Goal: Task Accomplishment & Management: Manage account settings

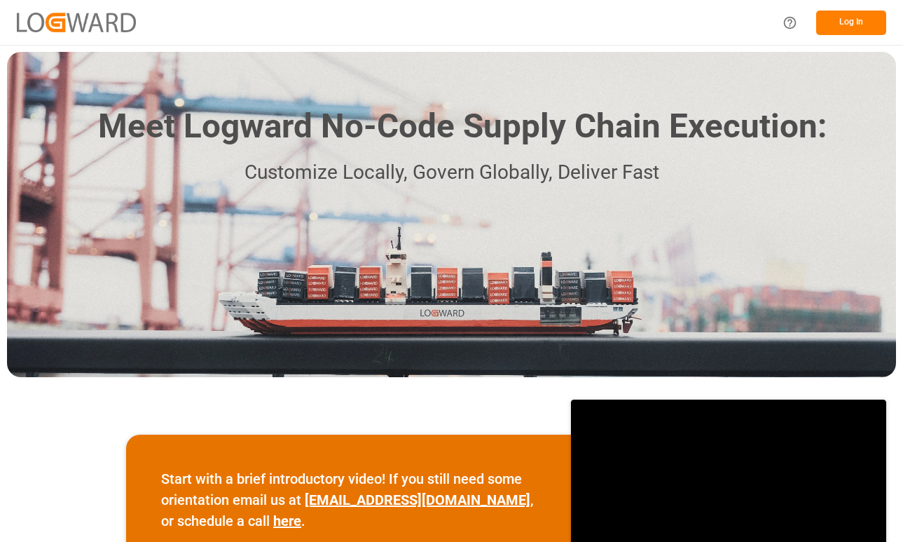
click at [844, 27] on button "Log In" at bounding box center [852, 23] width 70 height 25
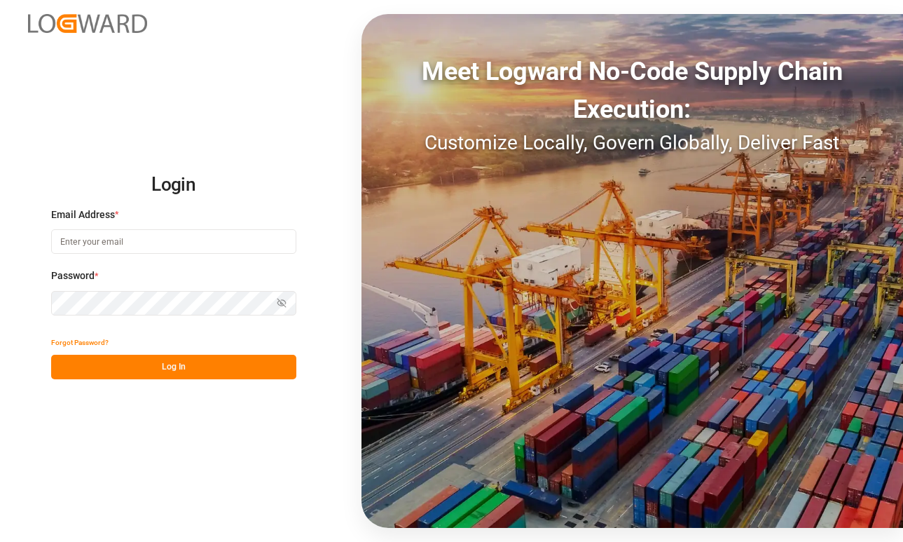
type input "[DOMAIN_NAME][EMAIL_ADDRESS][PERSON_NAME][DOMAIN_NAME]"
click at [192, 368] on button "Log In" at bounding box center [173, 367] width 245 height 25
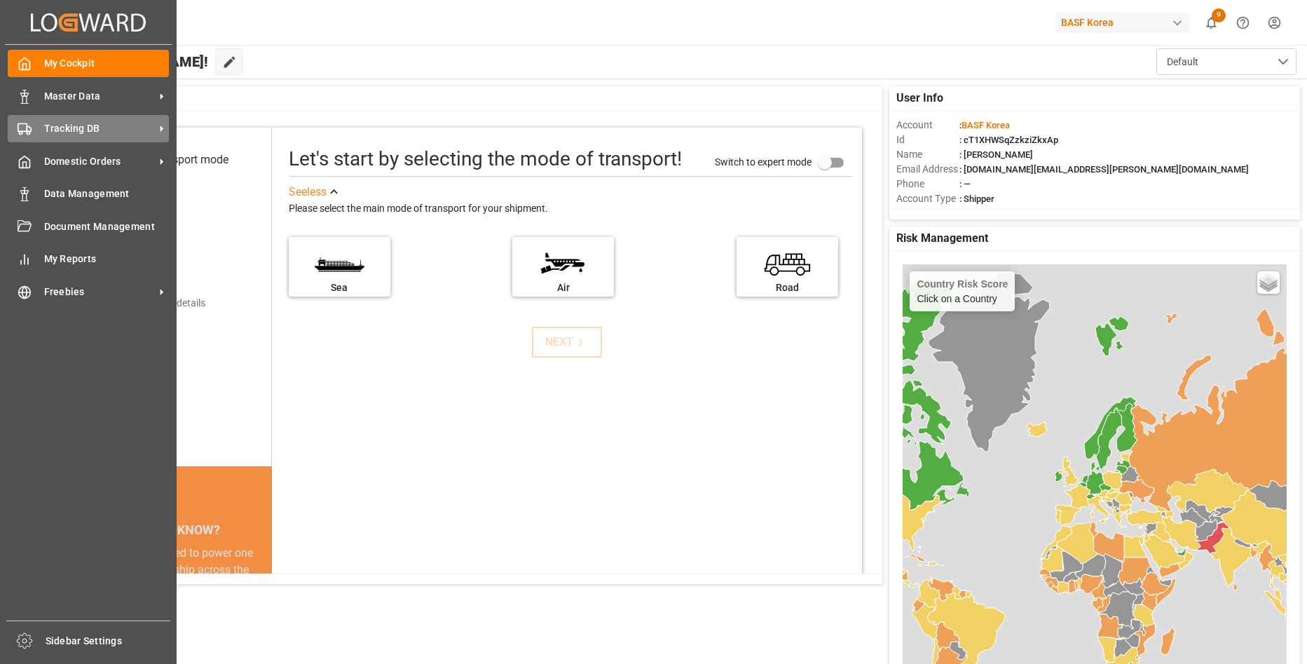
click at [108, 132] on span "Tracking DB" at bounding box center [99, 128] width 111 height 15
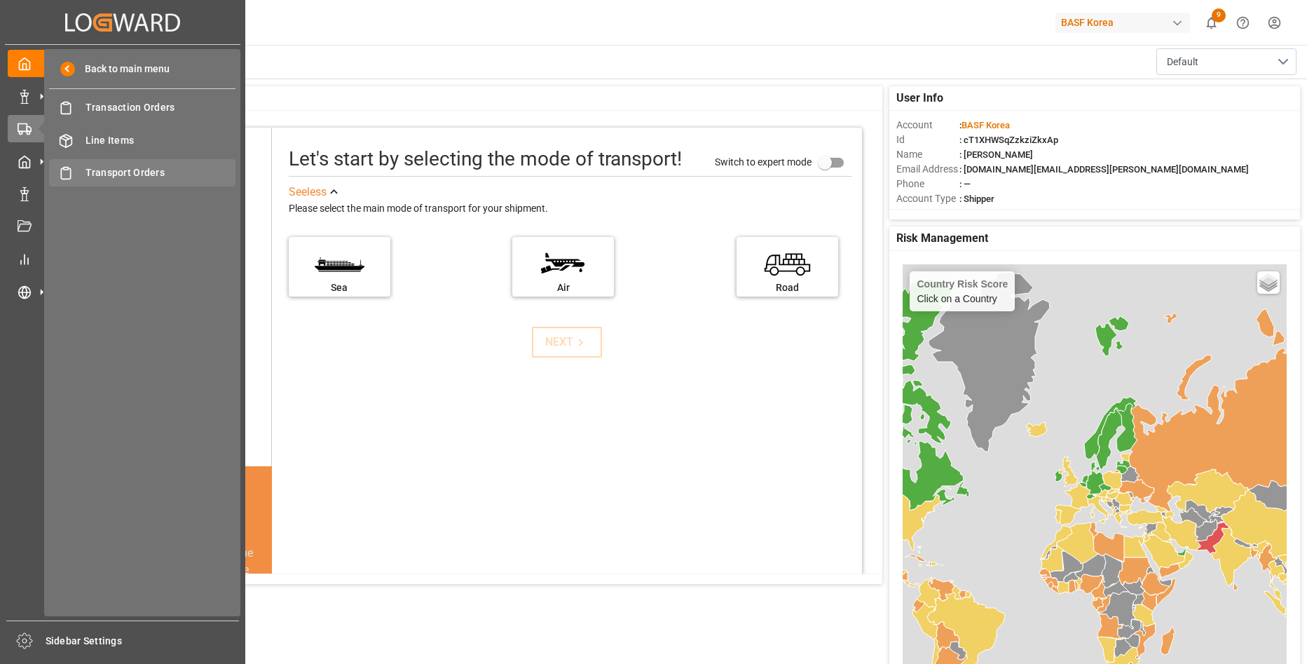
click at [136, 172] on span "Transport Orders" at bounding box center [161, 172] width 151 height 15
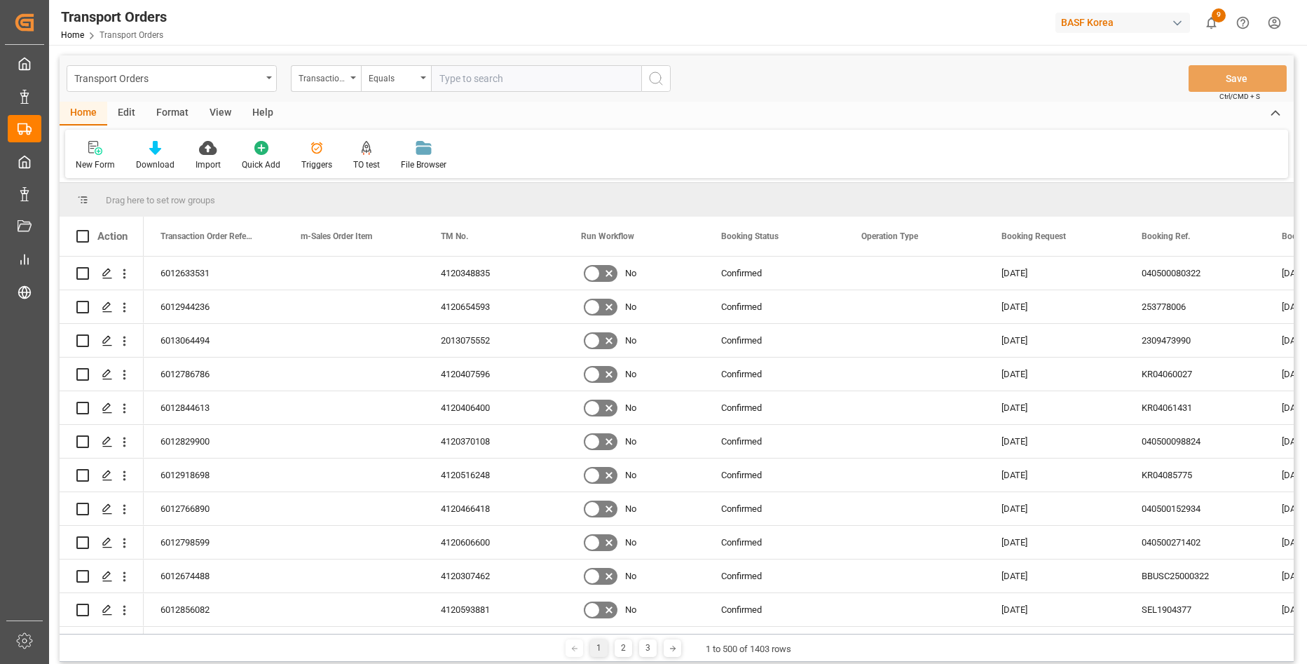
click at [82, 238] on span at bounding box center [82, 236] width 13 height 13
click at [87, 230] on input "checkbox" at bounding box center [87, 230] width 0 height 0
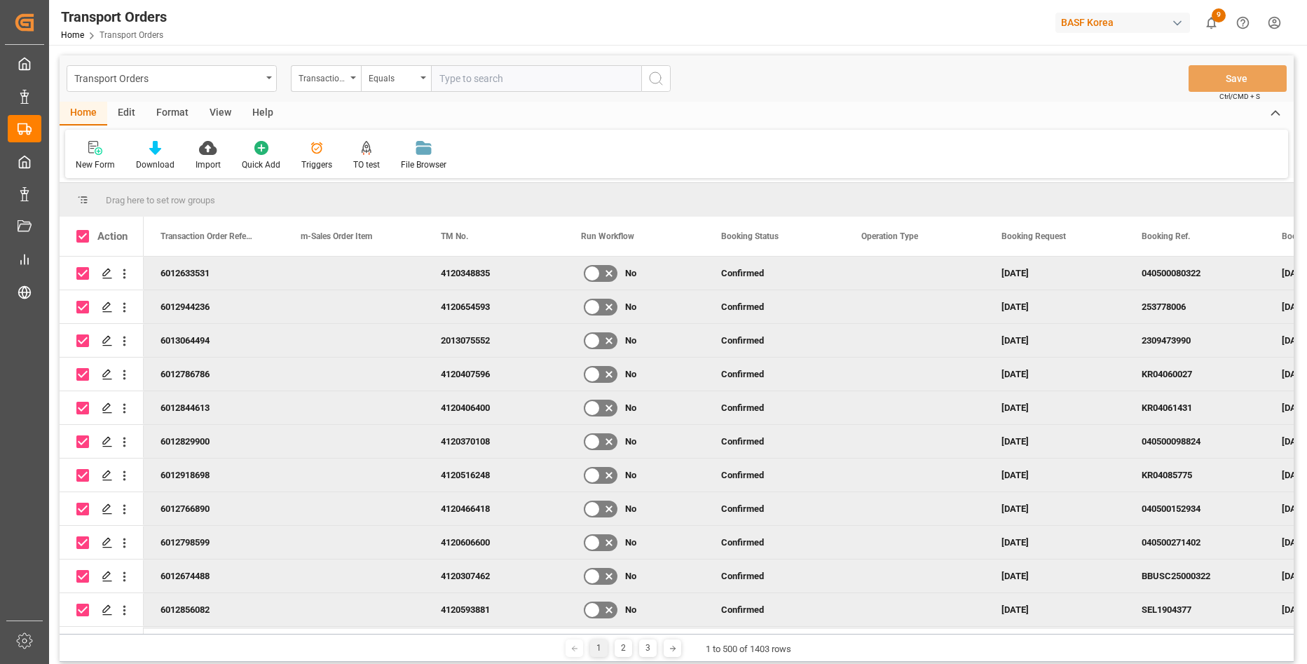
checkbox input "true"
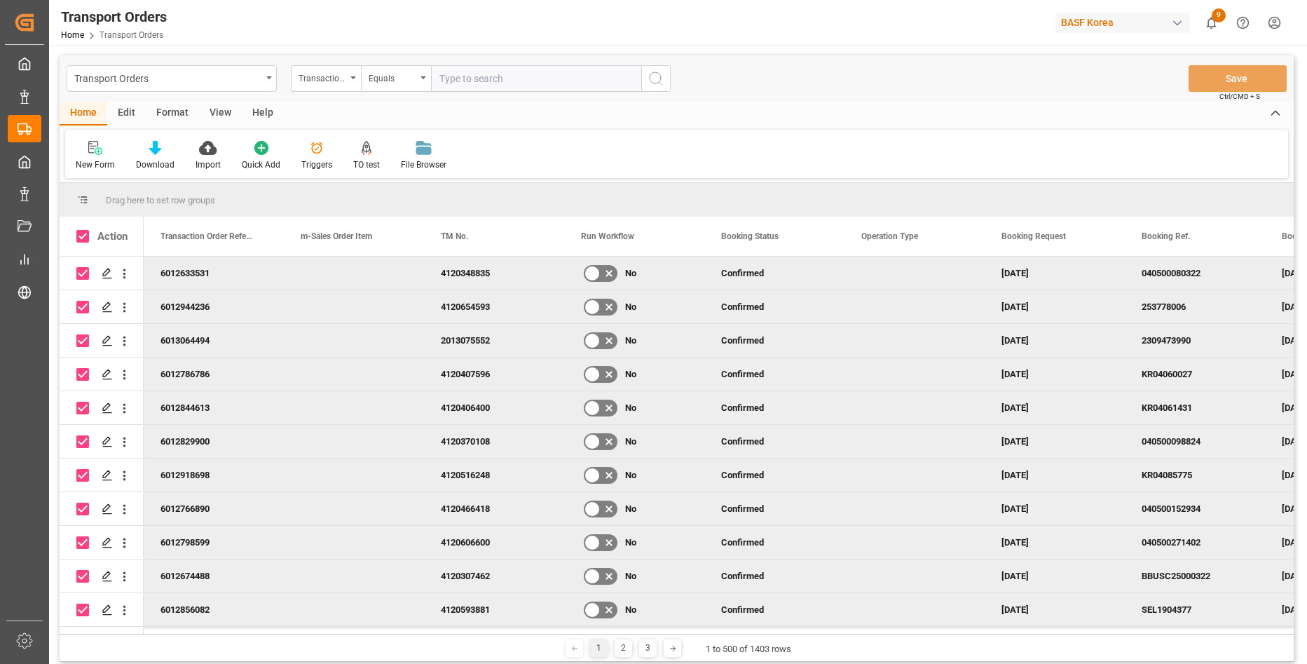
checkbox input "true"
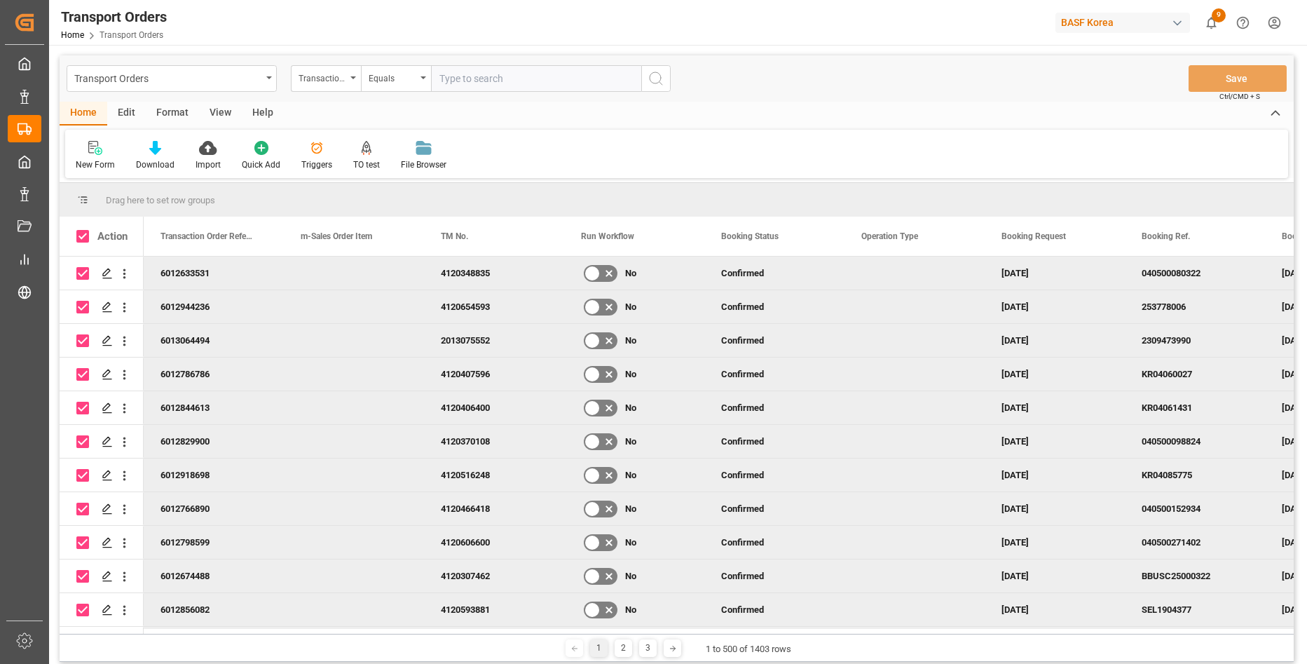
checkbox input "true"
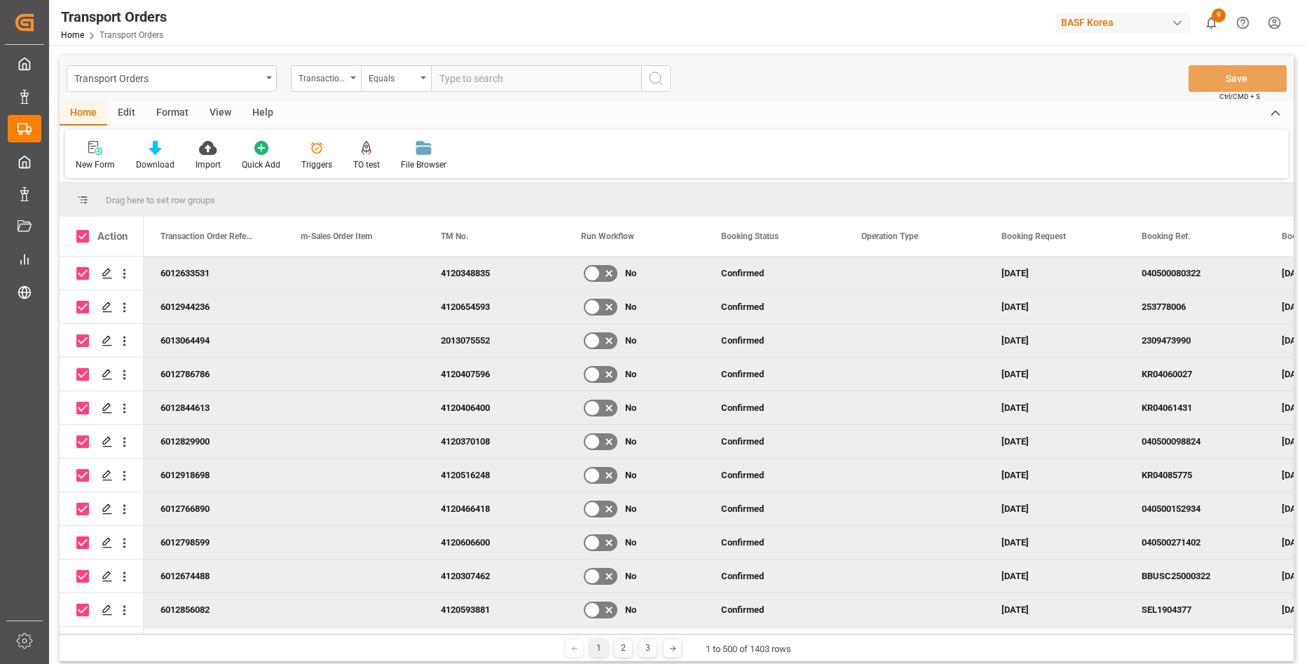
checkbox input "true"
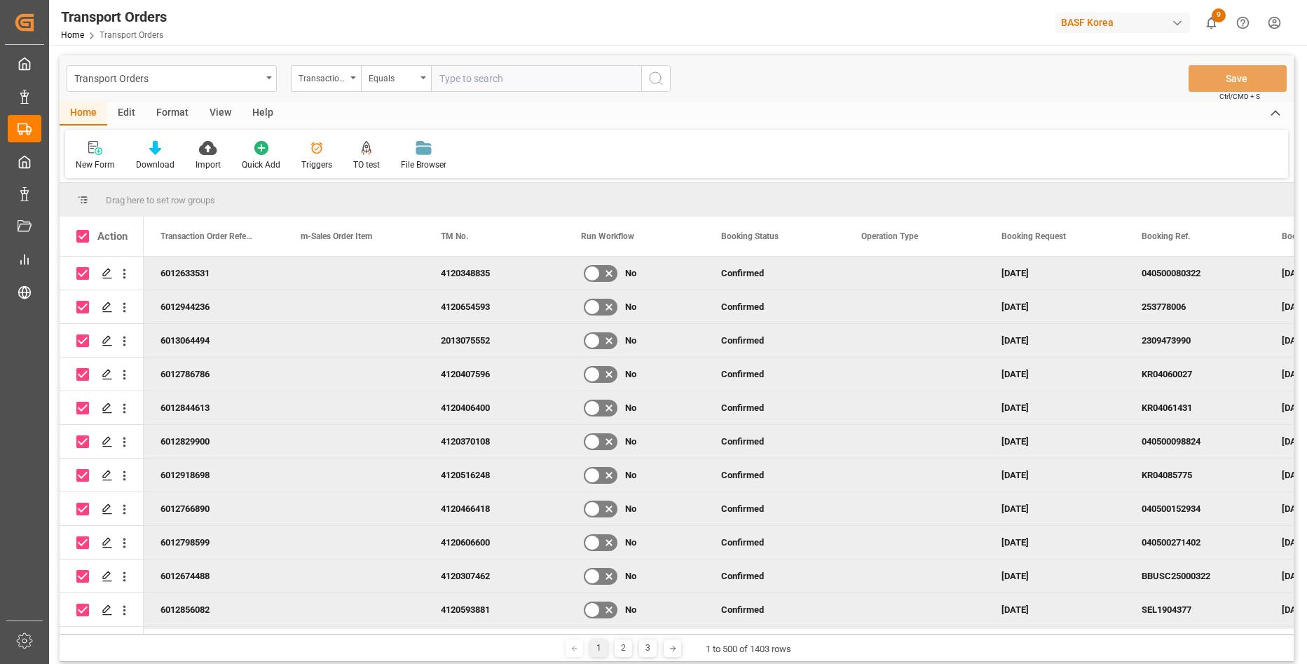
checkbox input "true"
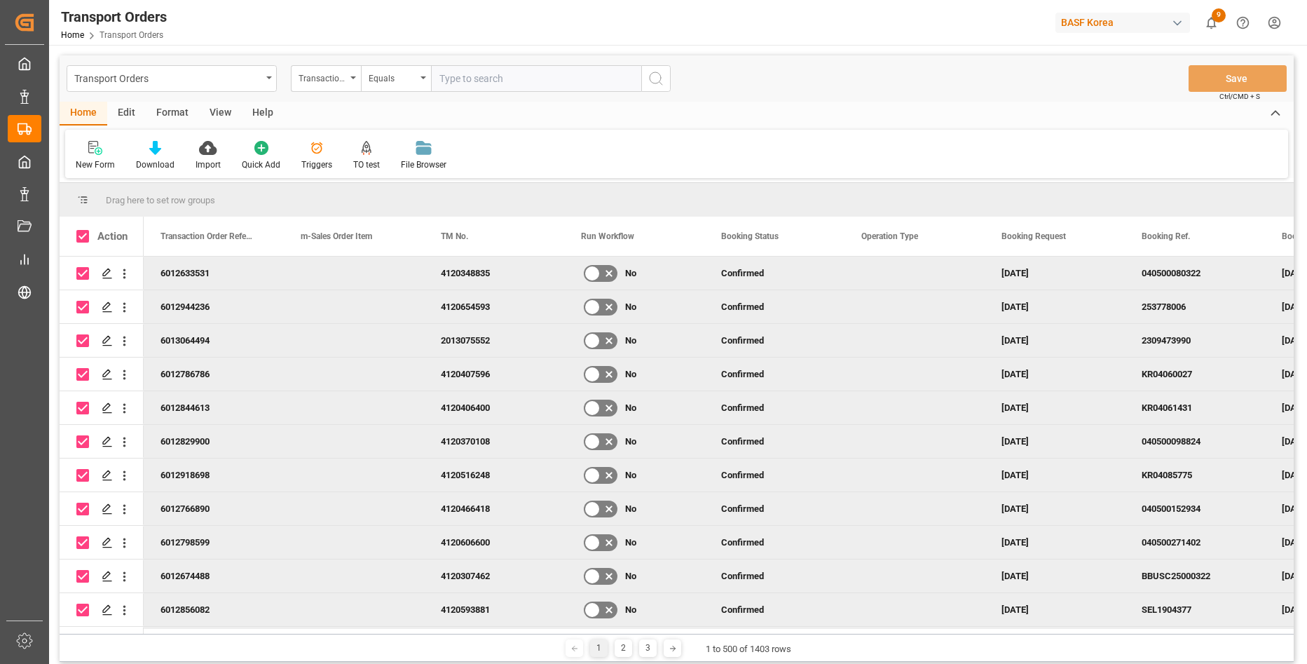
checkbox input "true"
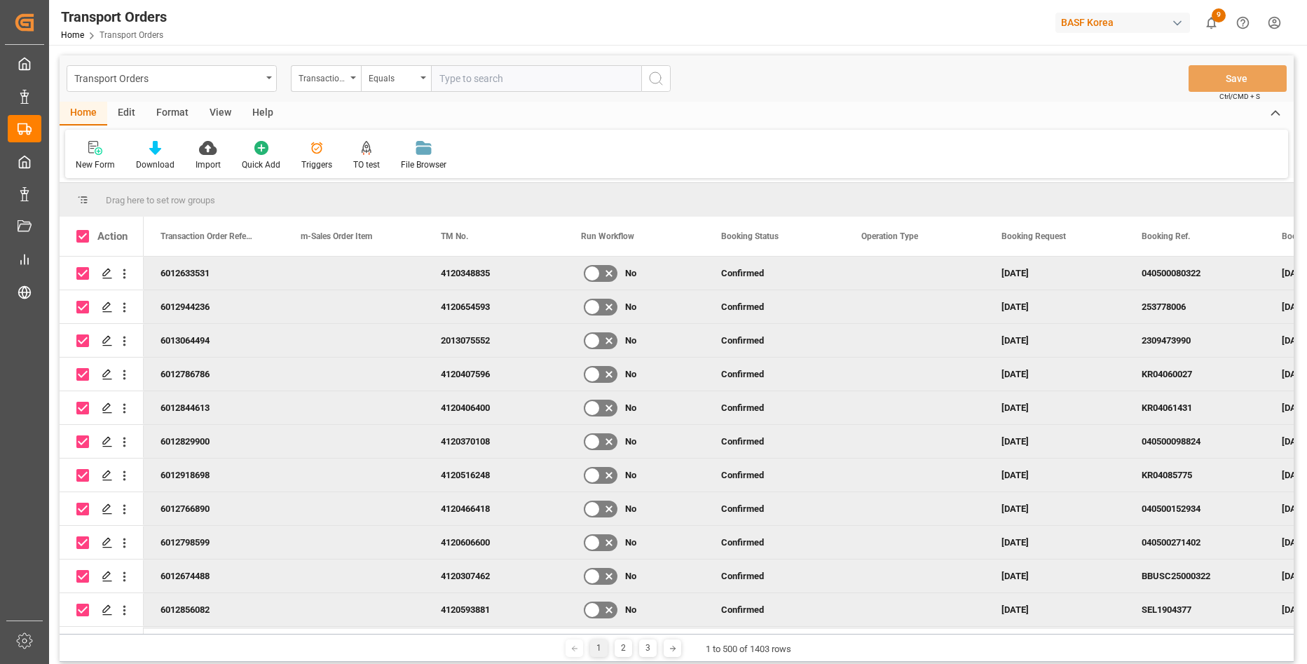
checkbox input "true"
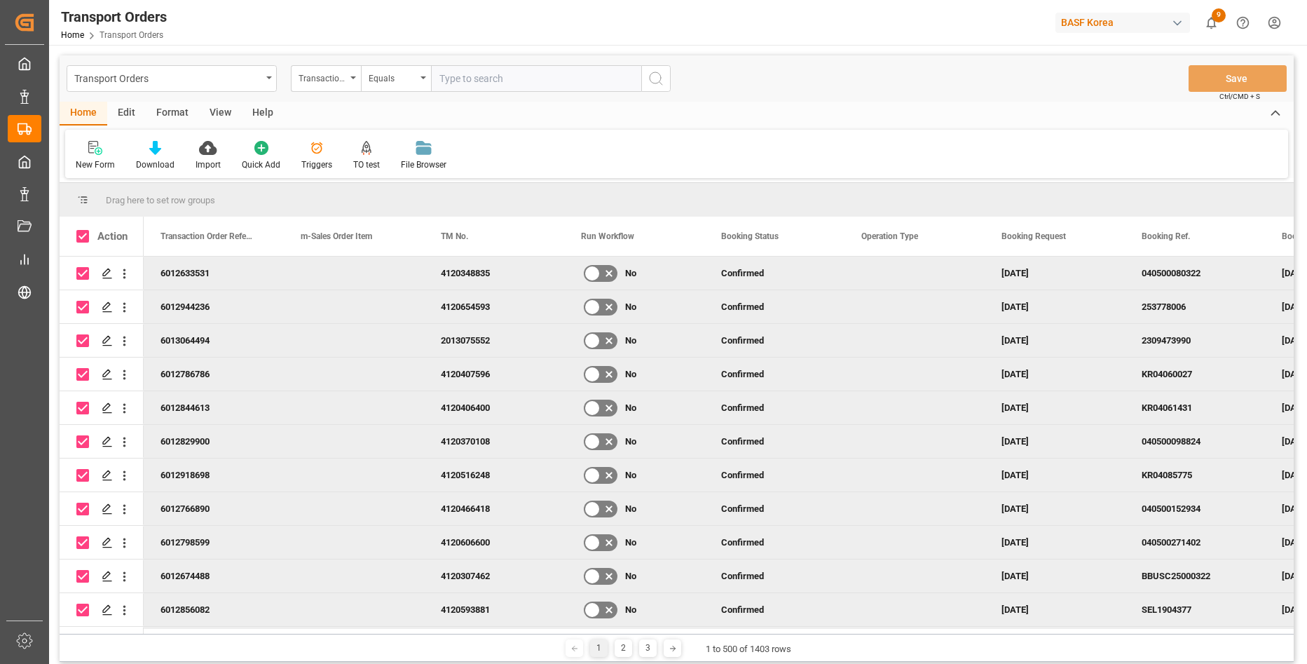
checkbox input "true"
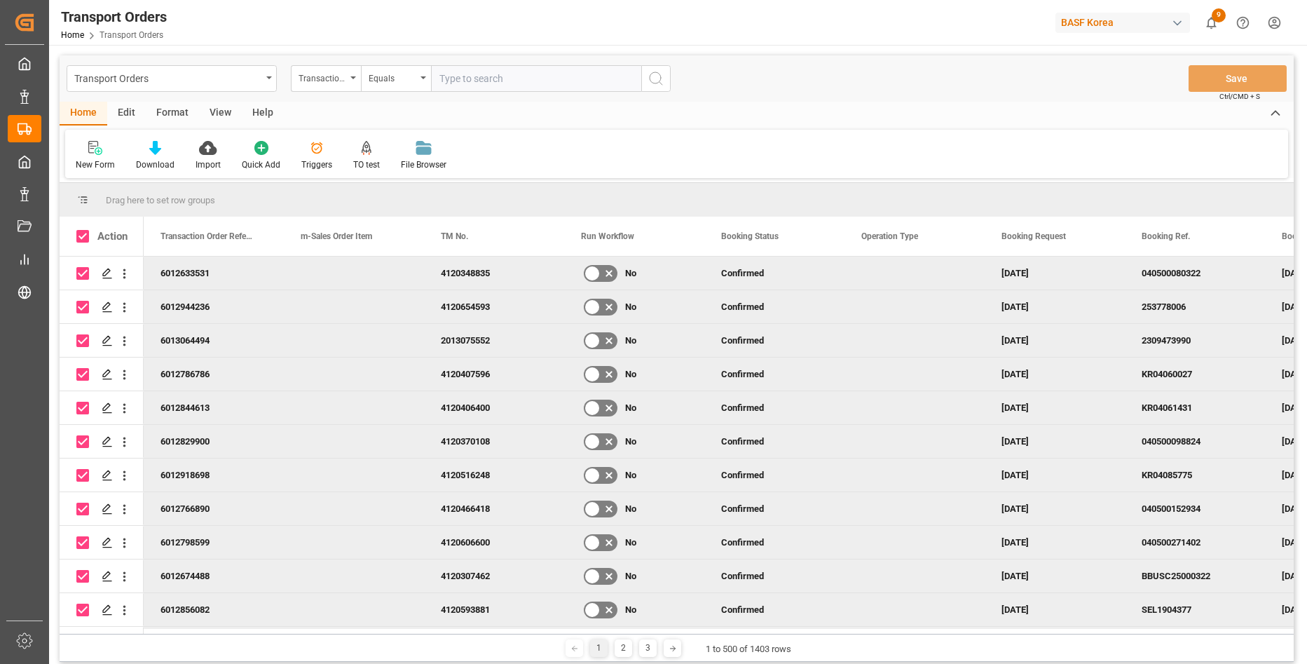
checkbox input "true"
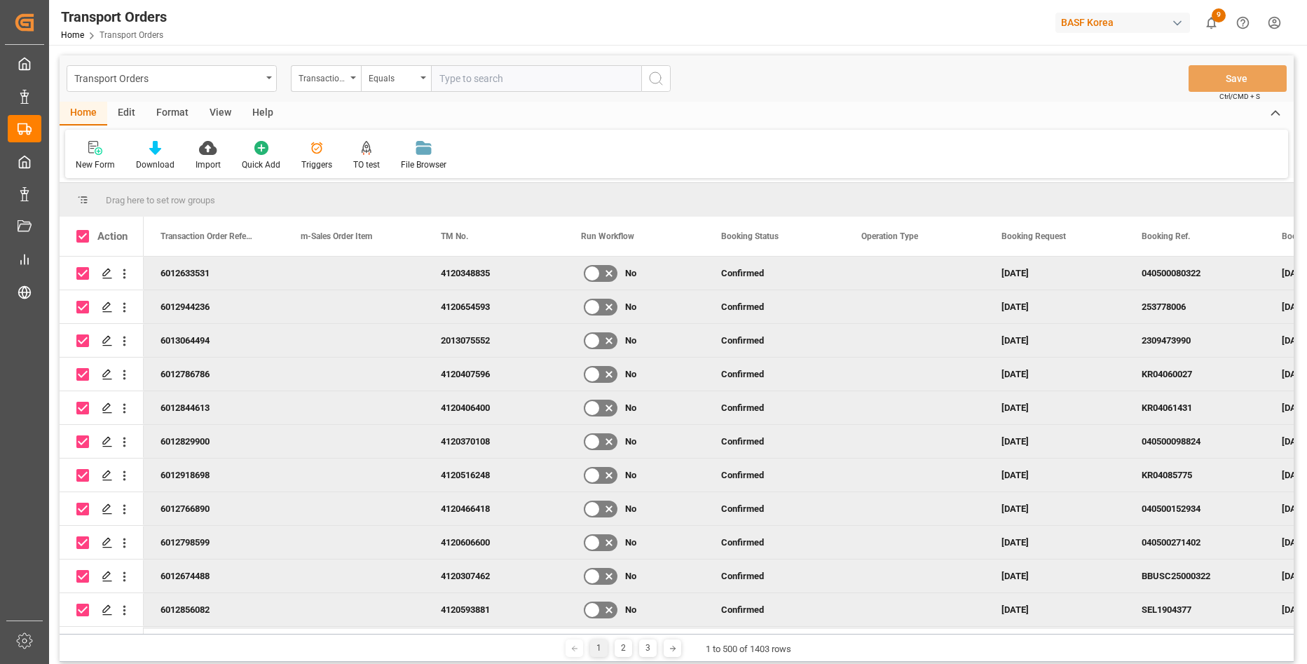
checkbox input "true"
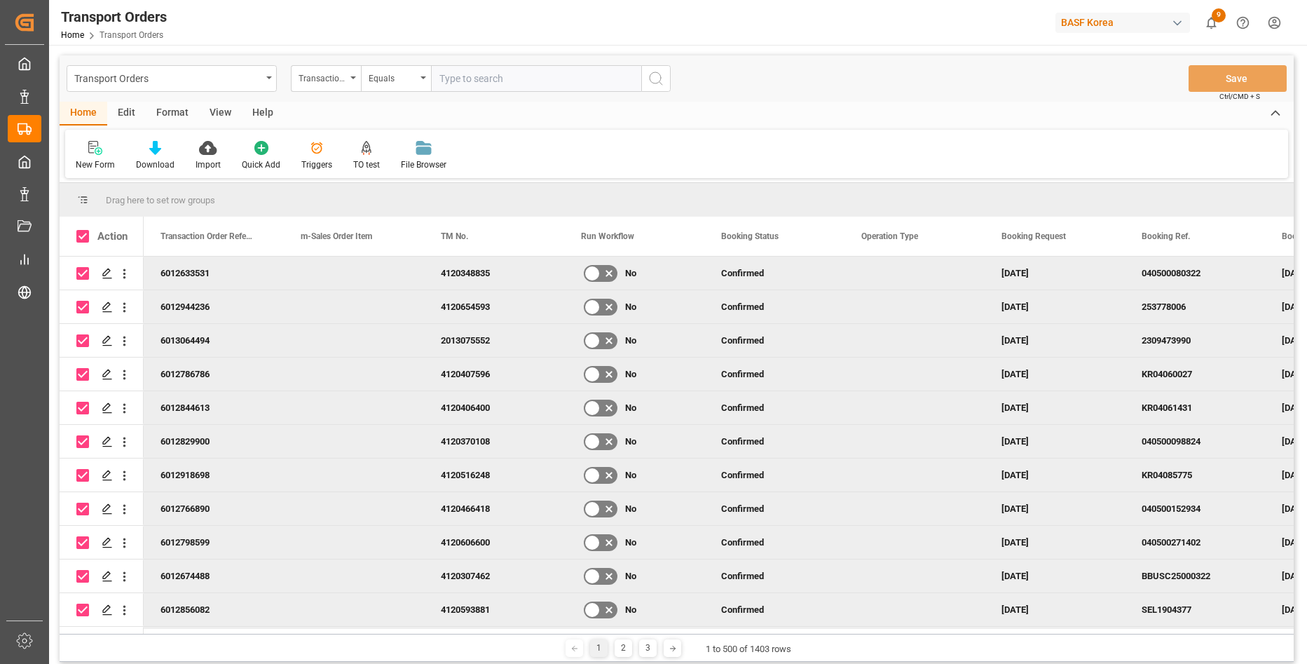
checkbox input "true"
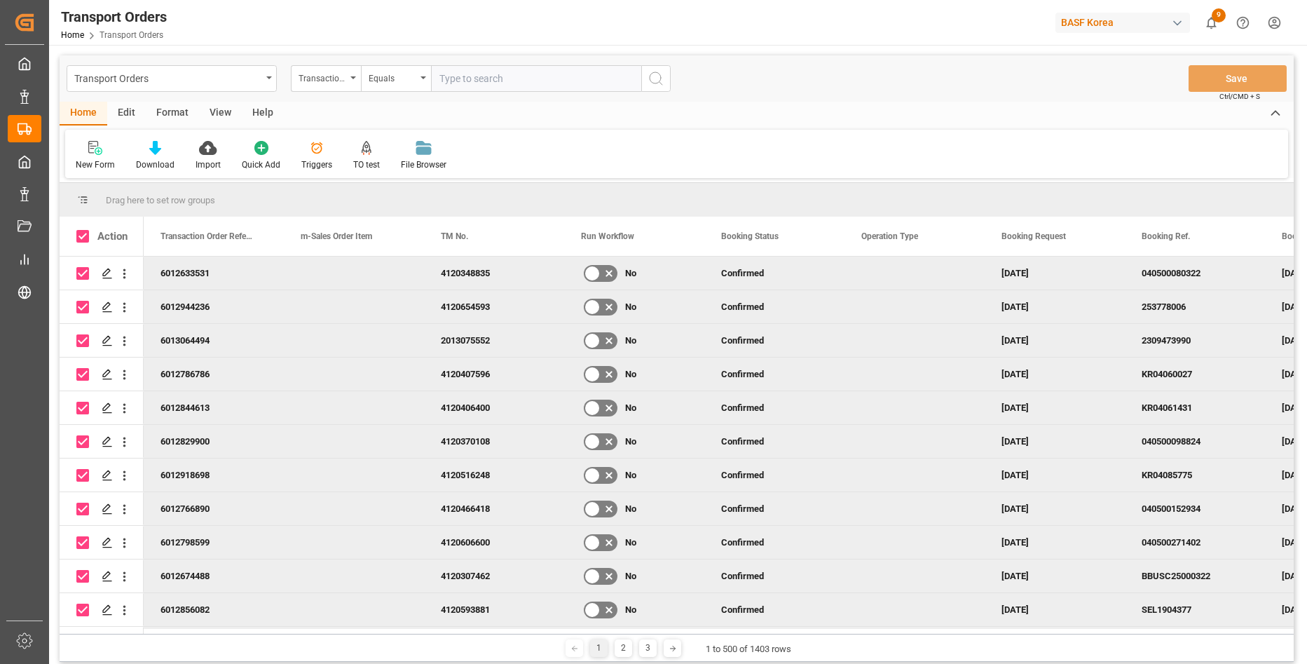
checkbox input "true"
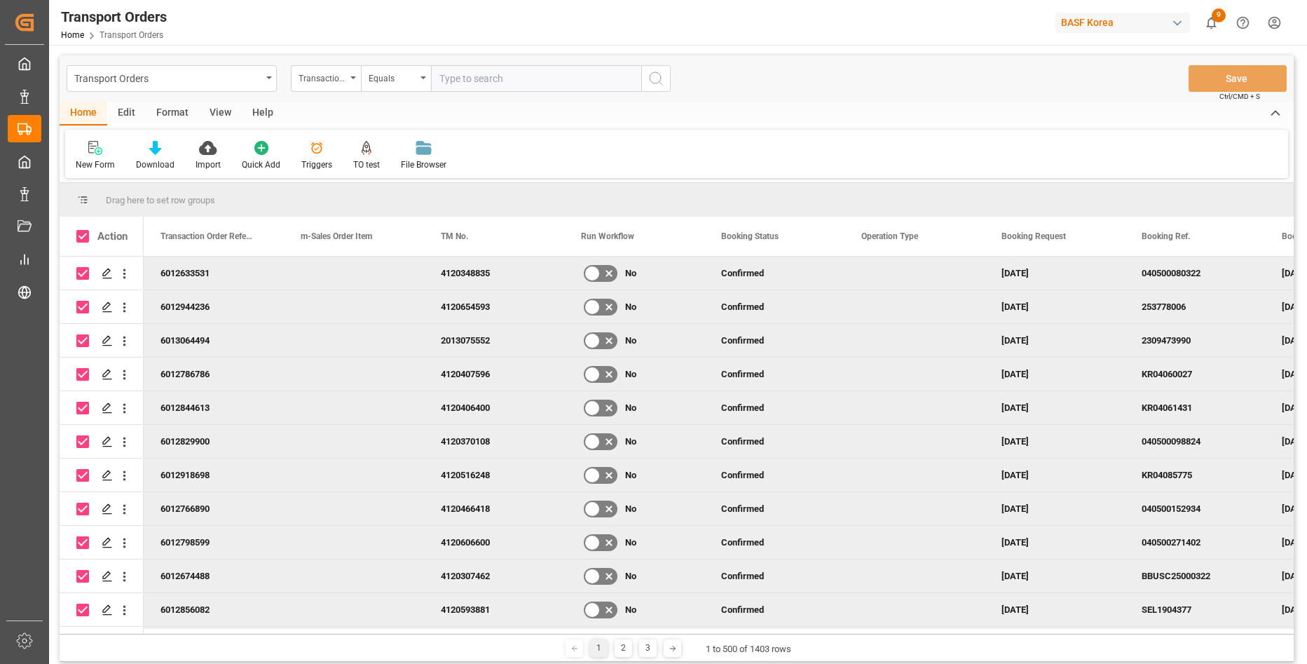
checkbox input "true"
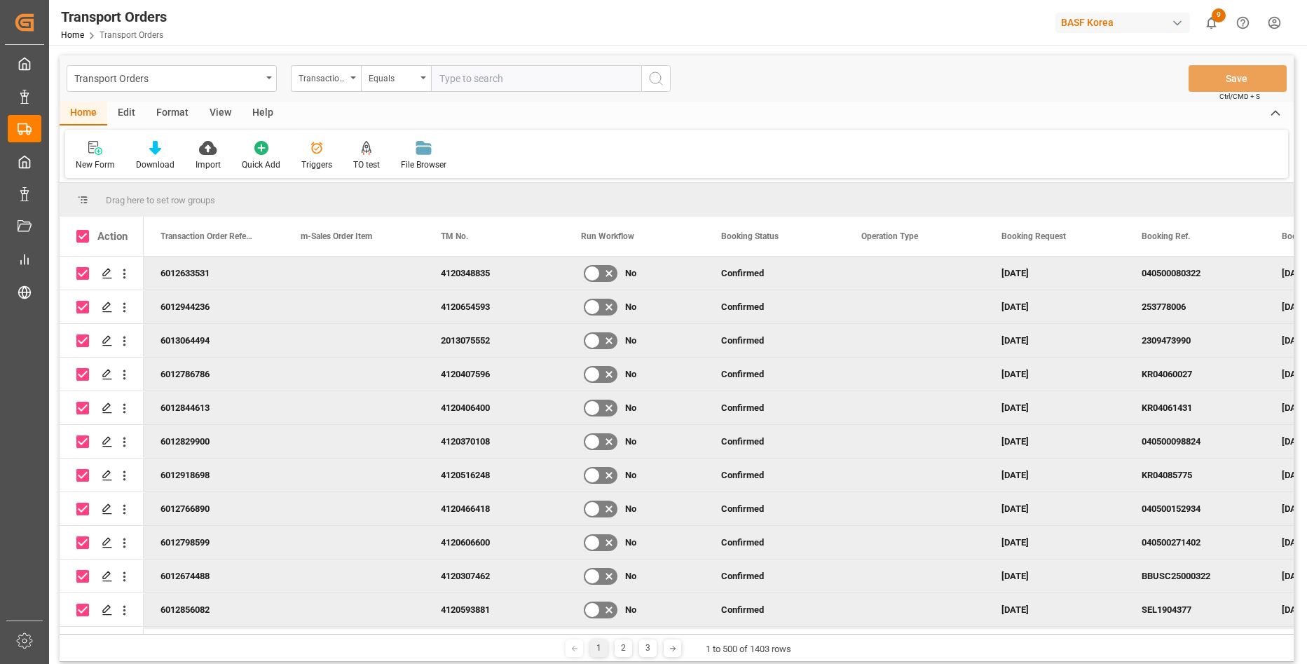
checkbox input "true"
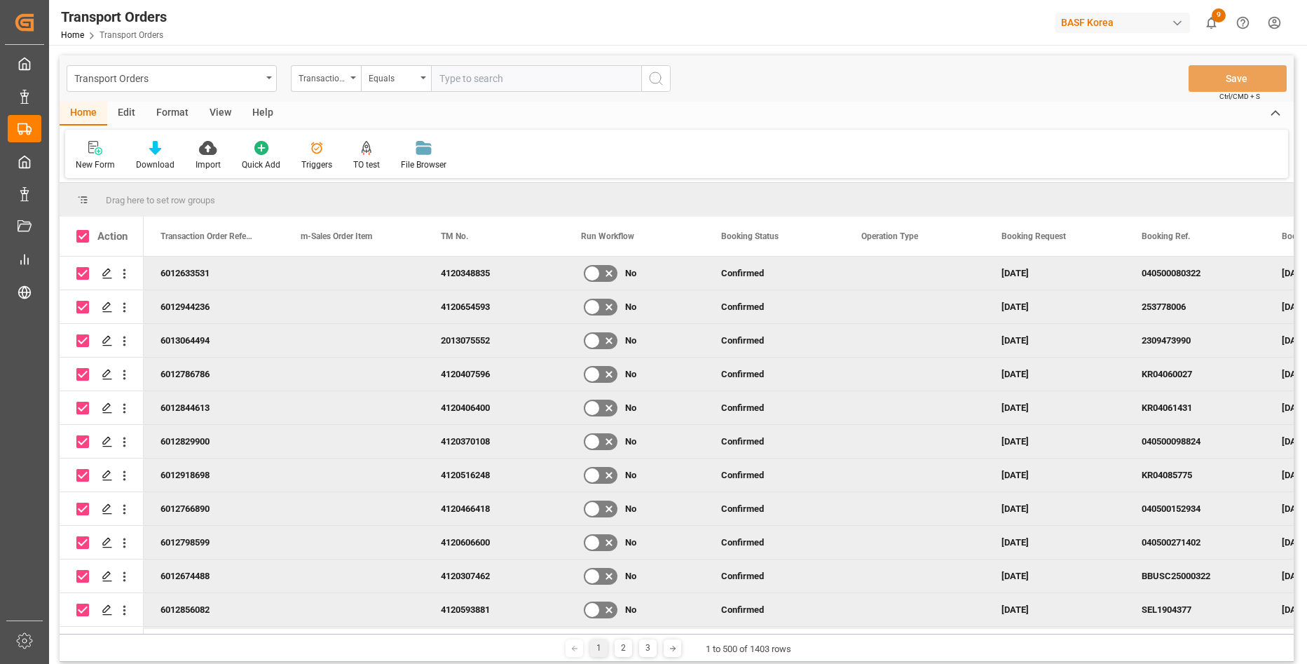
checkbox input "true"
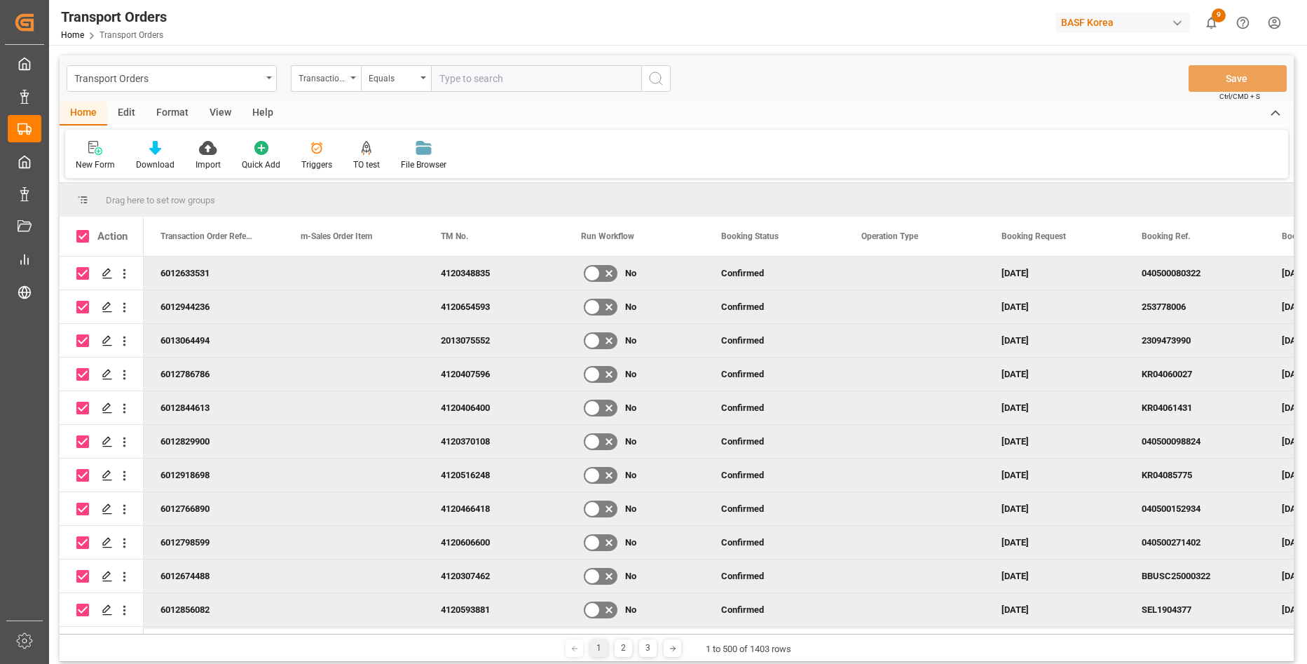
checkbox input "true"
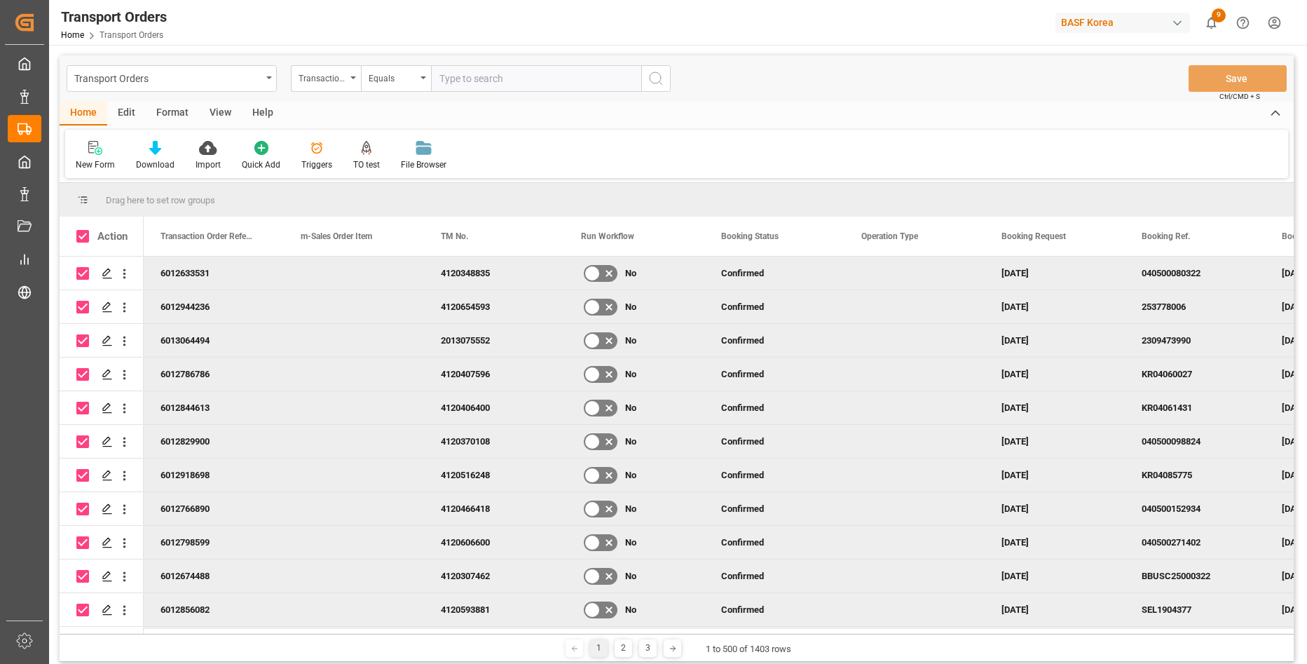
checkbox input "true"
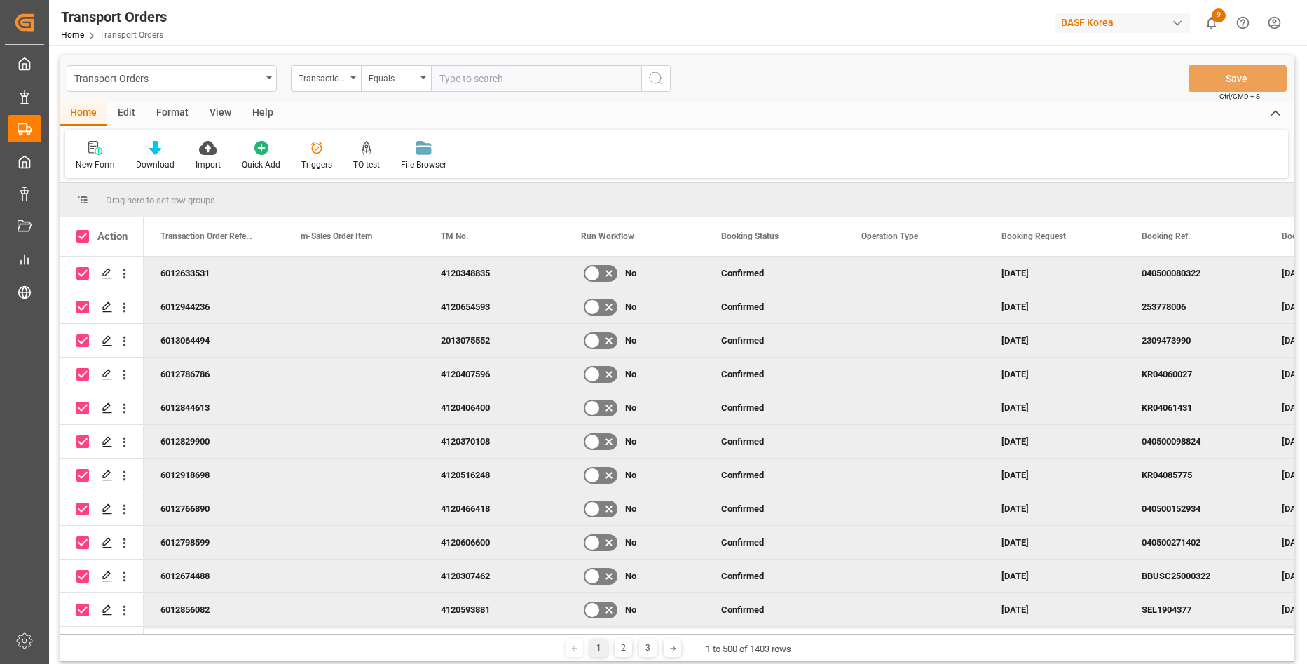
checkbox input "true"
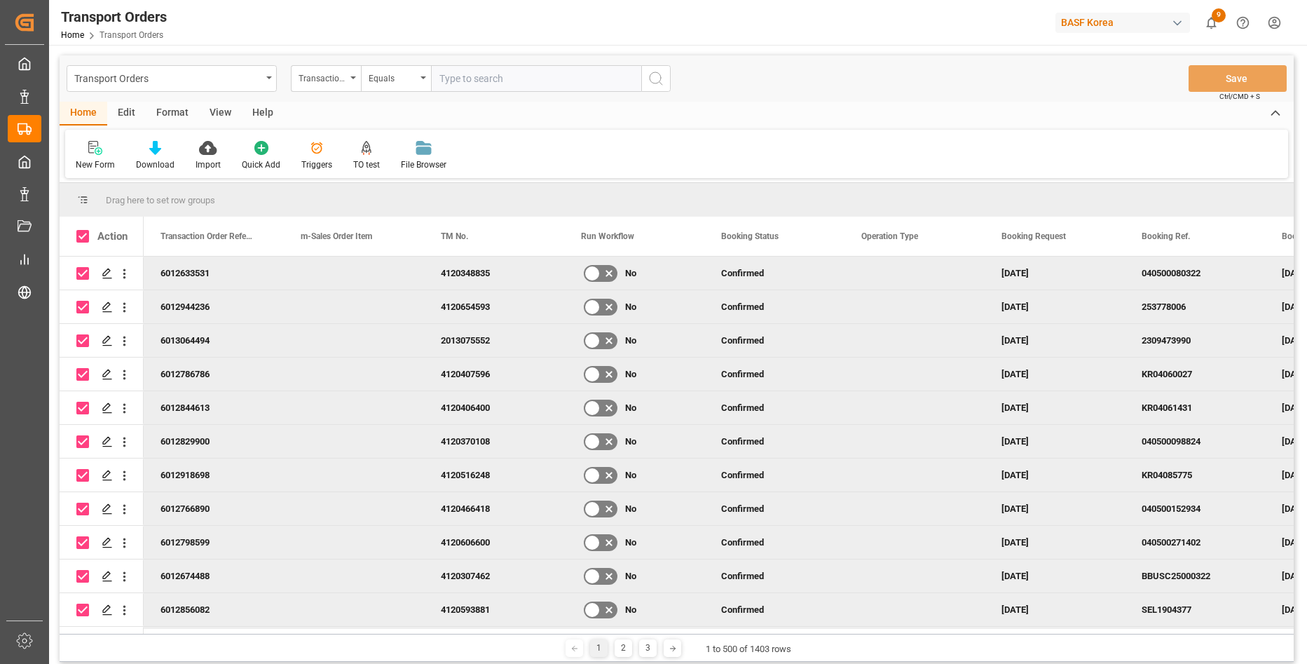
checkbox input "true"
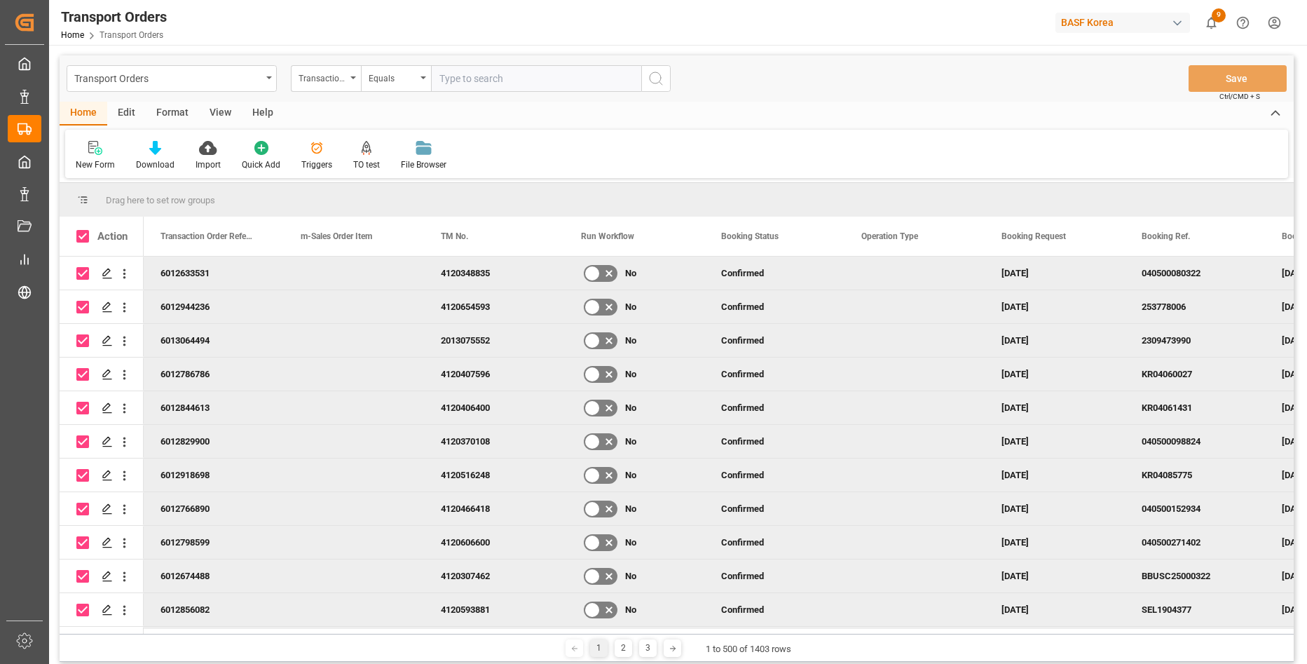
checkbox input "true"
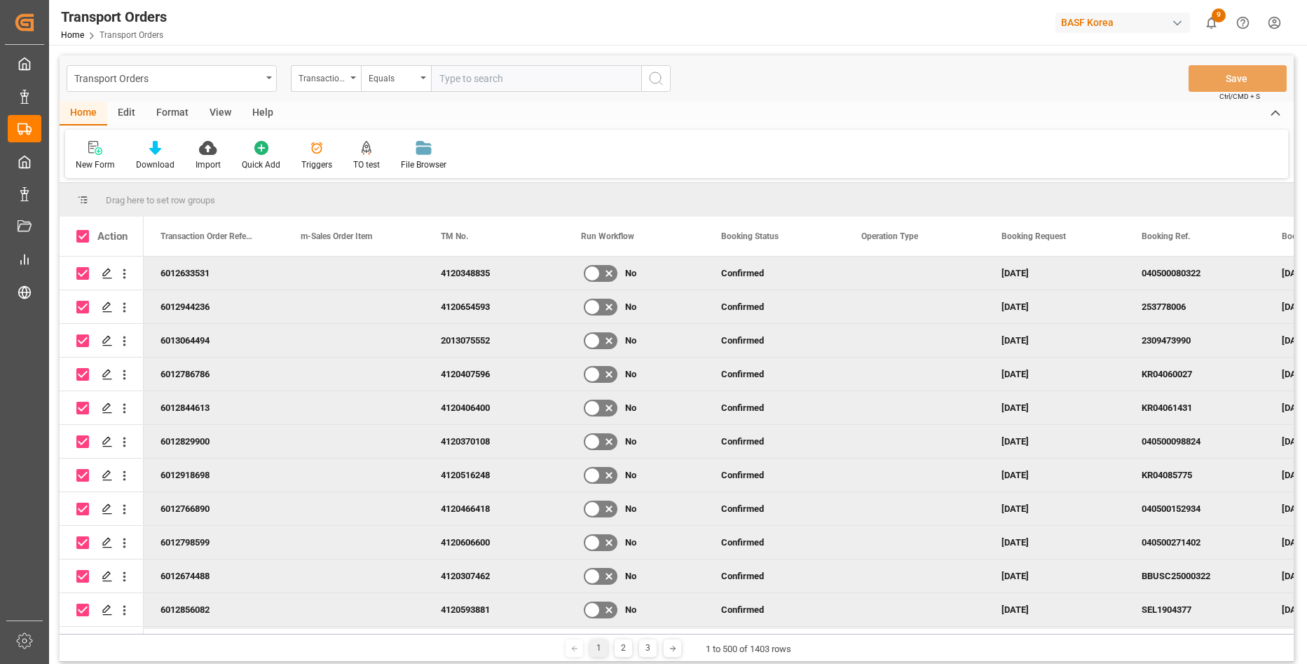
checkbox input "true"
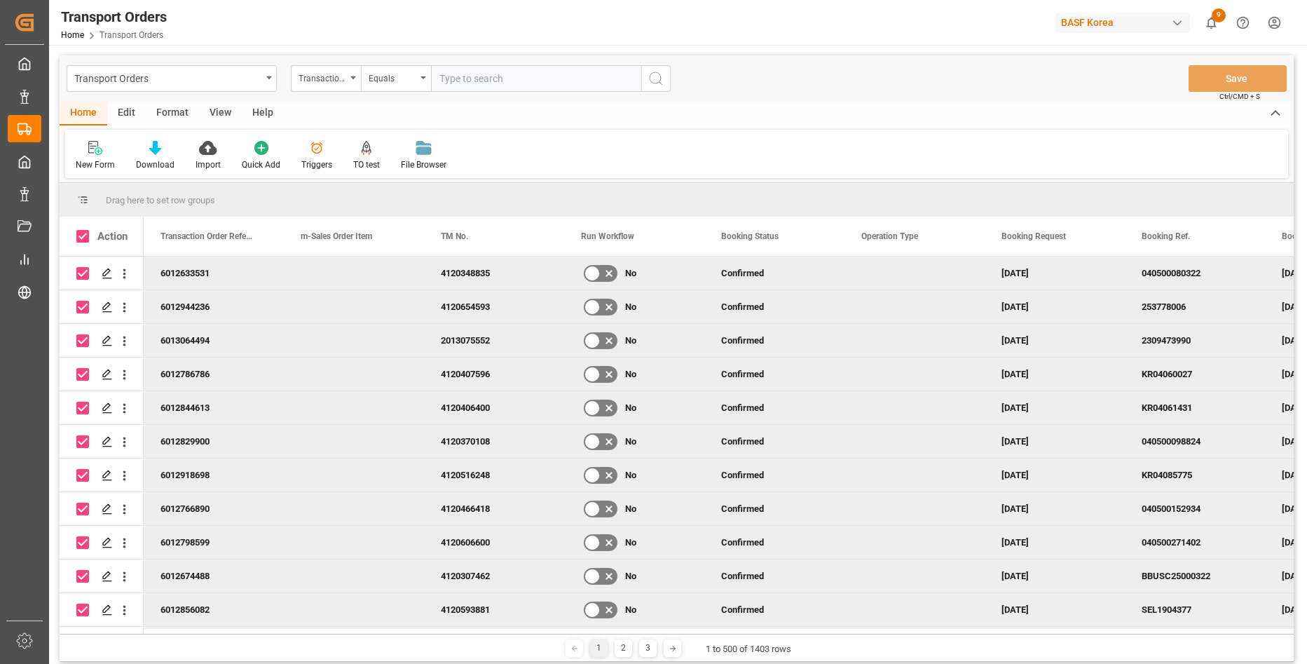
checkbox input "true"
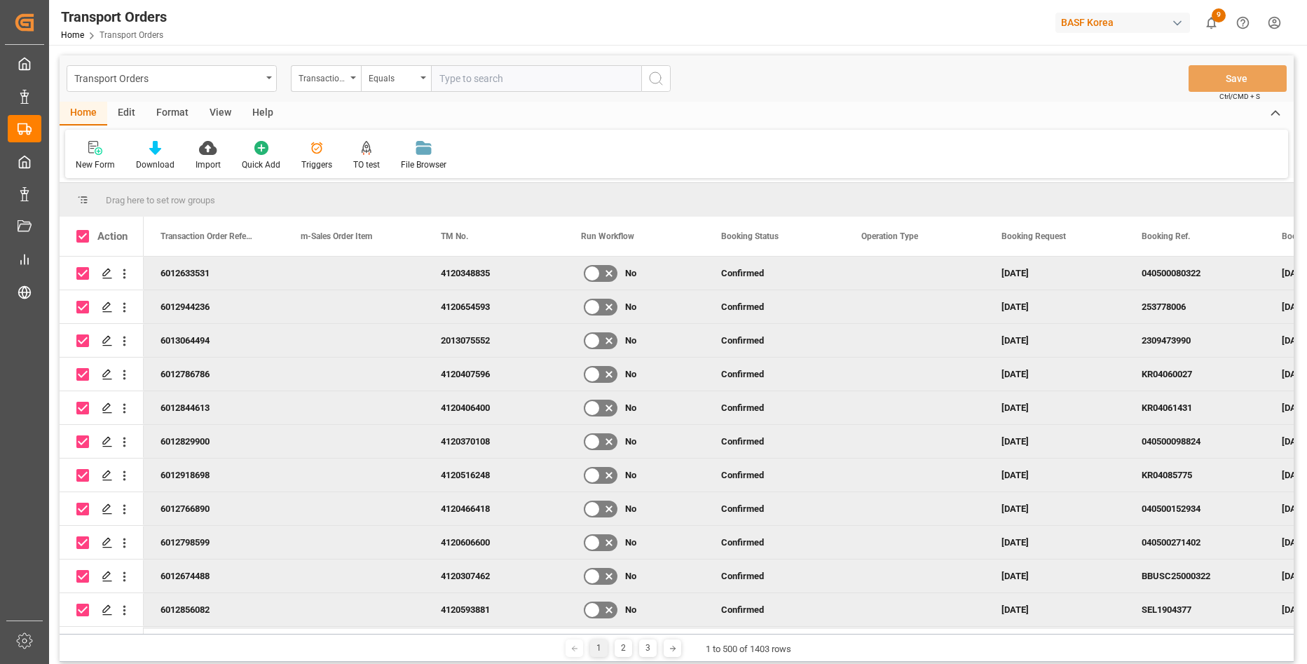
checkbox input "true"
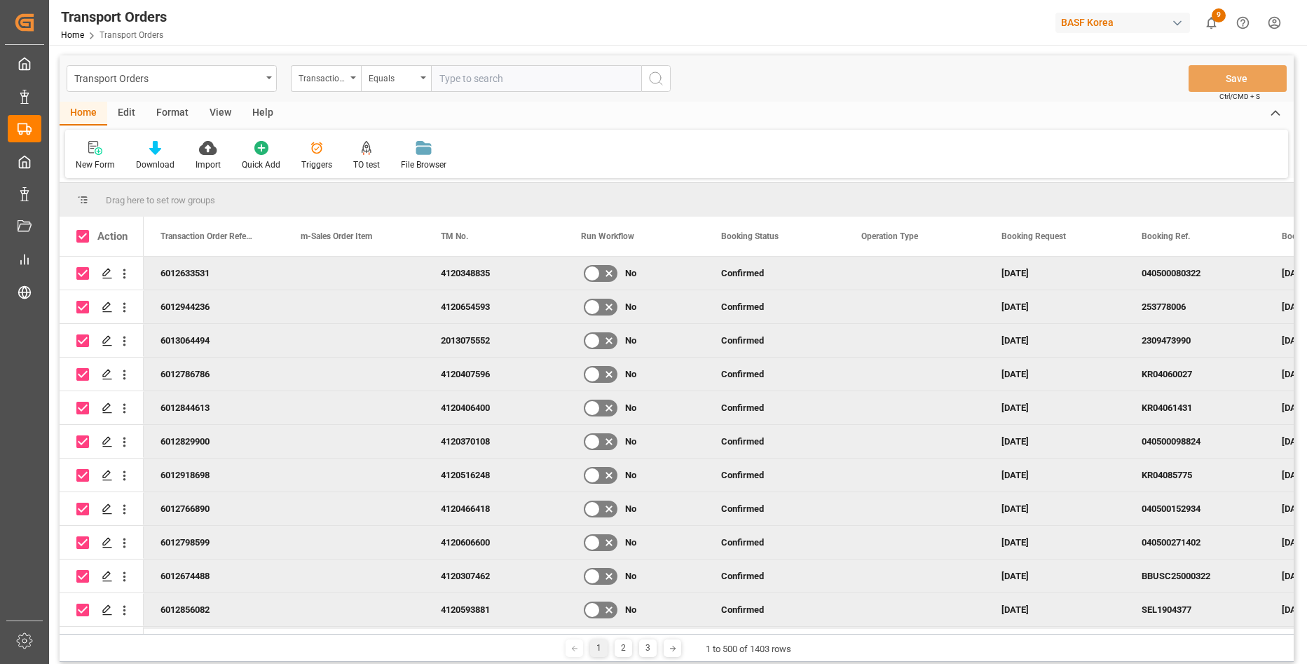
checkbox input "true"
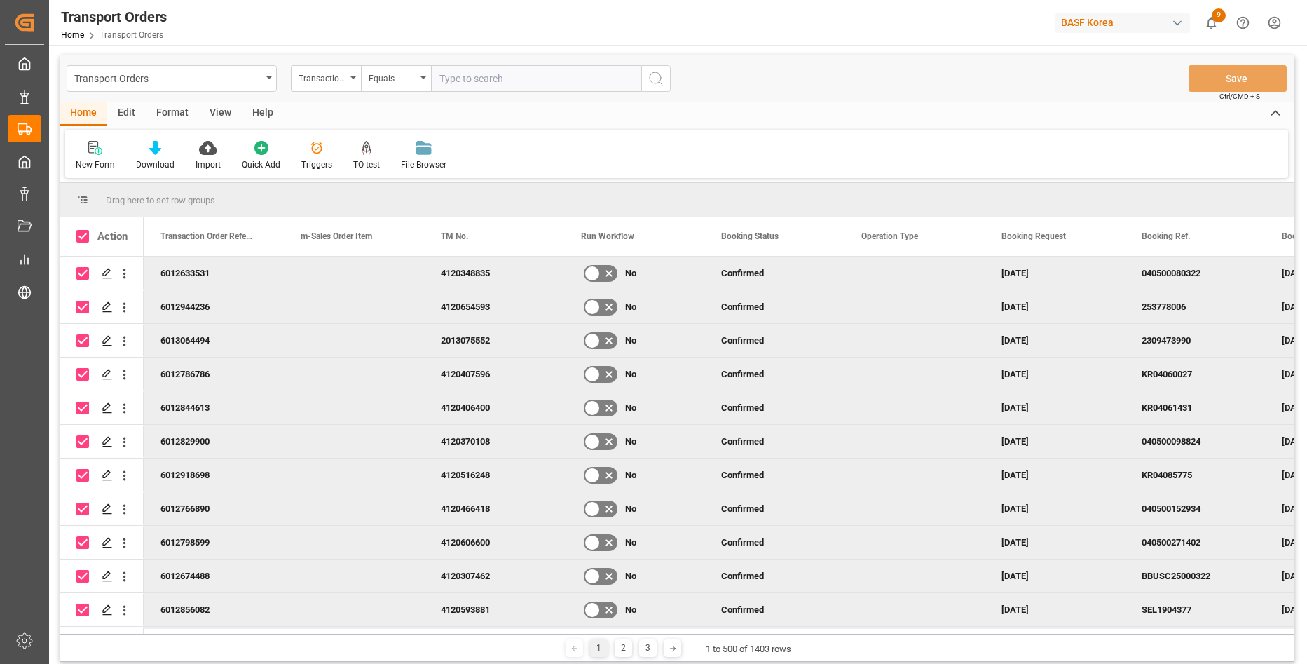
checkbox input "true"
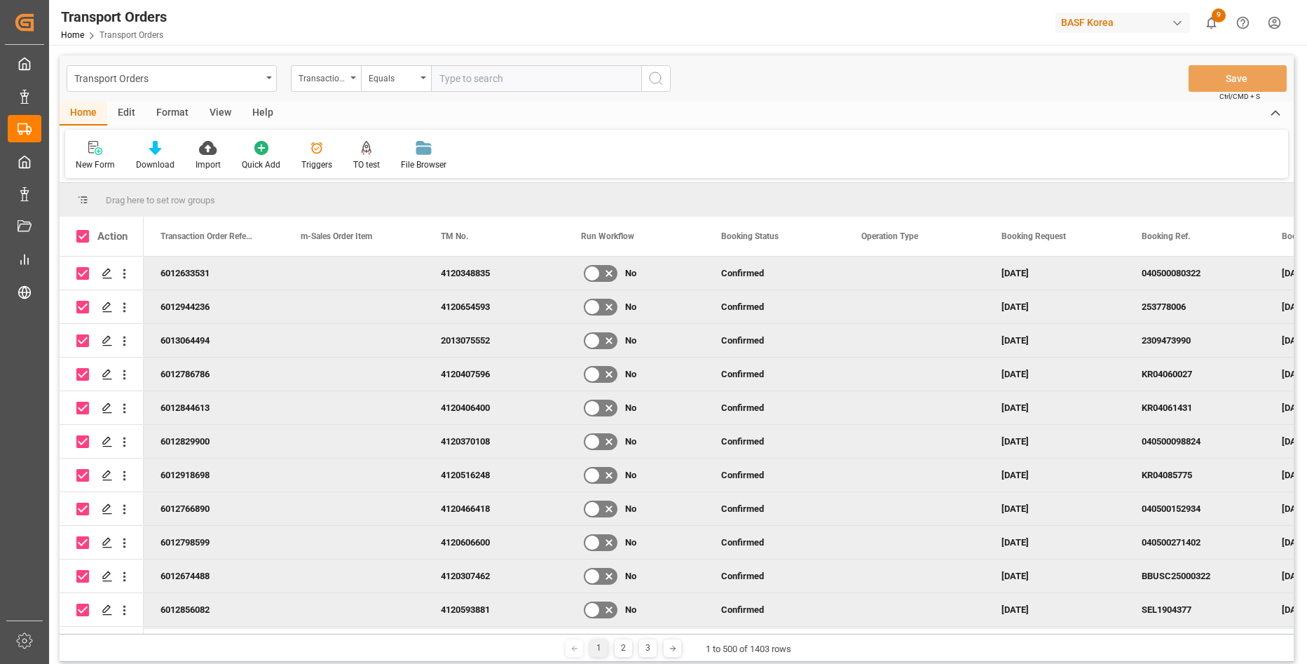
checkbox input "true"
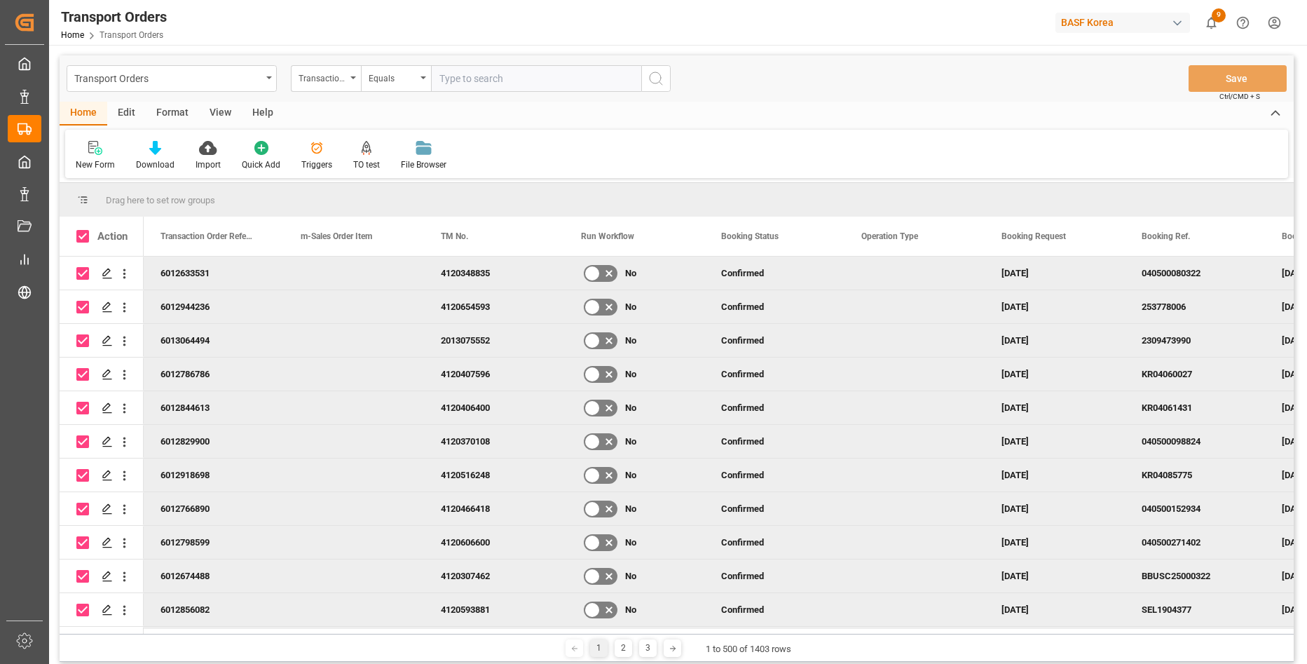
checkbox input "true"
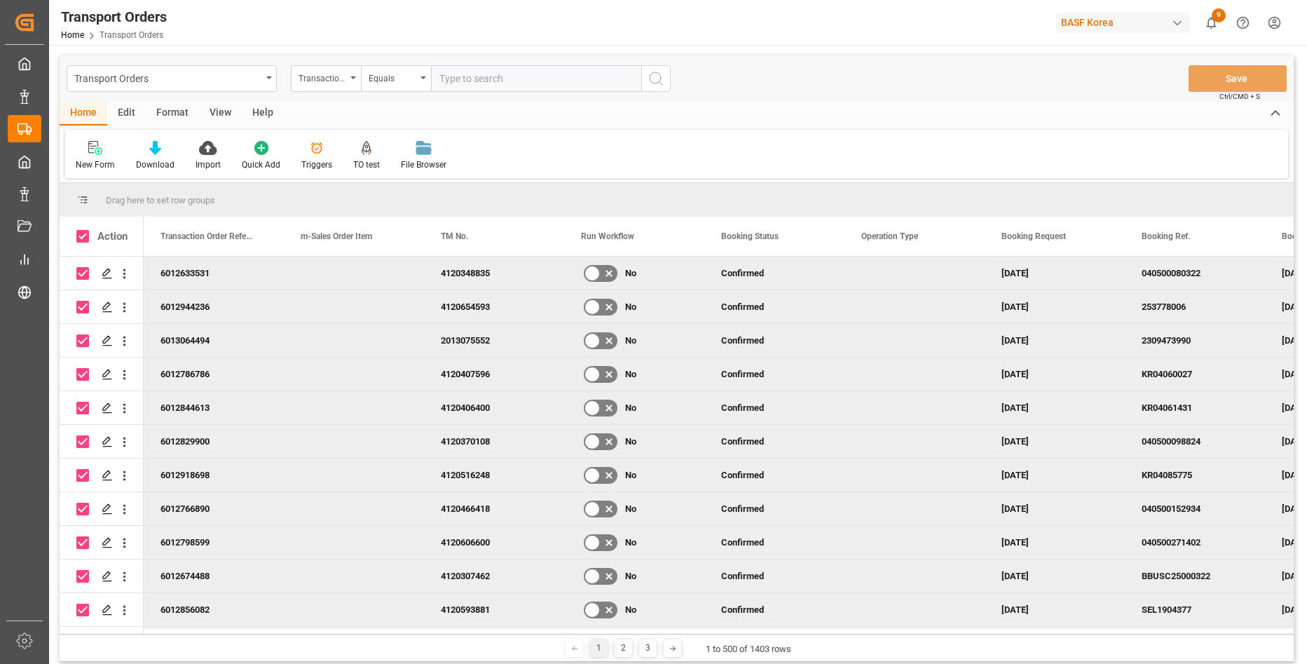
checkbox input "true"
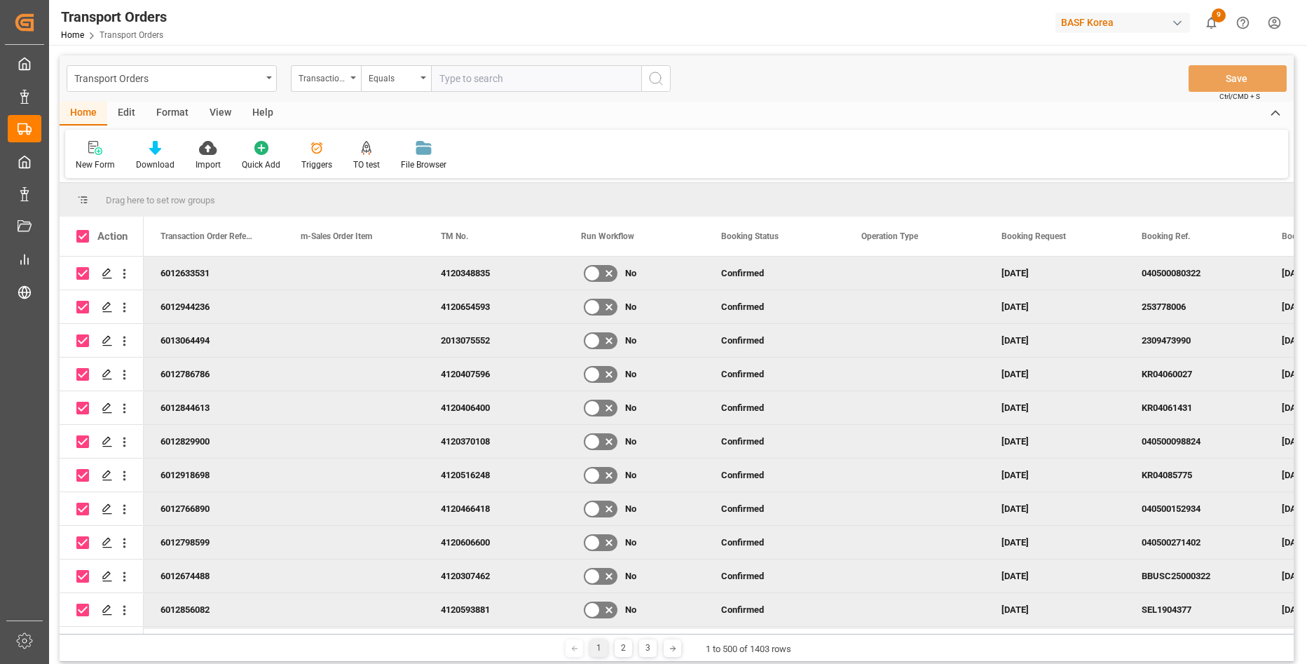
checkbox input "true"
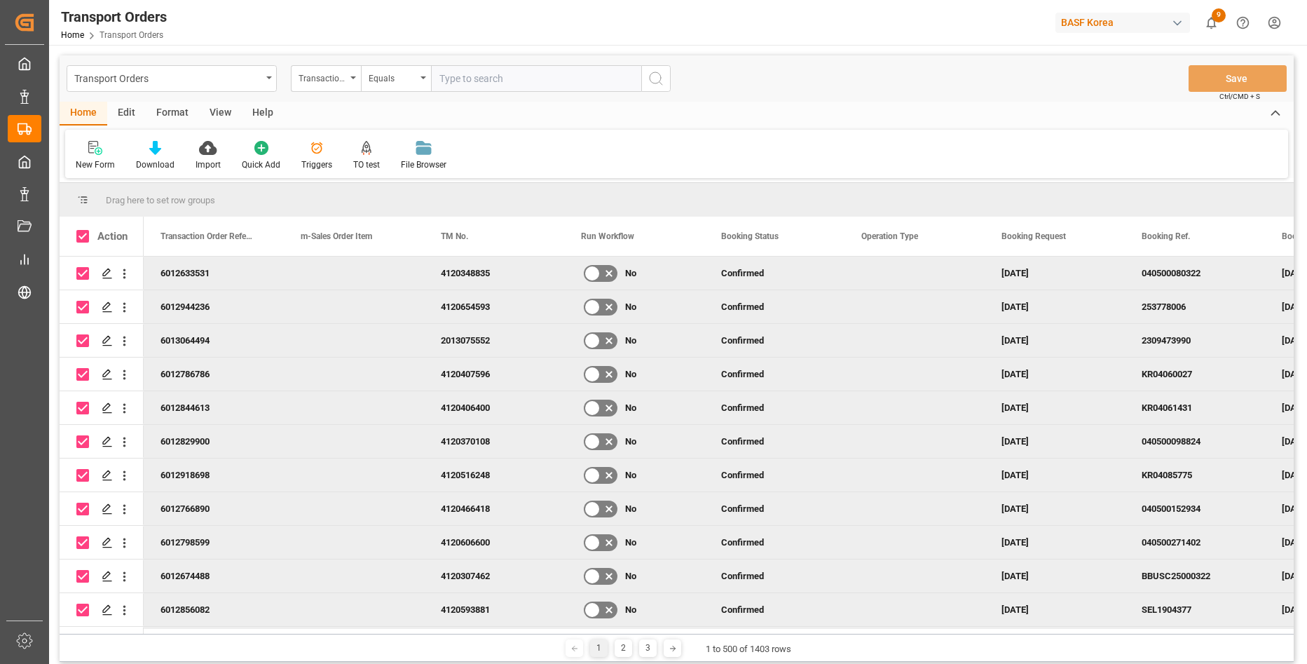
checkbox input "true"
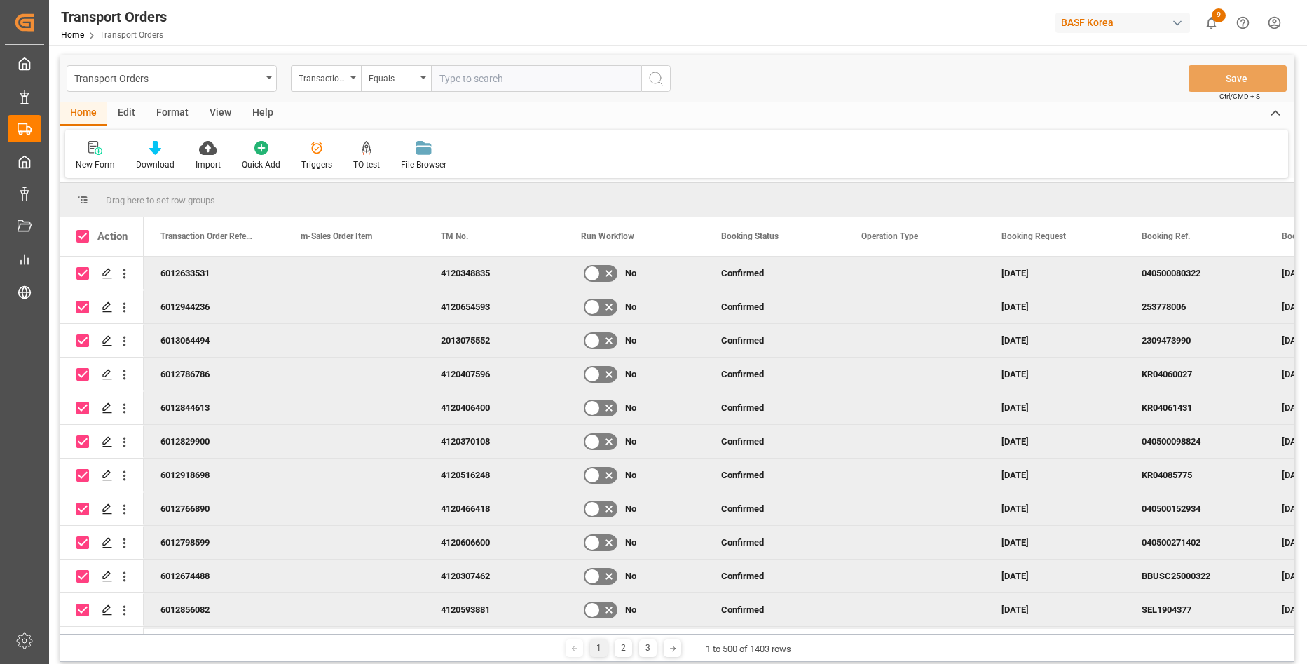
checkbox input "true"
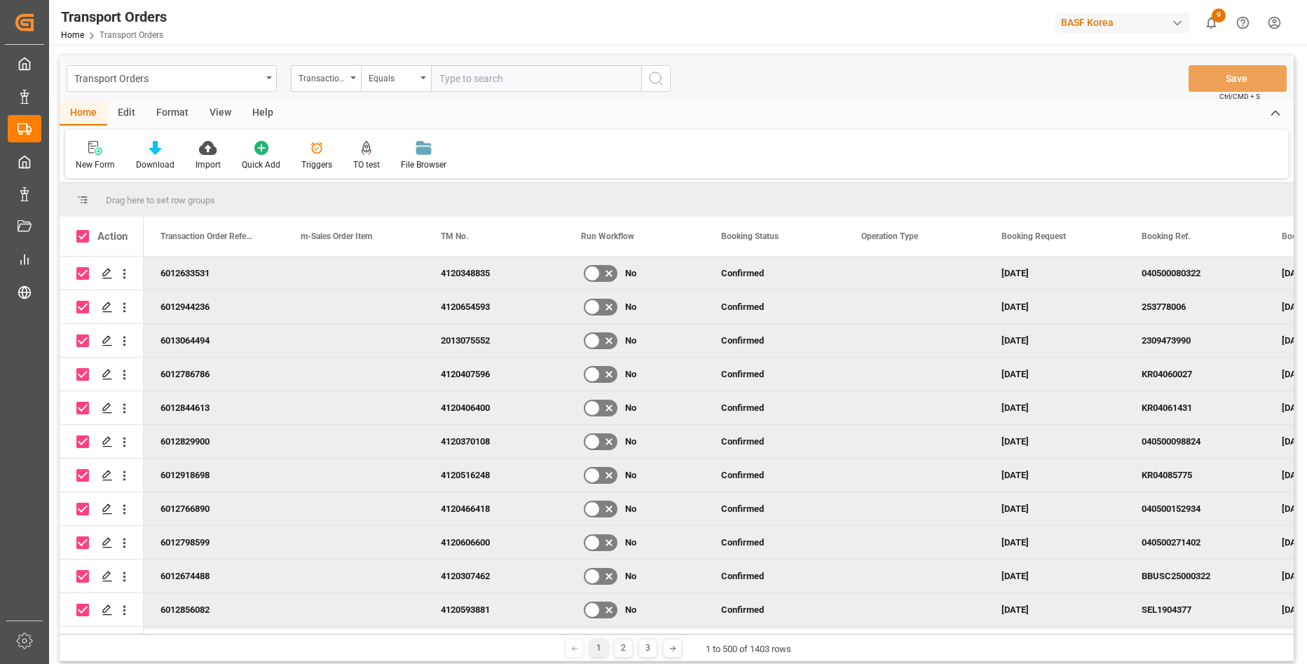
checkbox input "true"
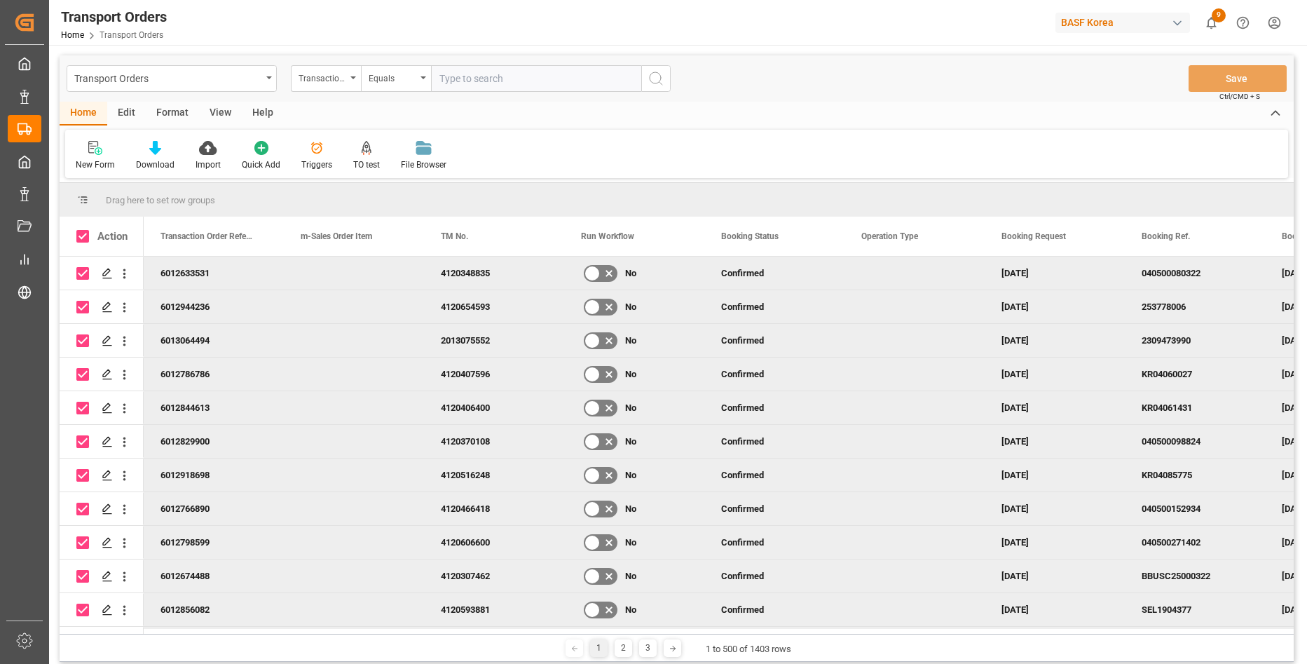
checkbox input "true"
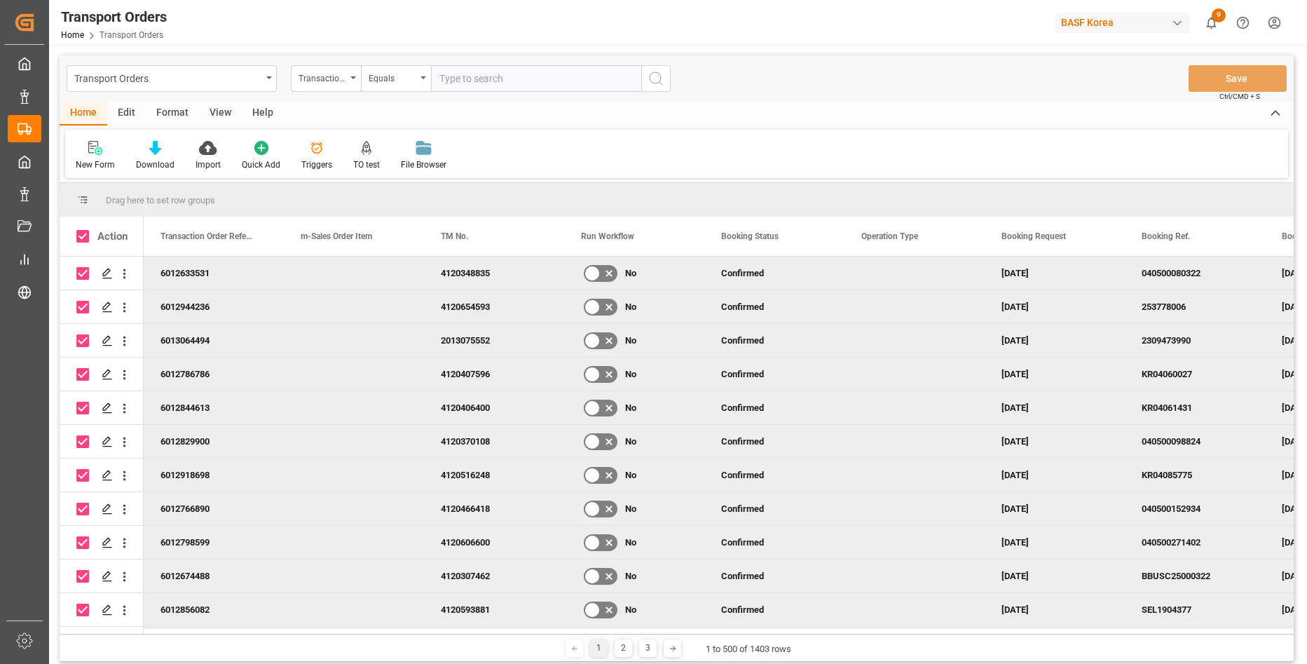
checkbox input "true"
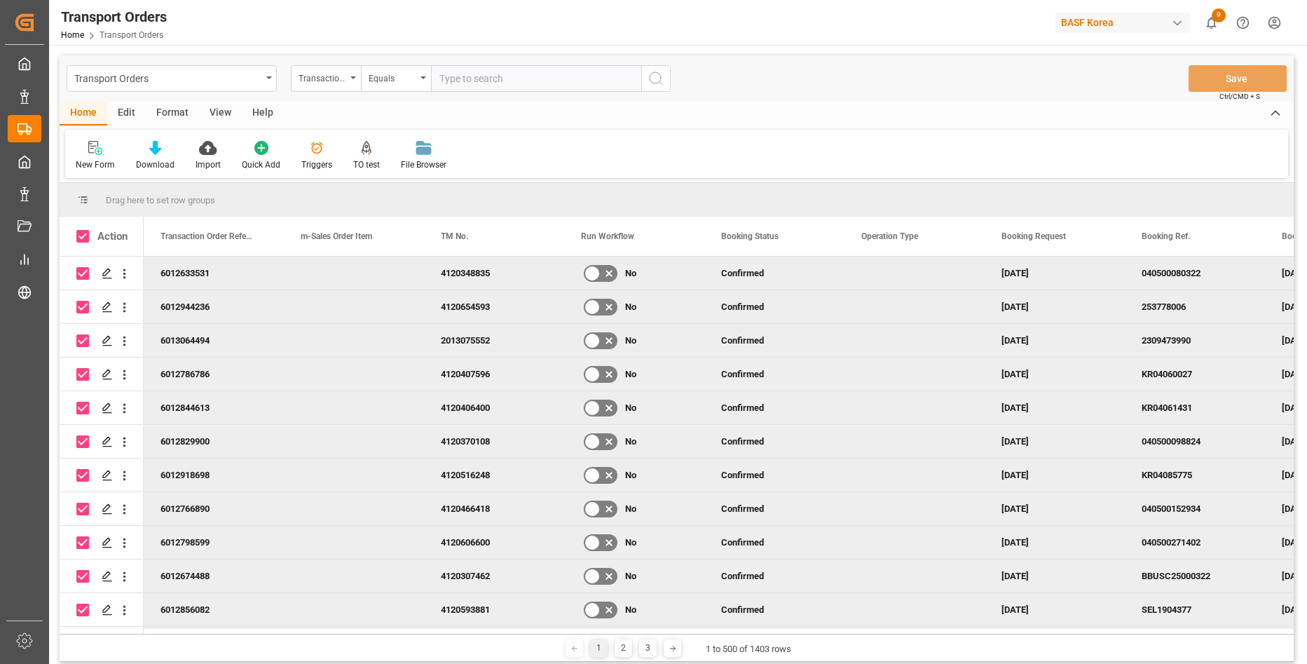
checkbox input "true"
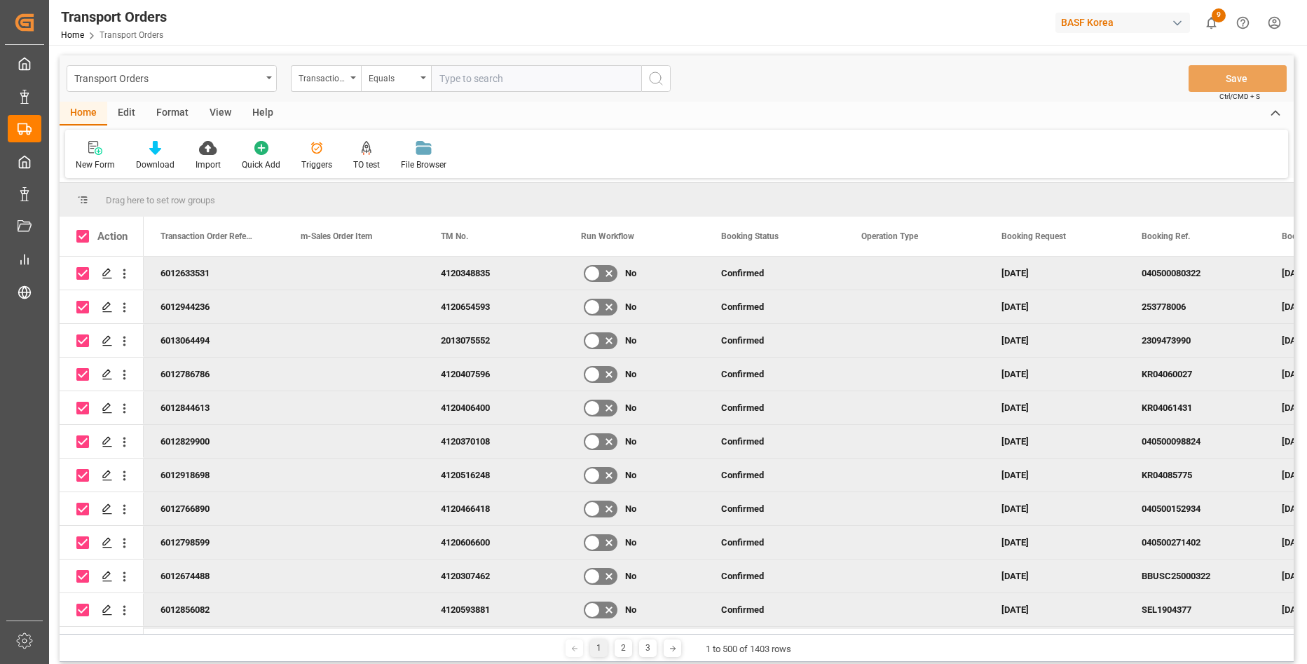
checkbox input "true"
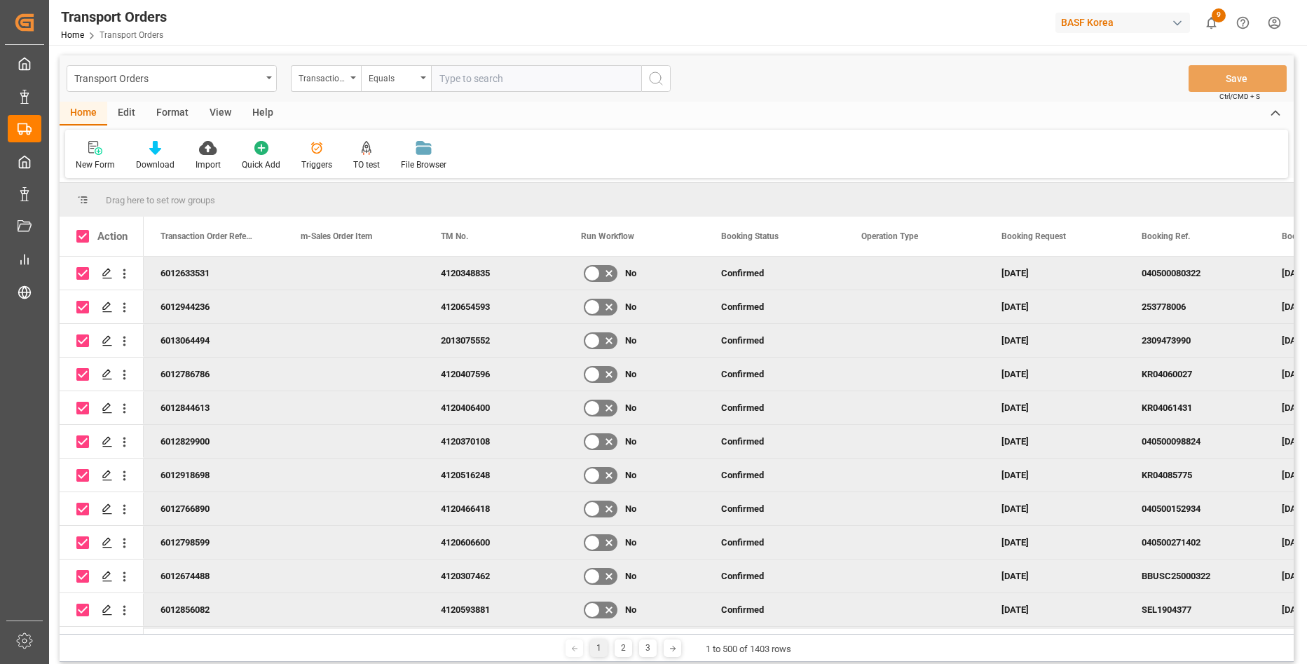
checkbox input "true"
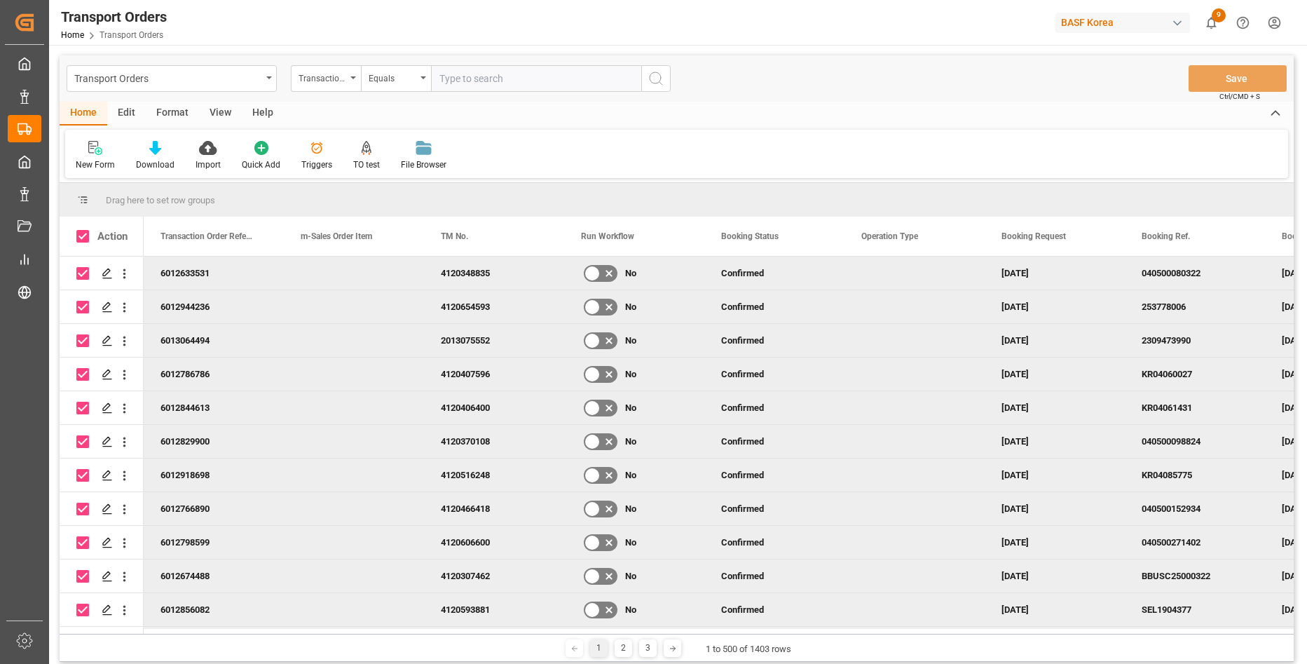
checkbox input "true"
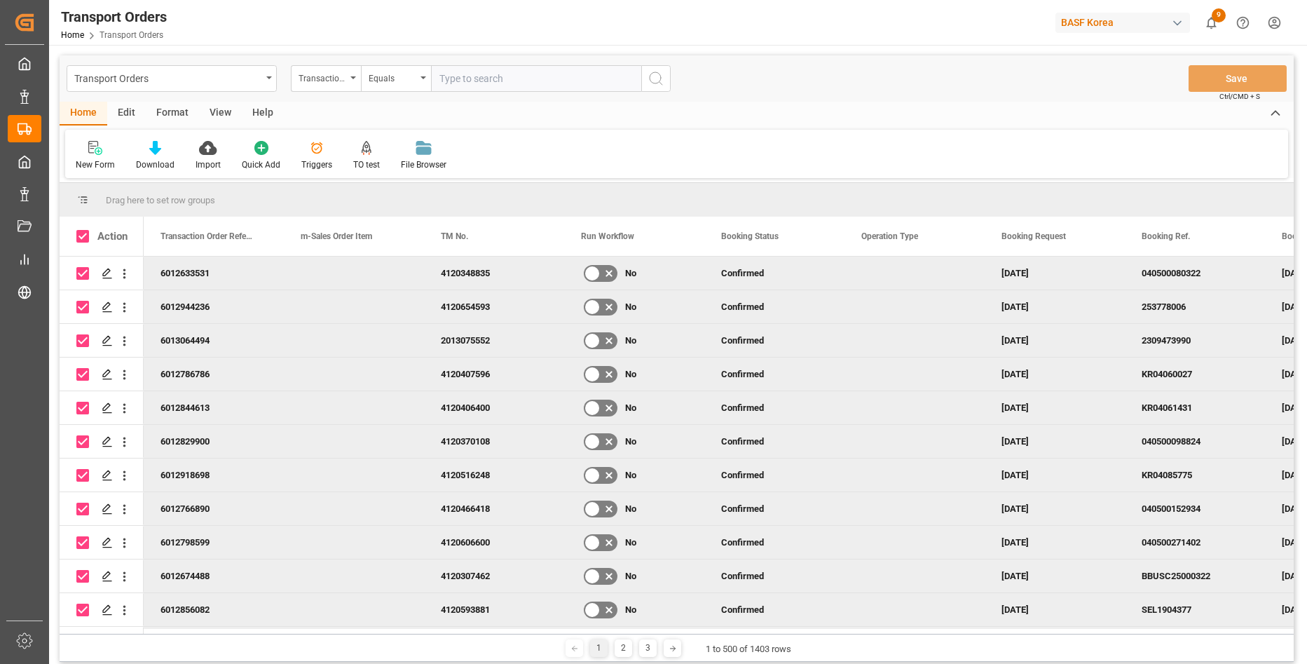
checkbox input "true"
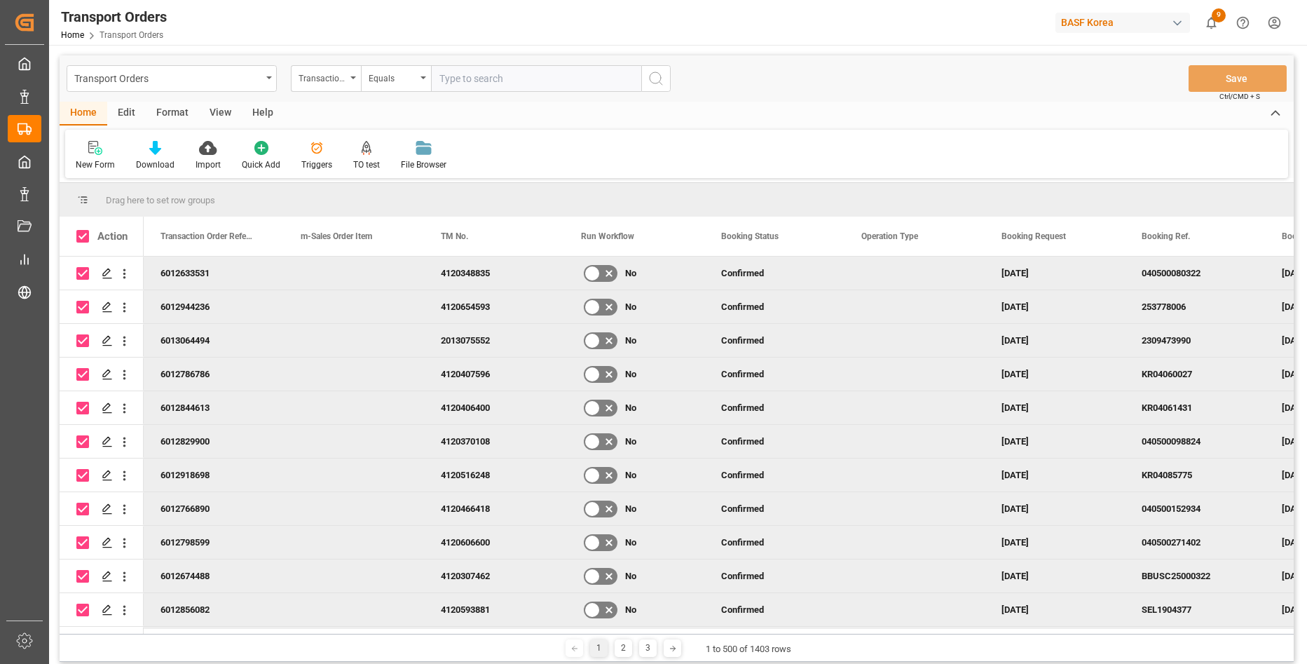
checkbox input "true"
click at [129, 108] on div "Edit" at bounding box center [126, 114] width 39 height 24
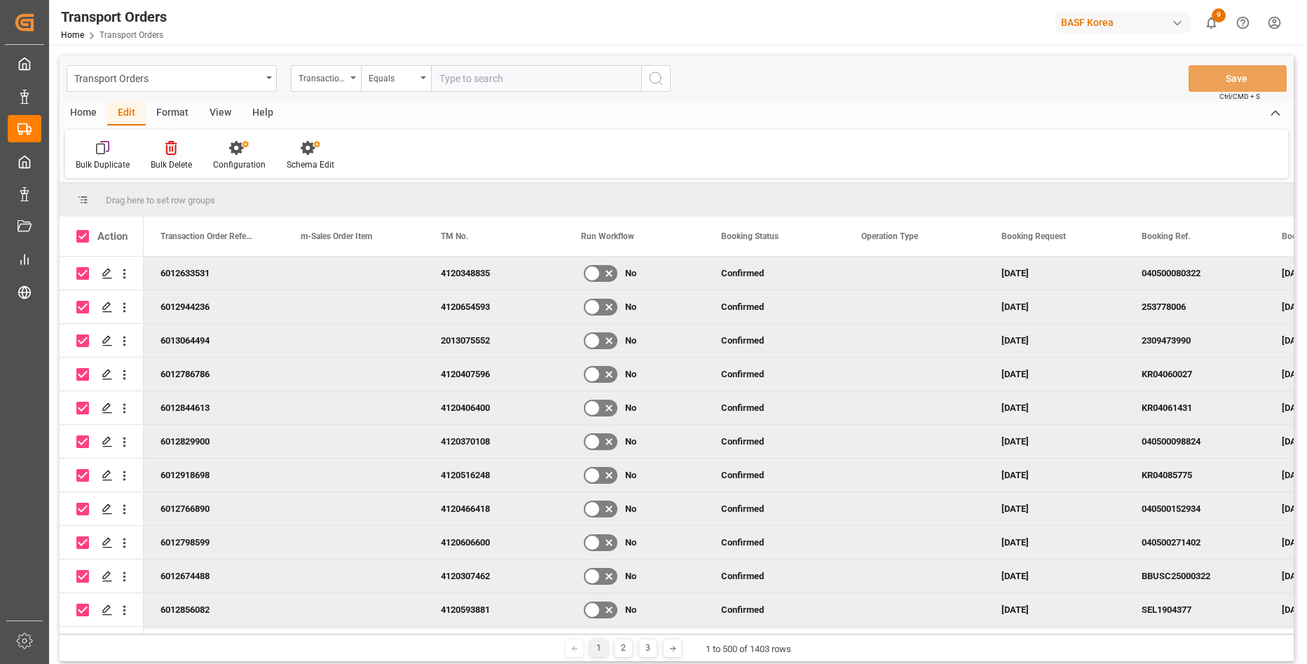
click at [179, 146] on div at bounding box center [171, 147] width 41 height 15
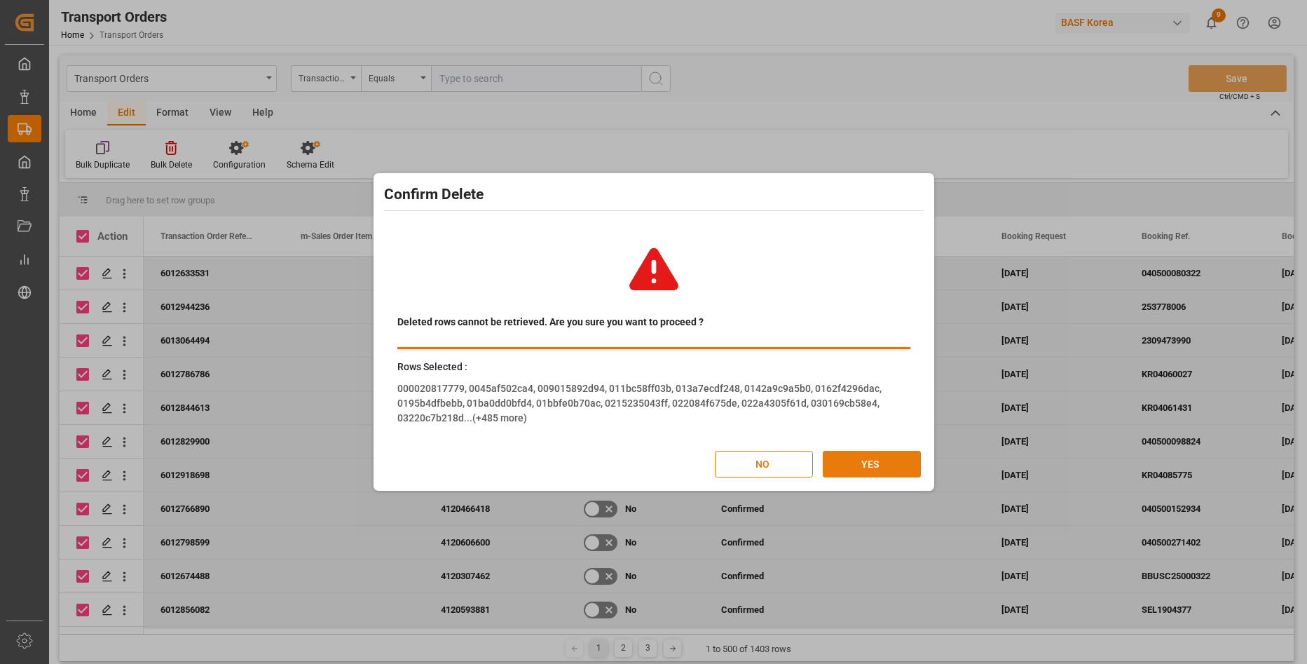
click at [859, 471] on button "YES" at bounding box center [872, 464] width 98 height 27
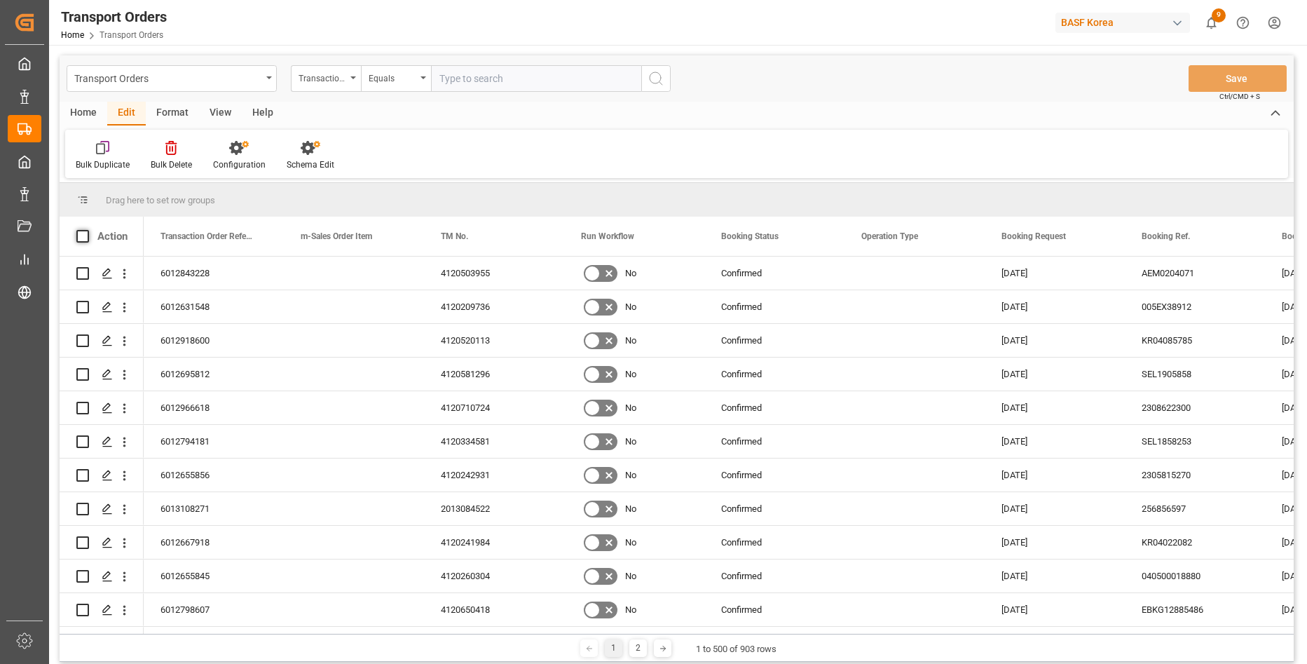
drag, startPoint x: 81, startPoint y: 235, endPoint x: 168, endPoint y: 149, distance: 121.9
click at [81, 235] on span at bounding box center [82, 236] width 13 height 13
click at [87, 230] on input "checkbox" at bounding box center [87, 230] width 0 height 0
click at [168, 149] on icon at bounding box center [170, 148] width 11 height 14
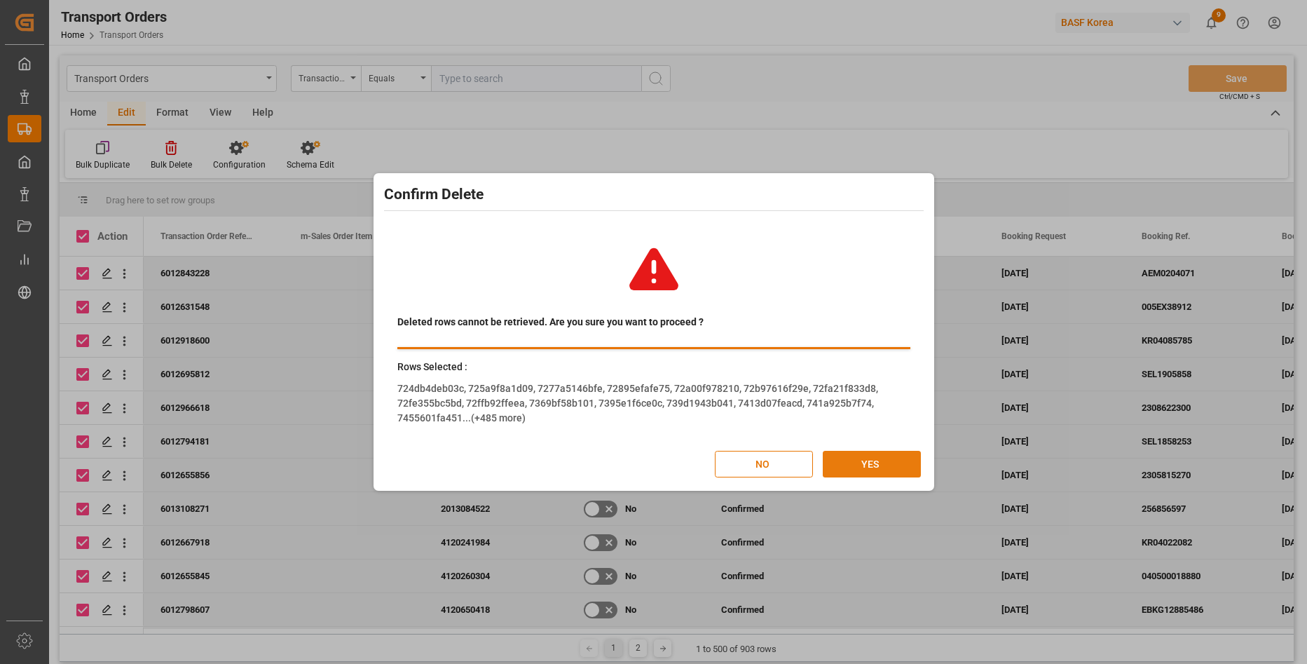
click at [854, 460] on button "YES" at bounding box center [872, 464] width 98 height 27
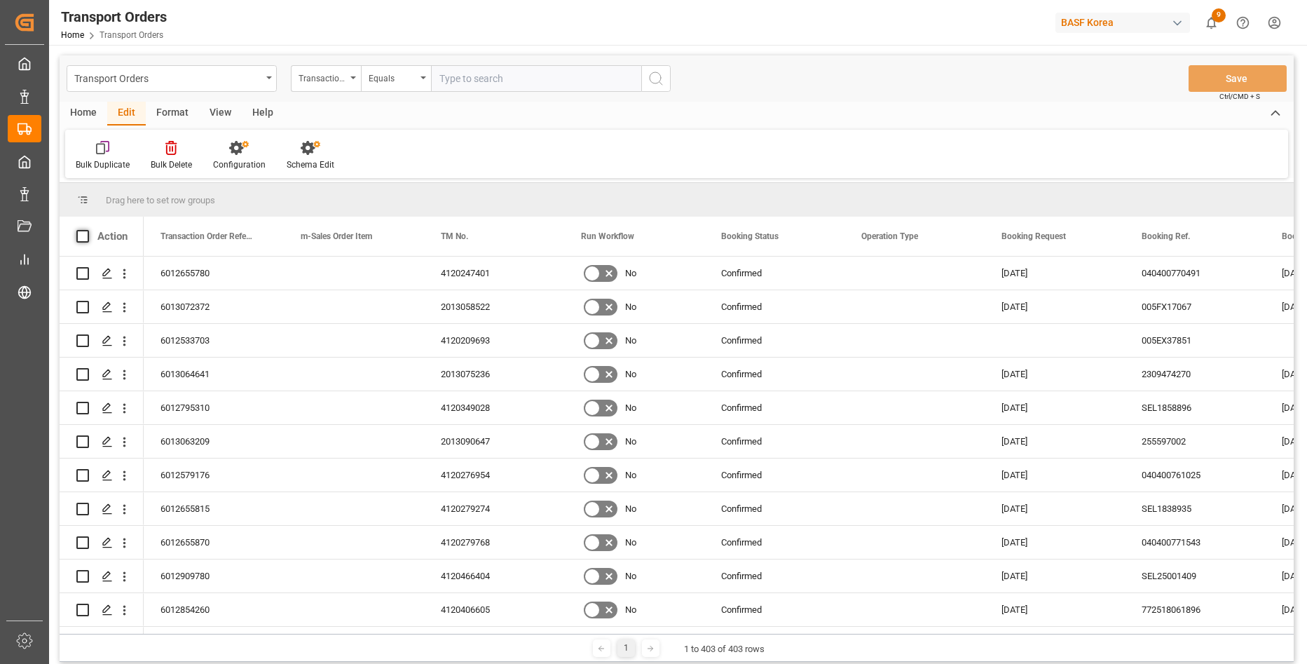
click at [80, 236] on span at bounding box center [82, 236] width 13 height 13
click at [87, 230] on input "checkbox" at bounding box center [87, 230] width 0 height 0
click at [175, 142] on icon at bounding box center [170, 148] width 11 height 14
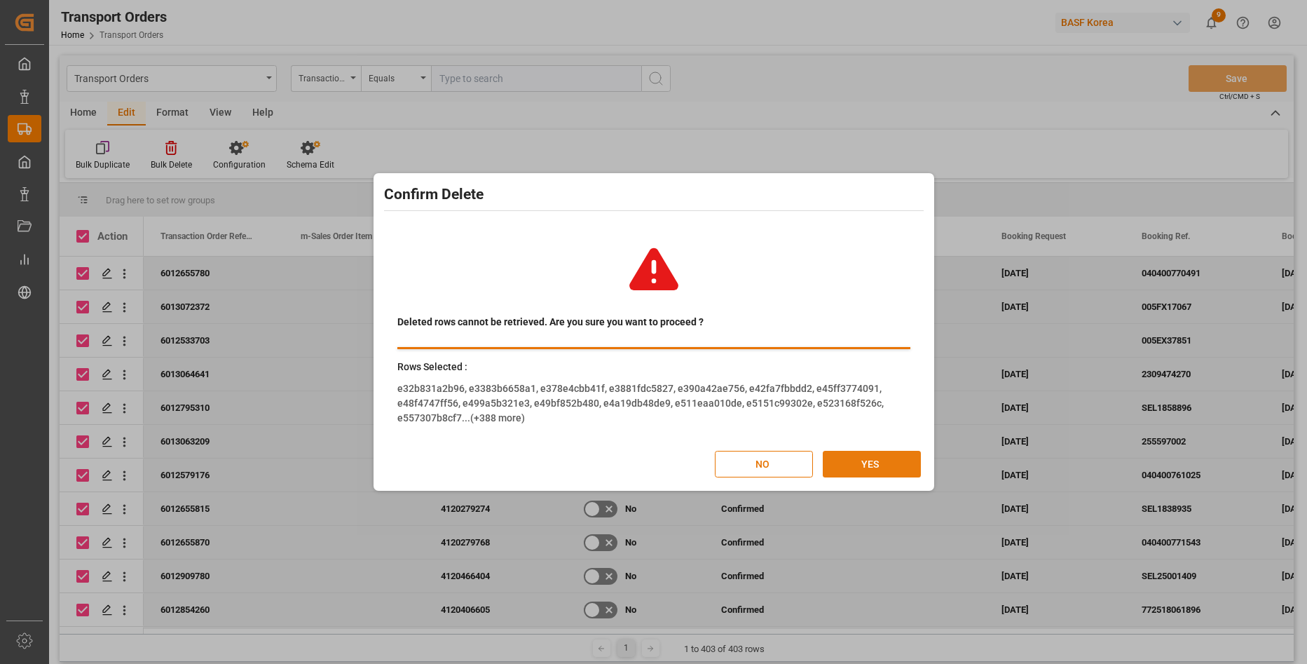
click at [878, 463] on button "YES" at bounding box center [872, 464] width 98 height 27
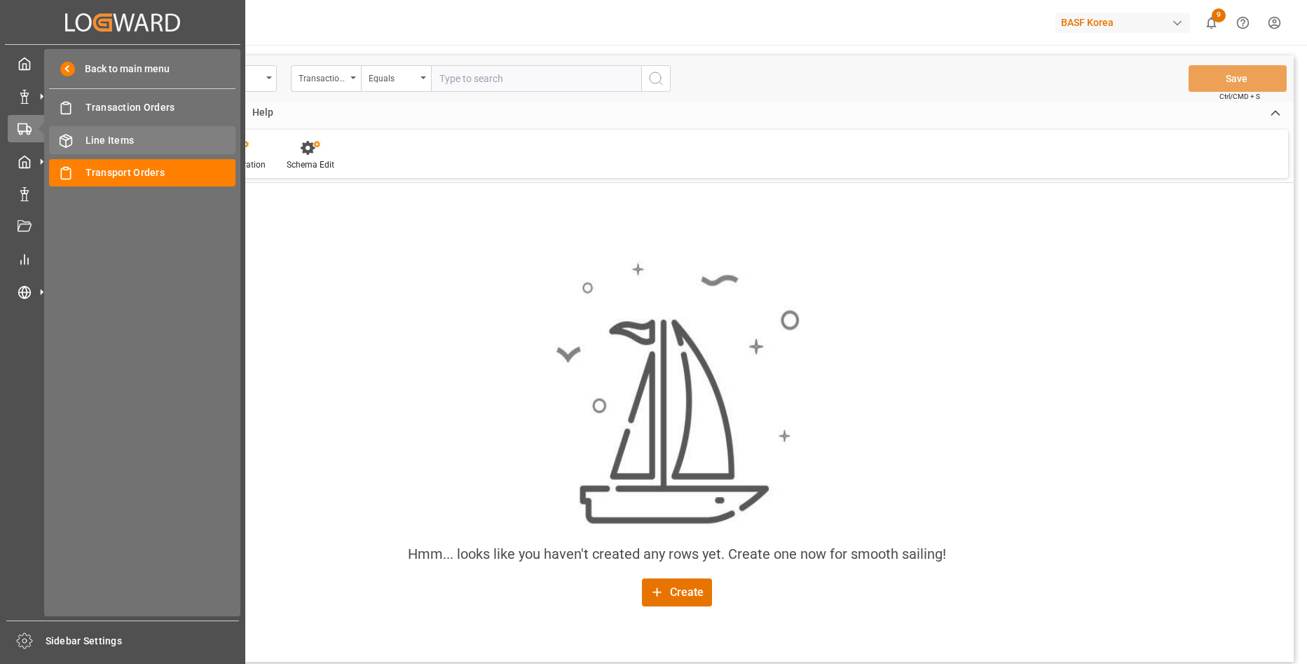
click at [125, 140] on span "Line Items" at bounding box center [161, 140] width 151 height 15
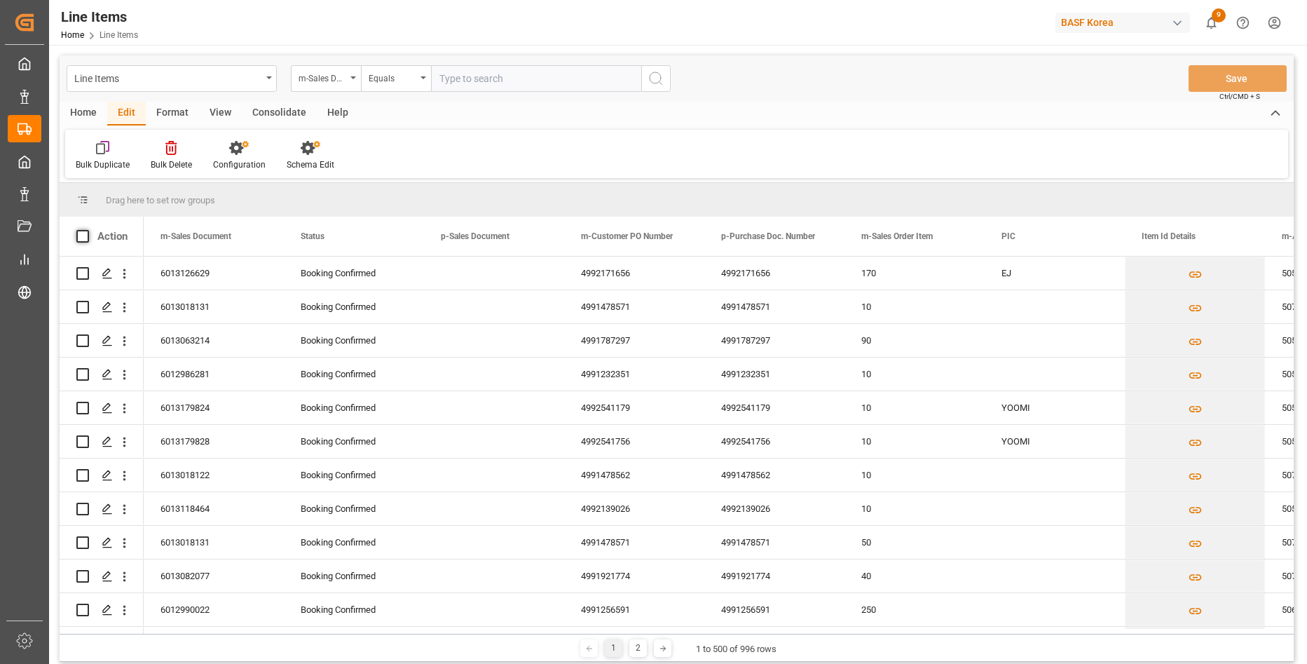
click at [82, 238] on span at bounding box center [82, 236] width 13 height 13
click at [87, 230] on input "checkbox" at bounding box center [87, 230] width 0 height 0
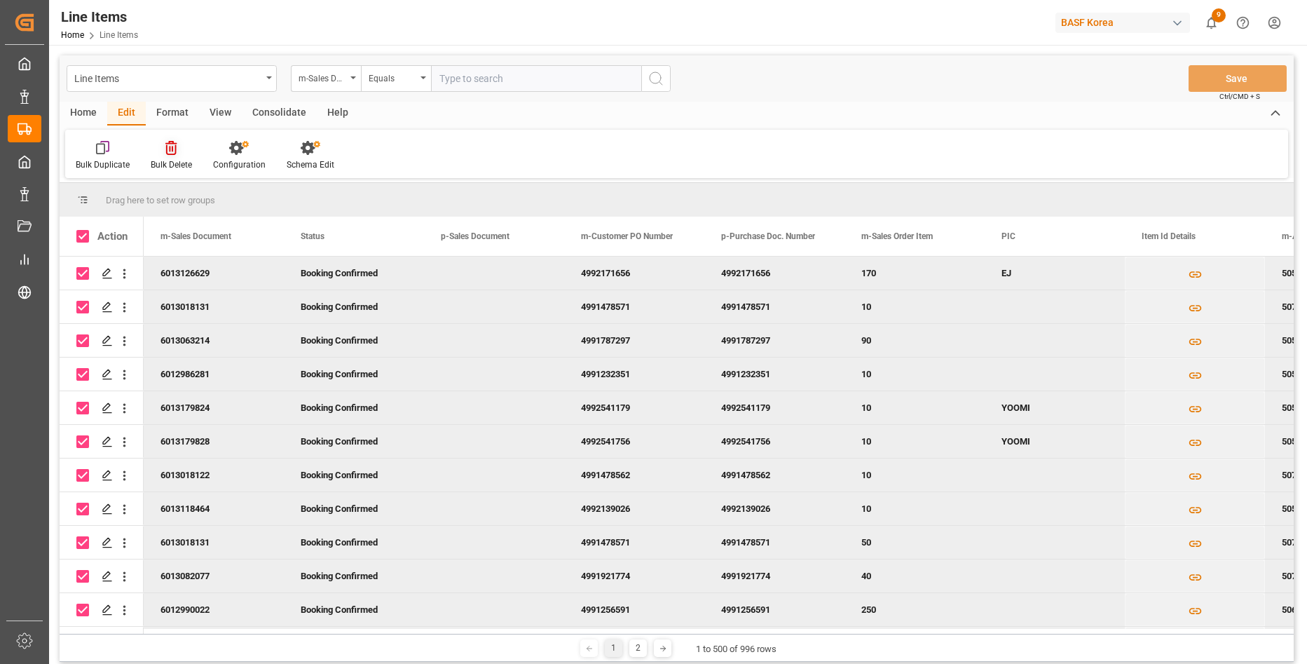
click at [165, 158] on div "Bulk Delete" at bounding box center [171, 164] width 41 height 13
checkbox input "true"
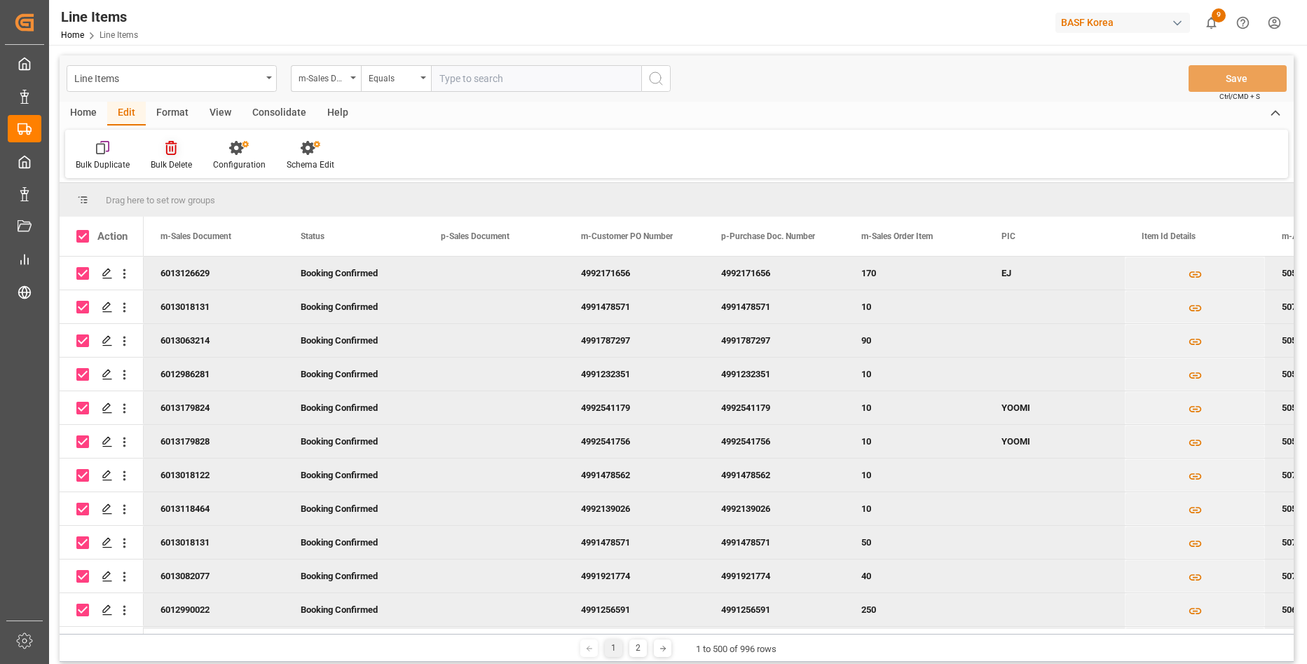
checkbox input "true"
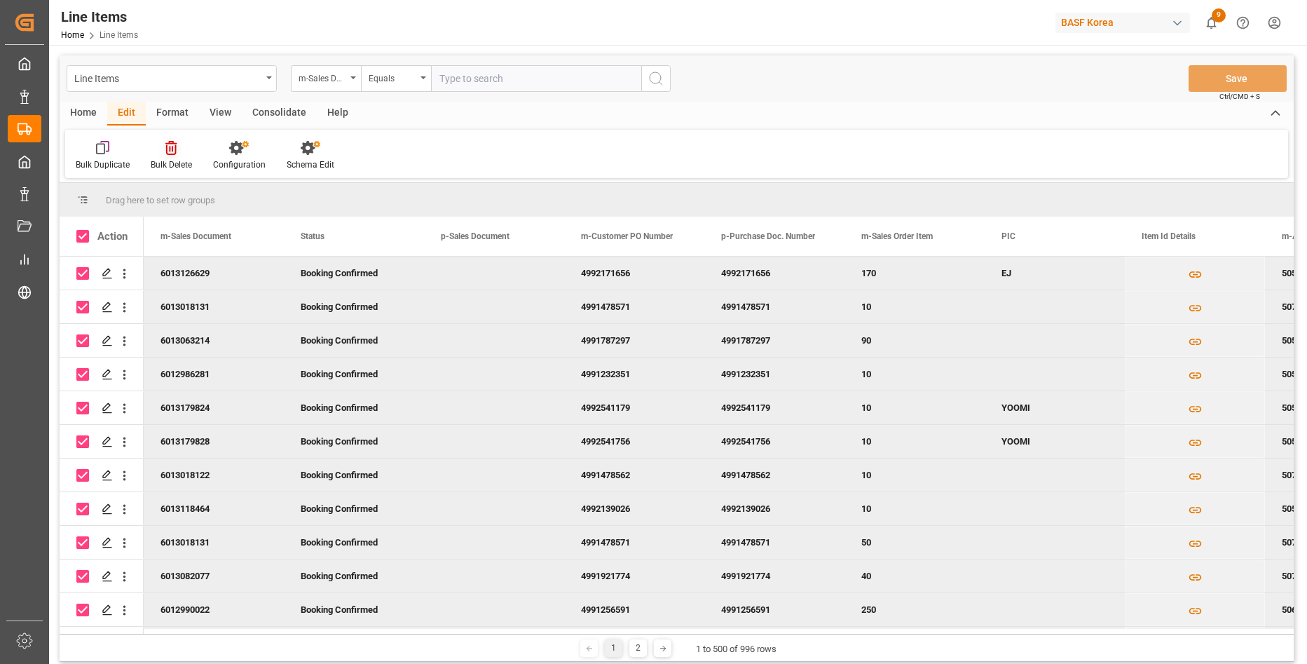
checkbox input "true"
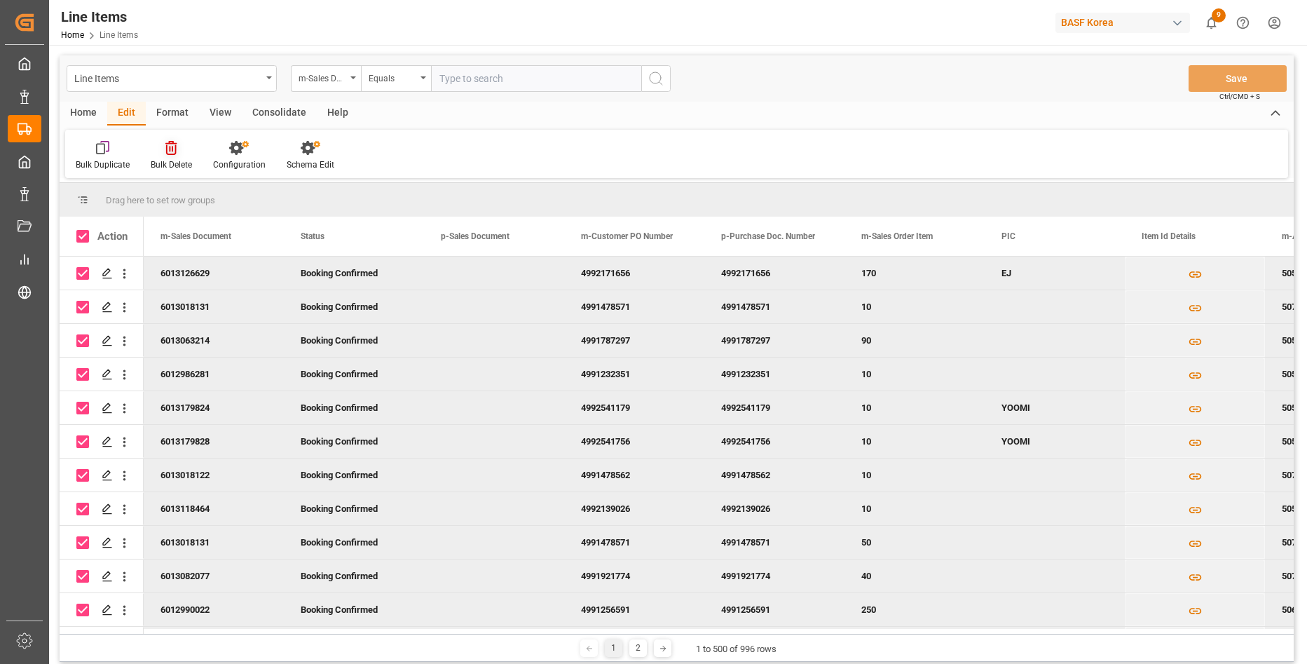
checkbox input "true"
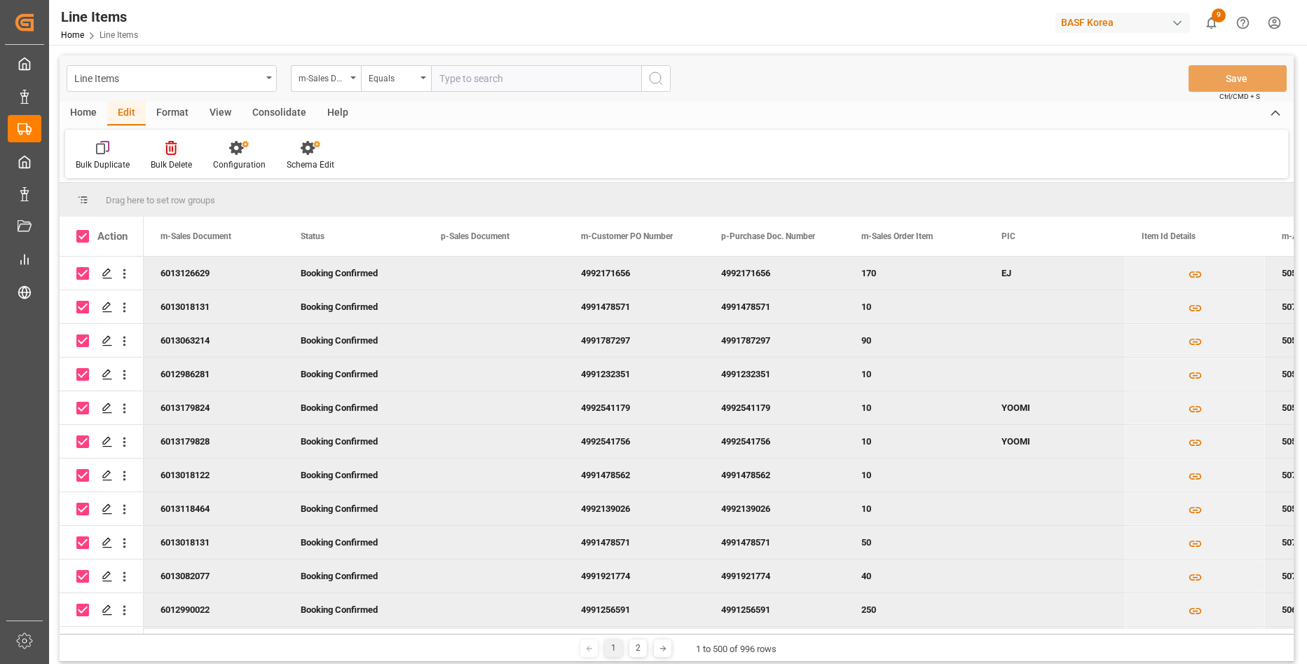
checkbox input "true"
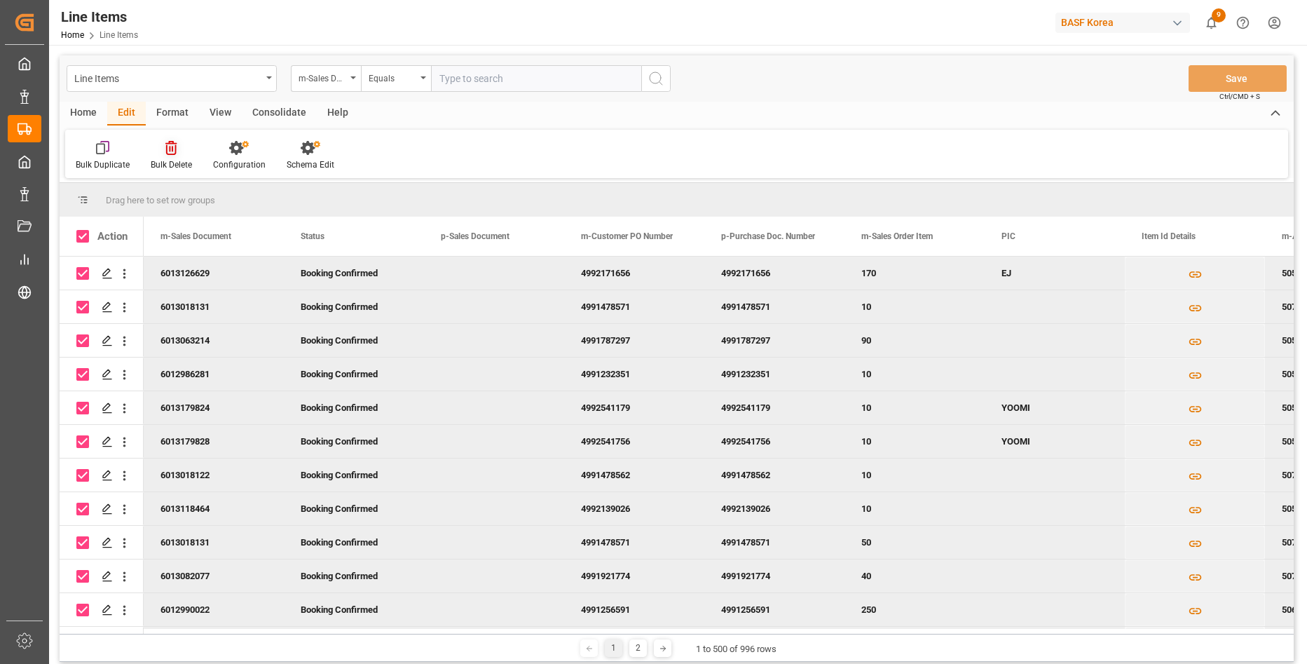
checkbox input "true"
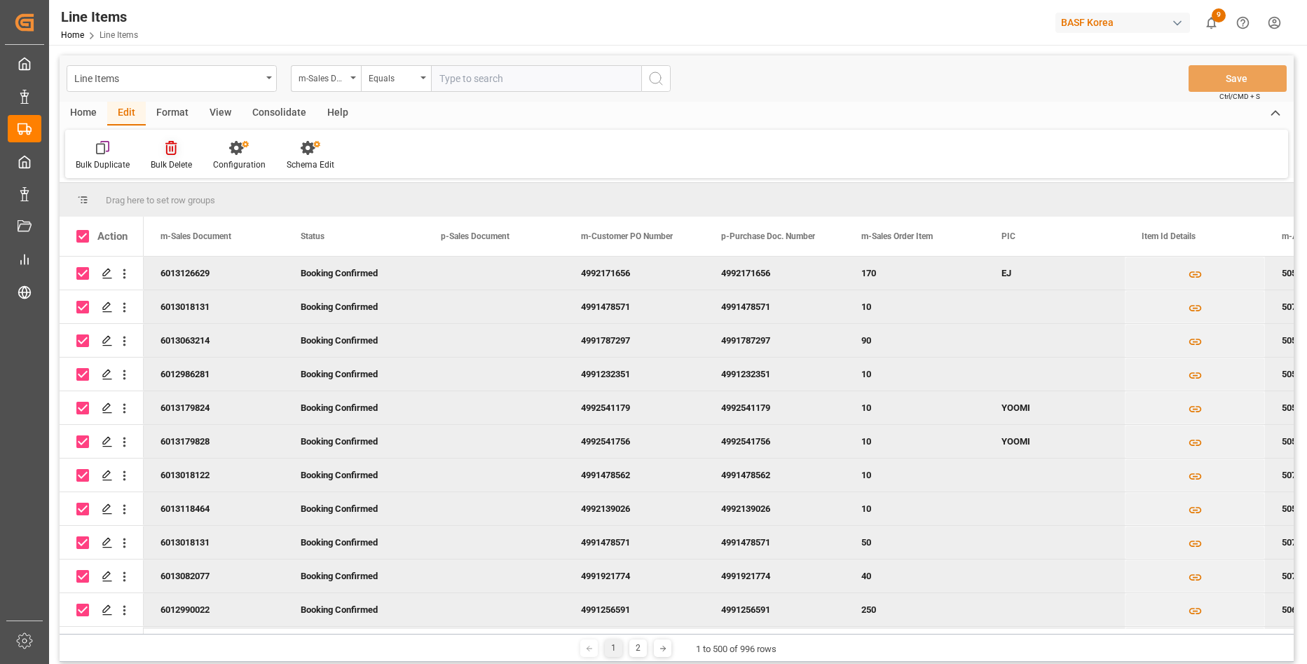
checkbox input "true"
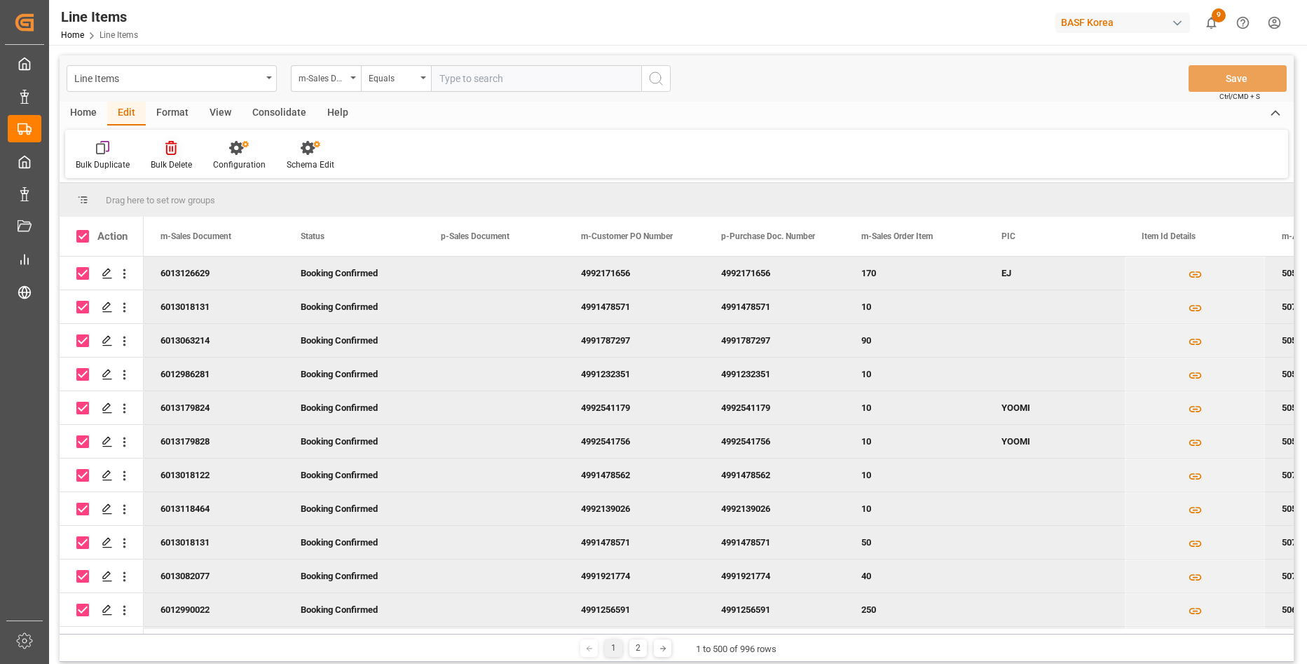
checkbox input "true"
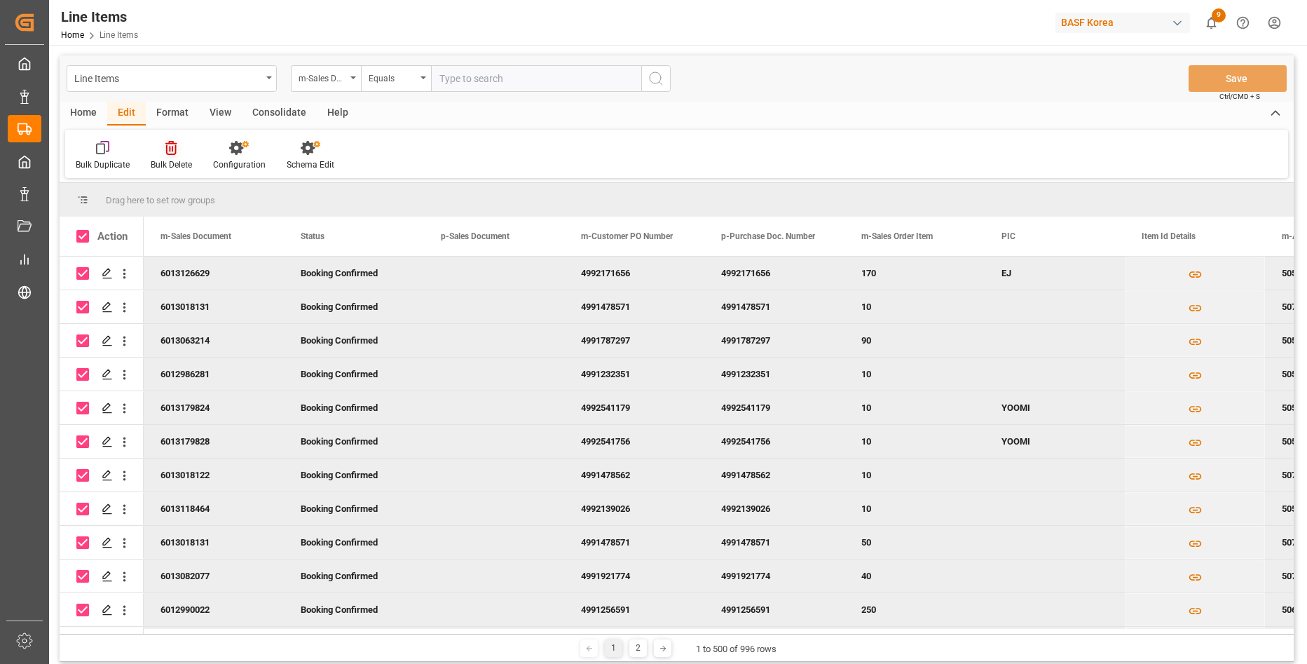
checkbox input "true"
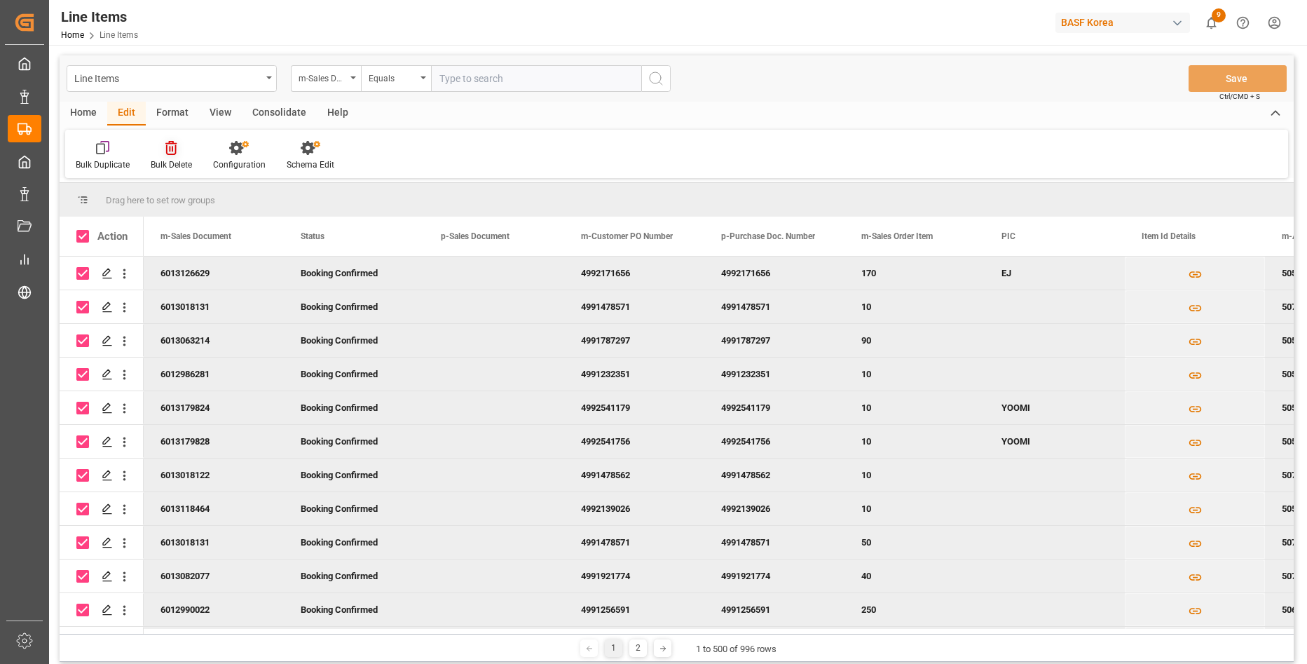
checkbox input "true"
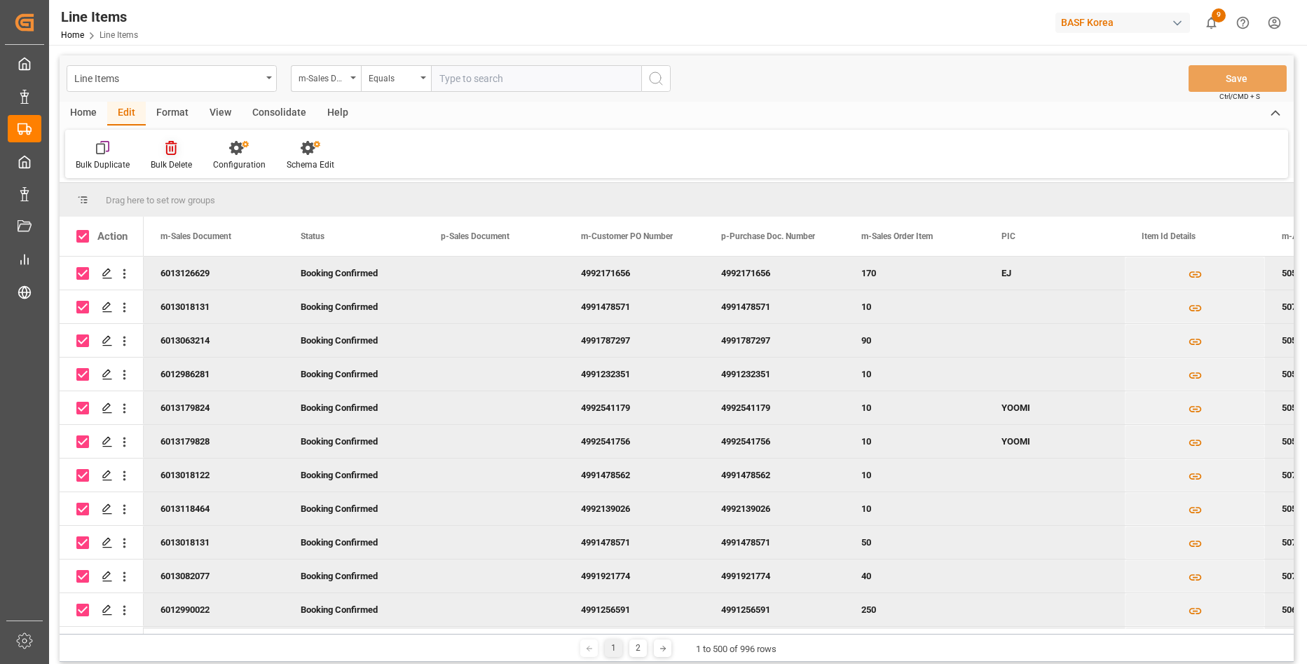
checkbox input "true"
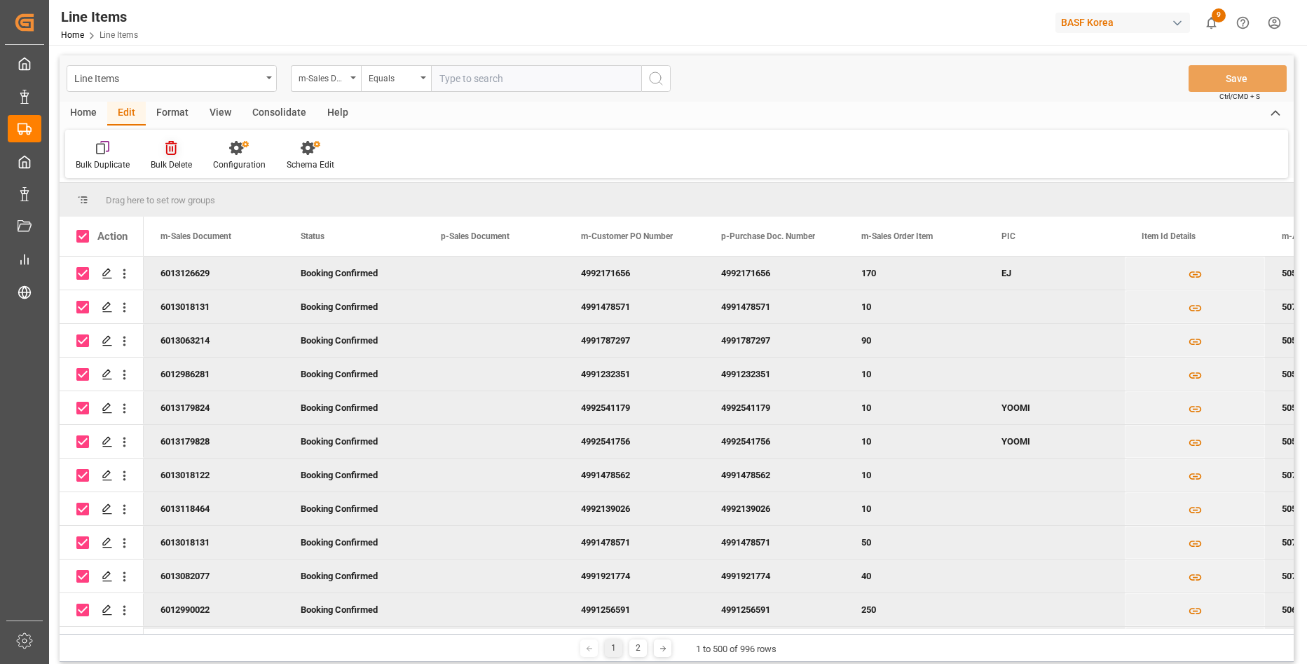
checkbox input "true"
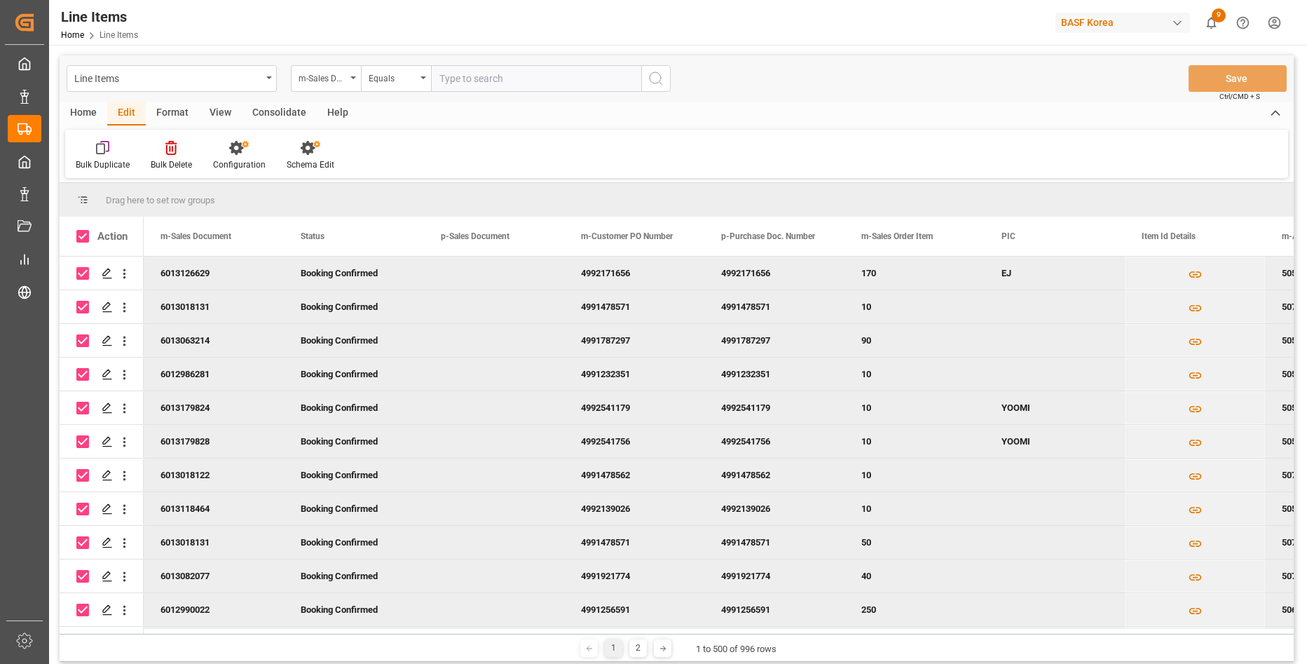
checkbox input "true"
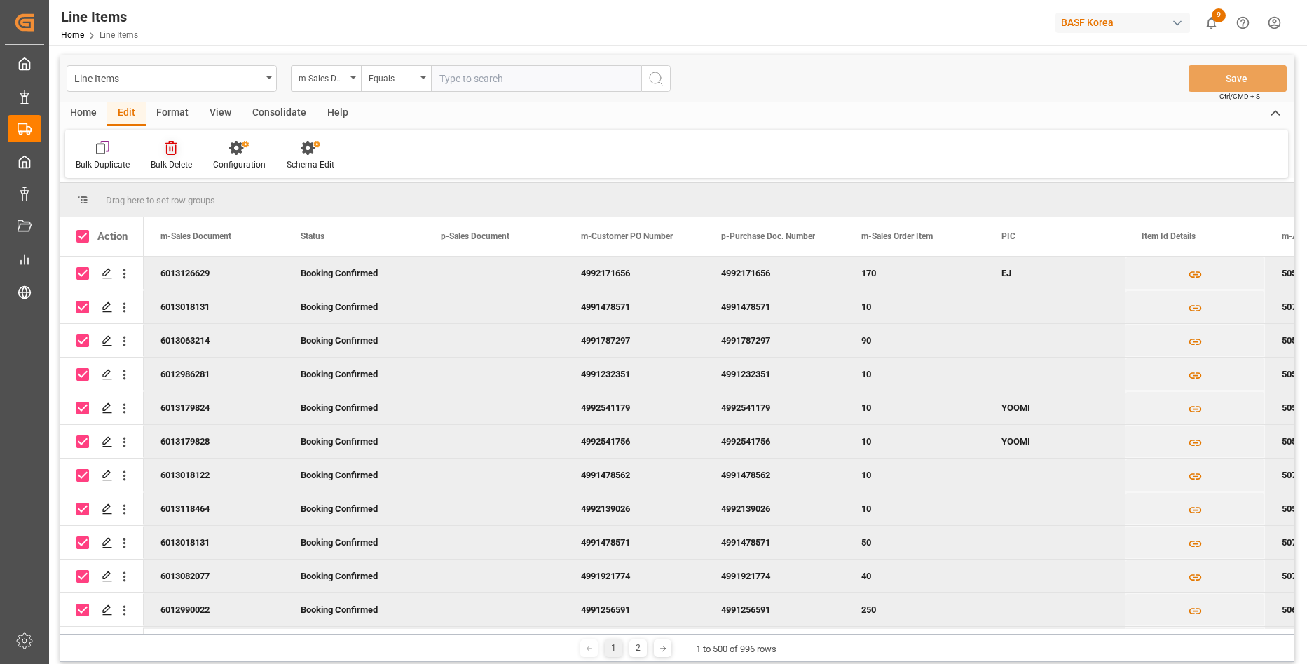
checkbox input "true"
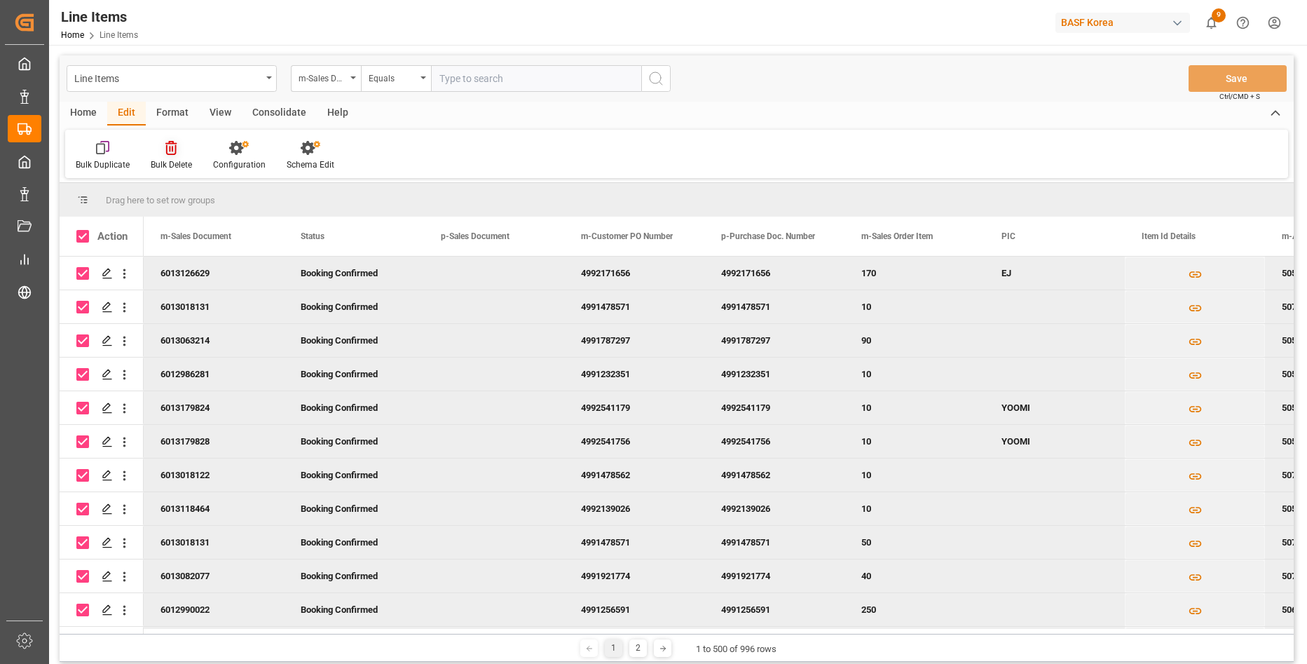
checkbox input "true"
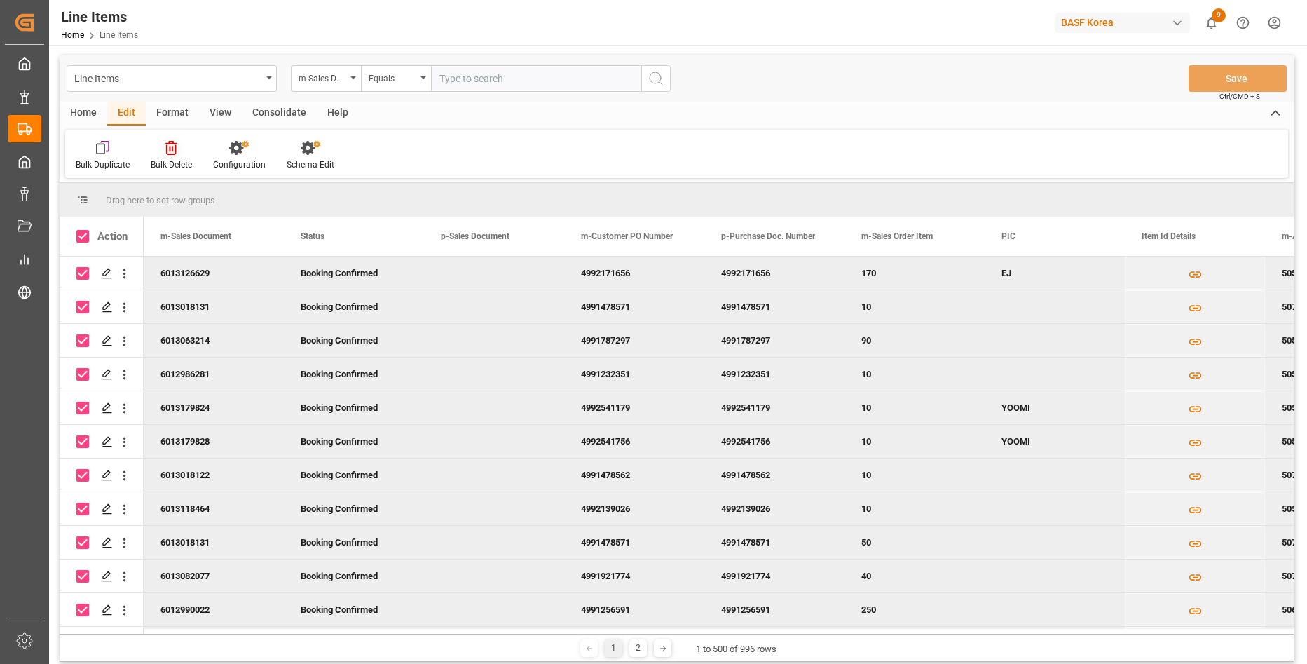
checkbox input "true"
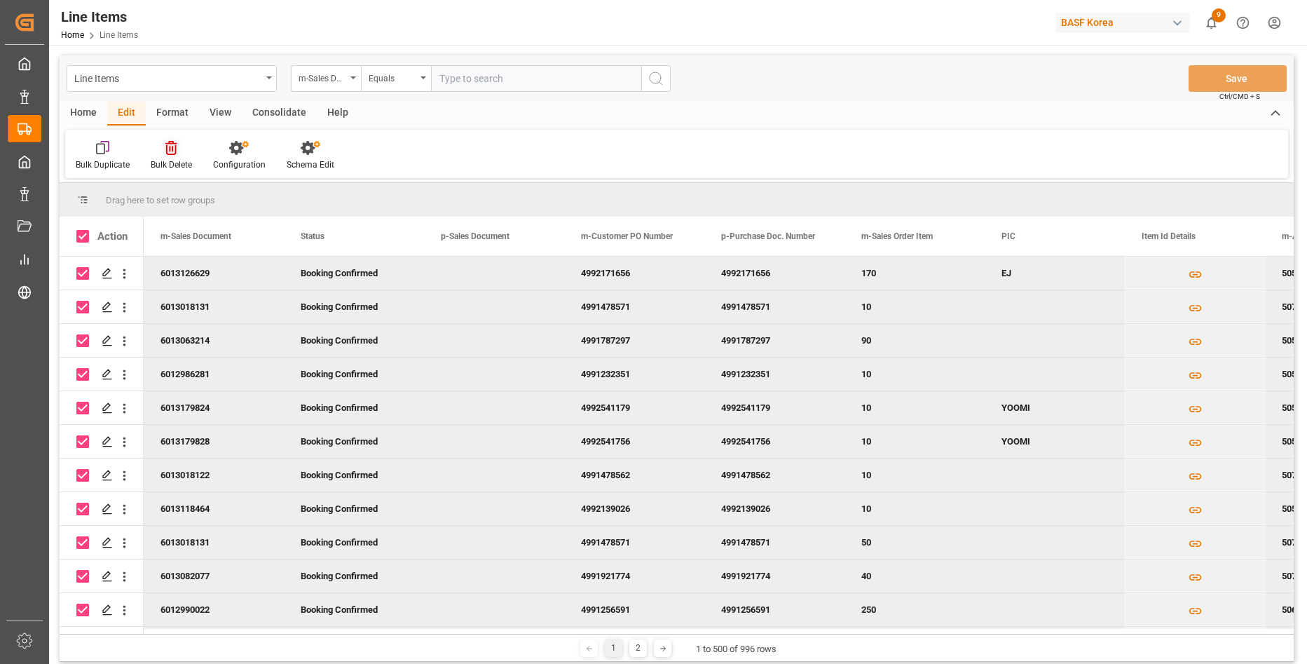
checkbox input "true"
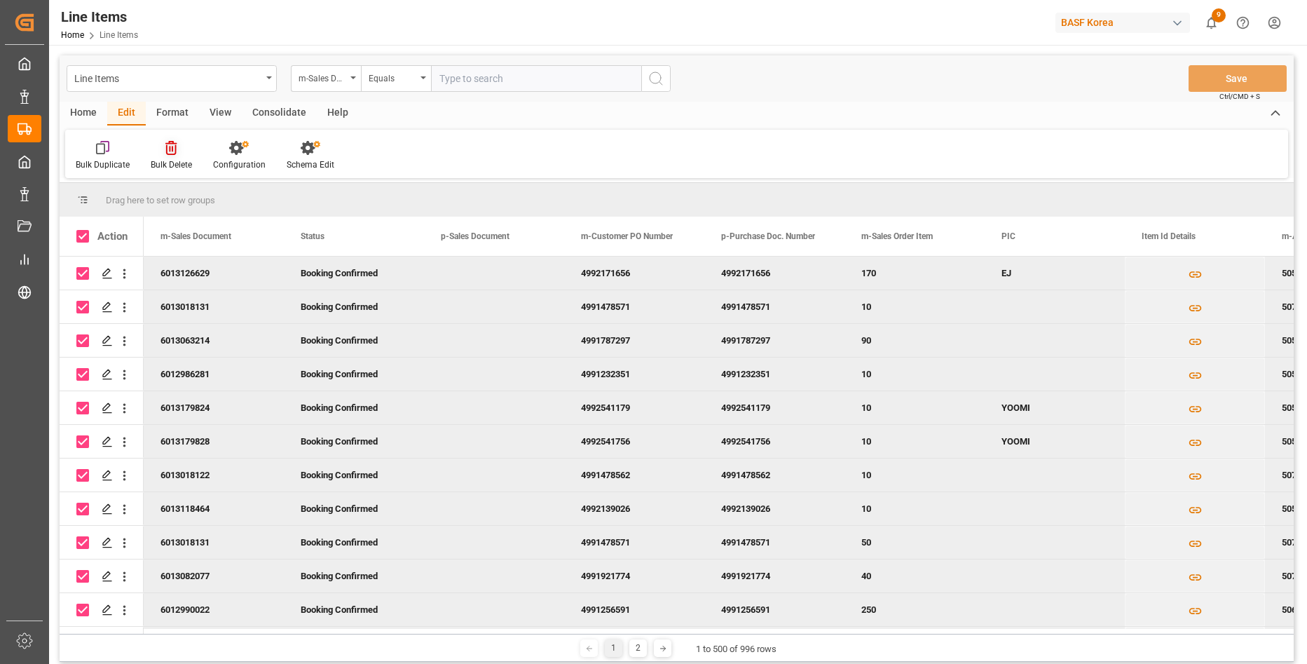
checkbox input "true"
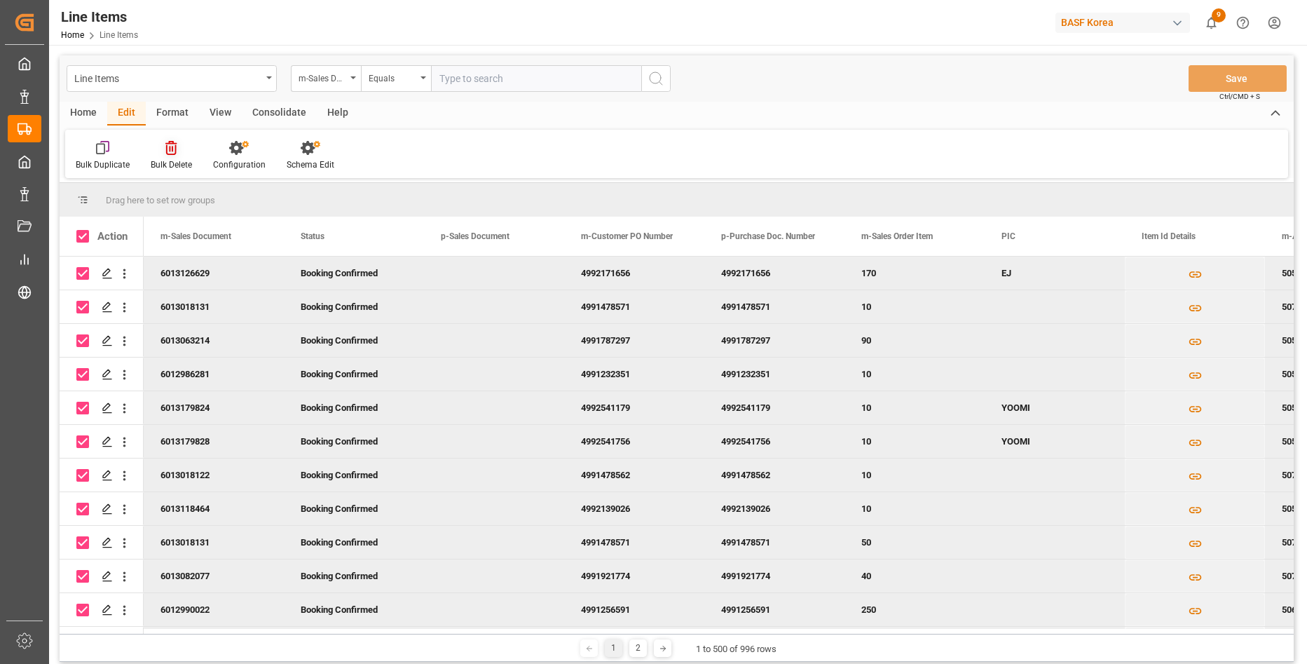
checkbox input "true"
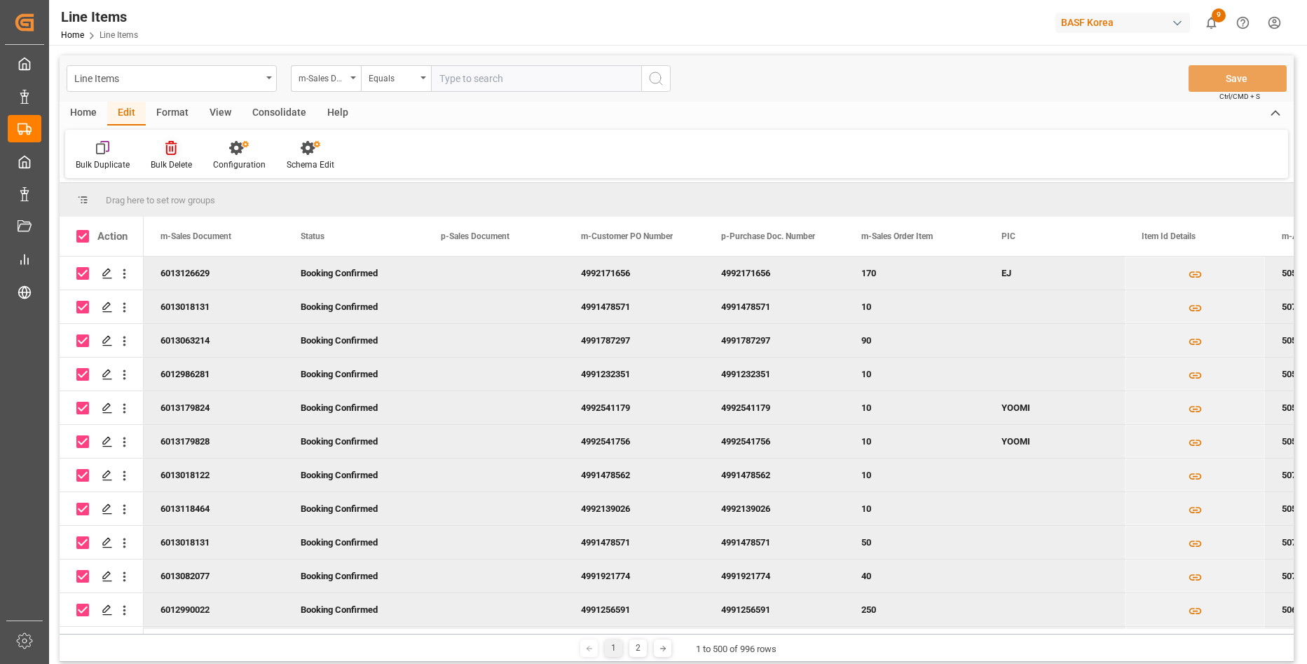
checkbox input "true"
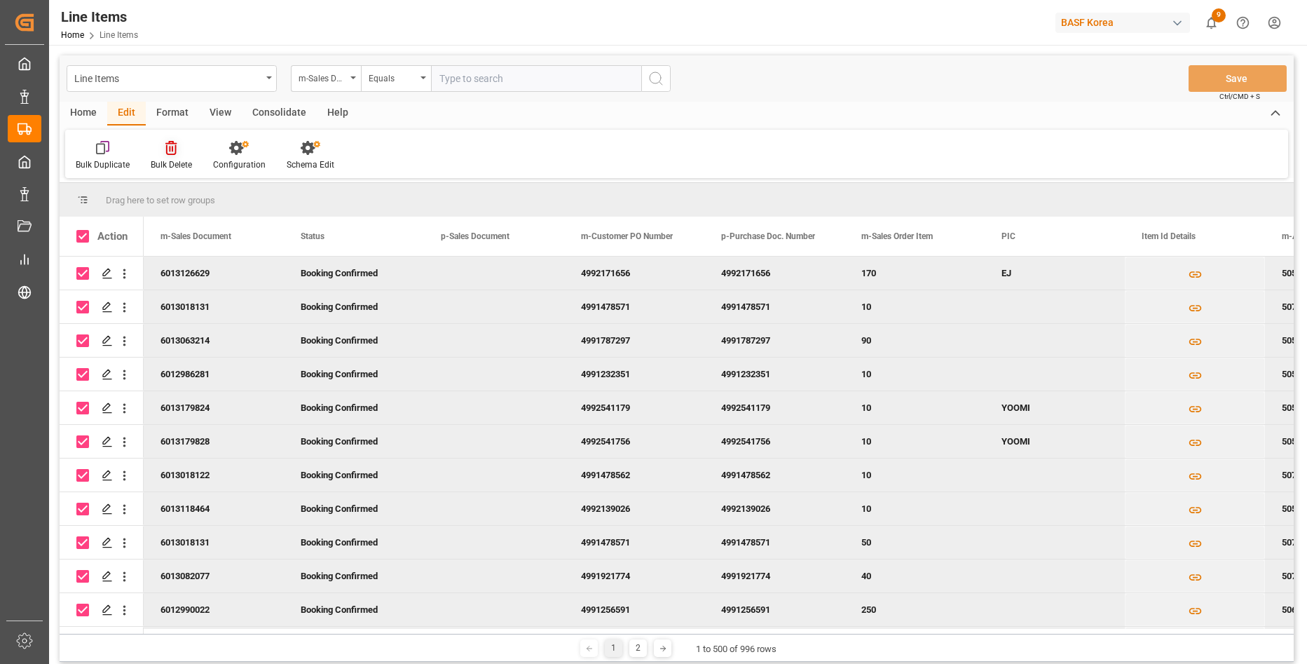
checkbox input "true"
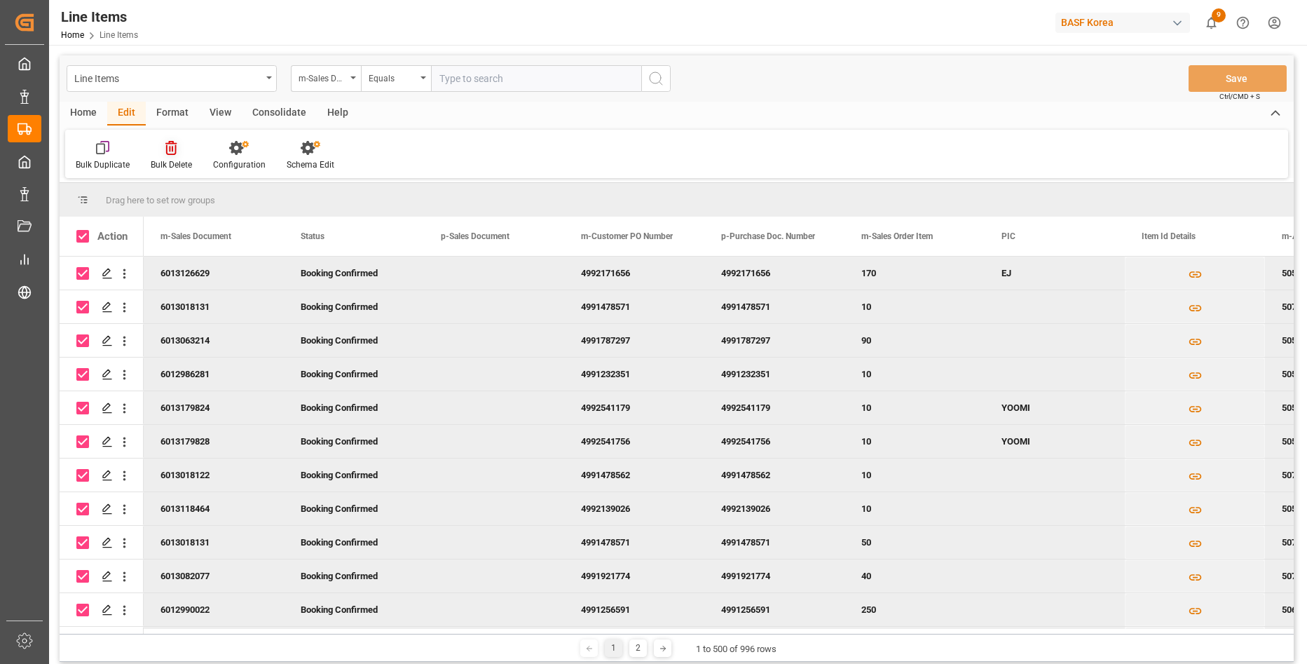
checkbox input "true"
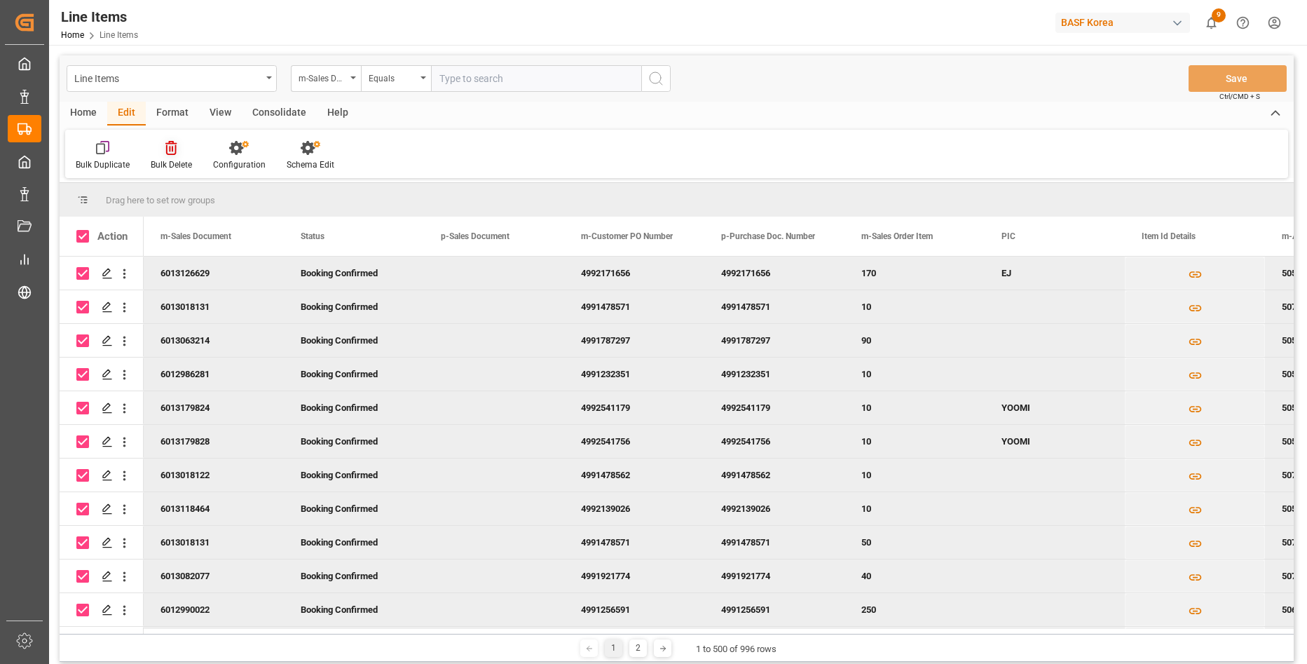
checkbox input "true"
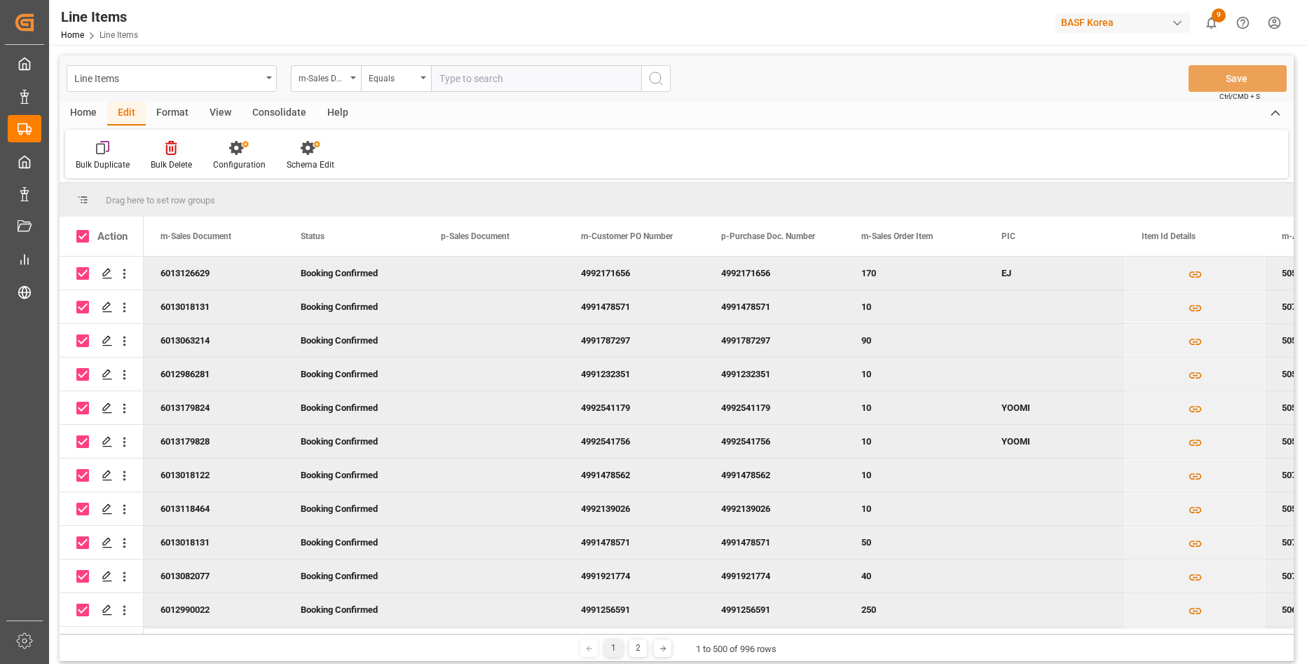
checkbox input "true"
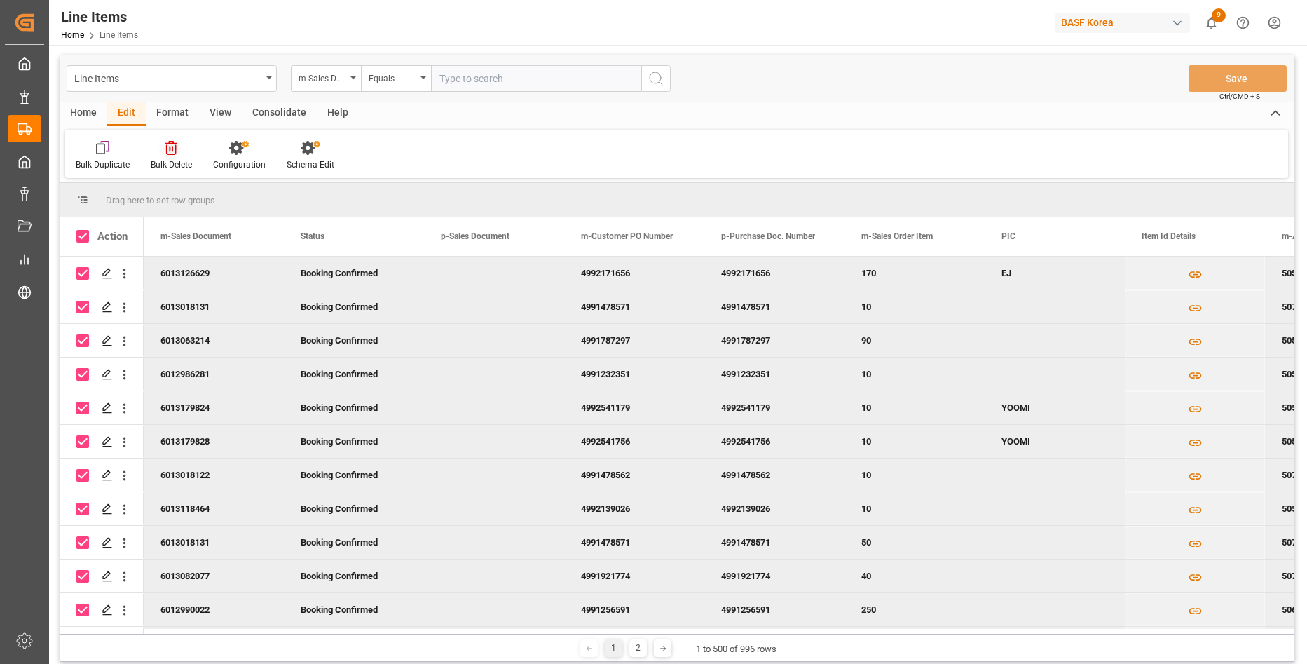
checkbox input "true"
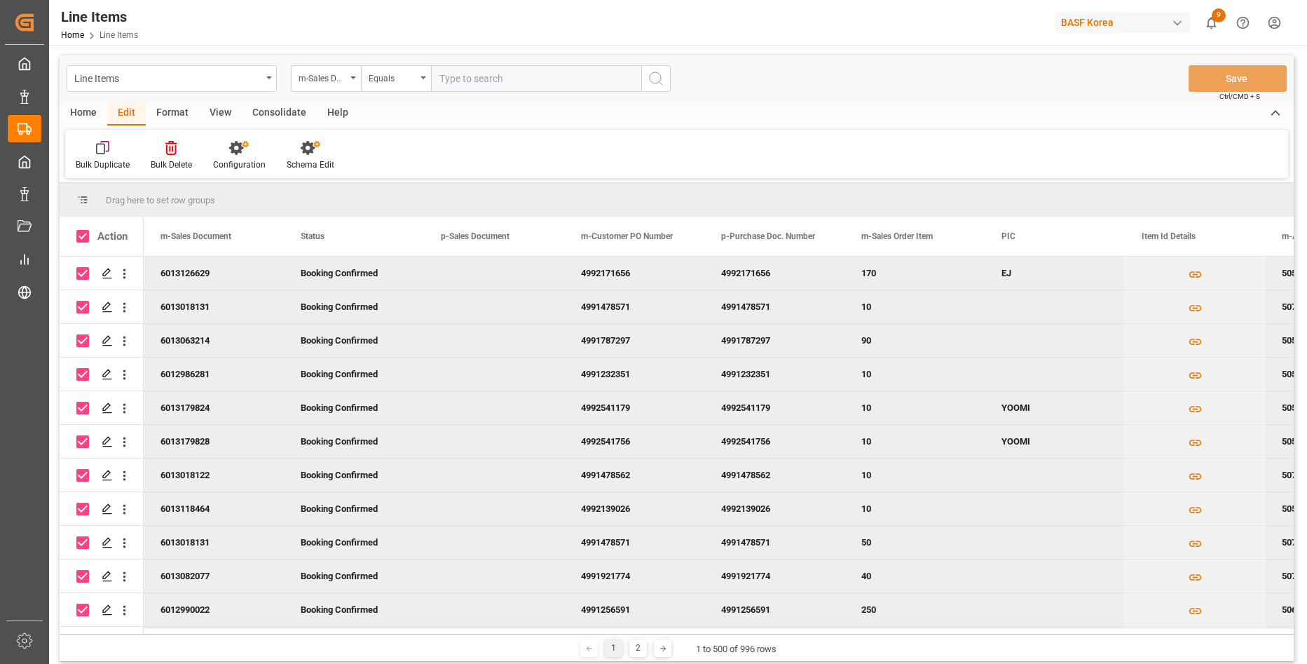
checkbox input "true"
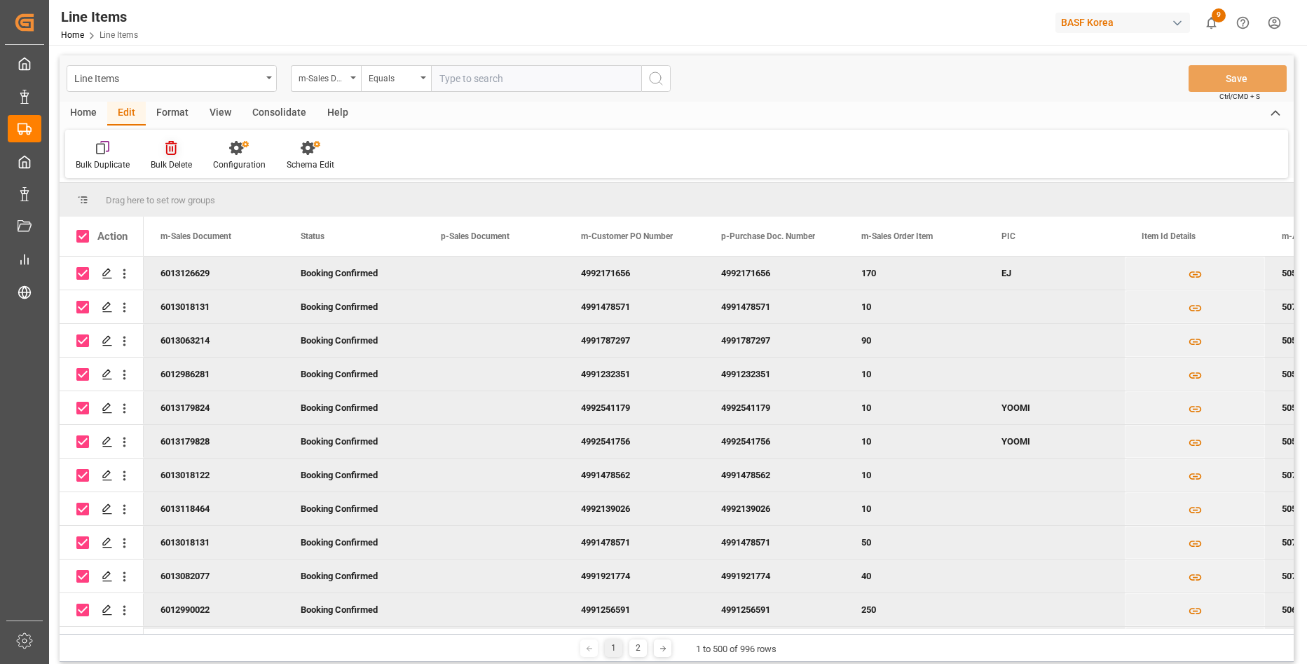
checkbox input "true"
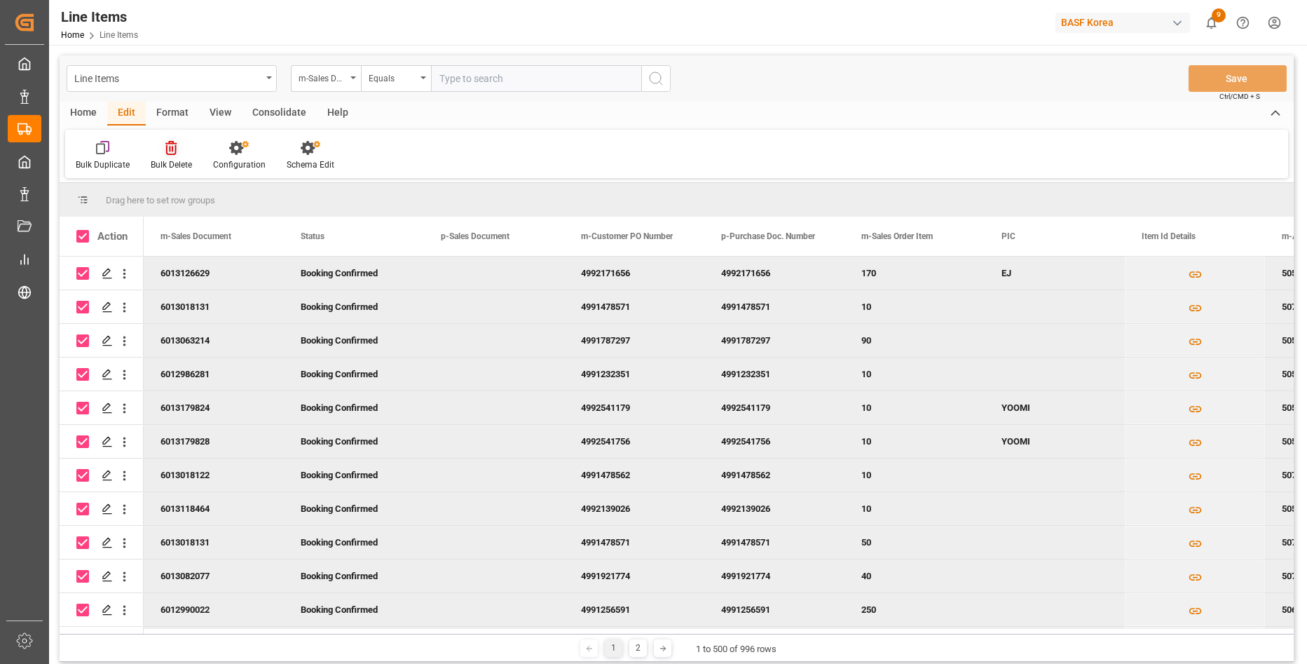
checkbox input "true"
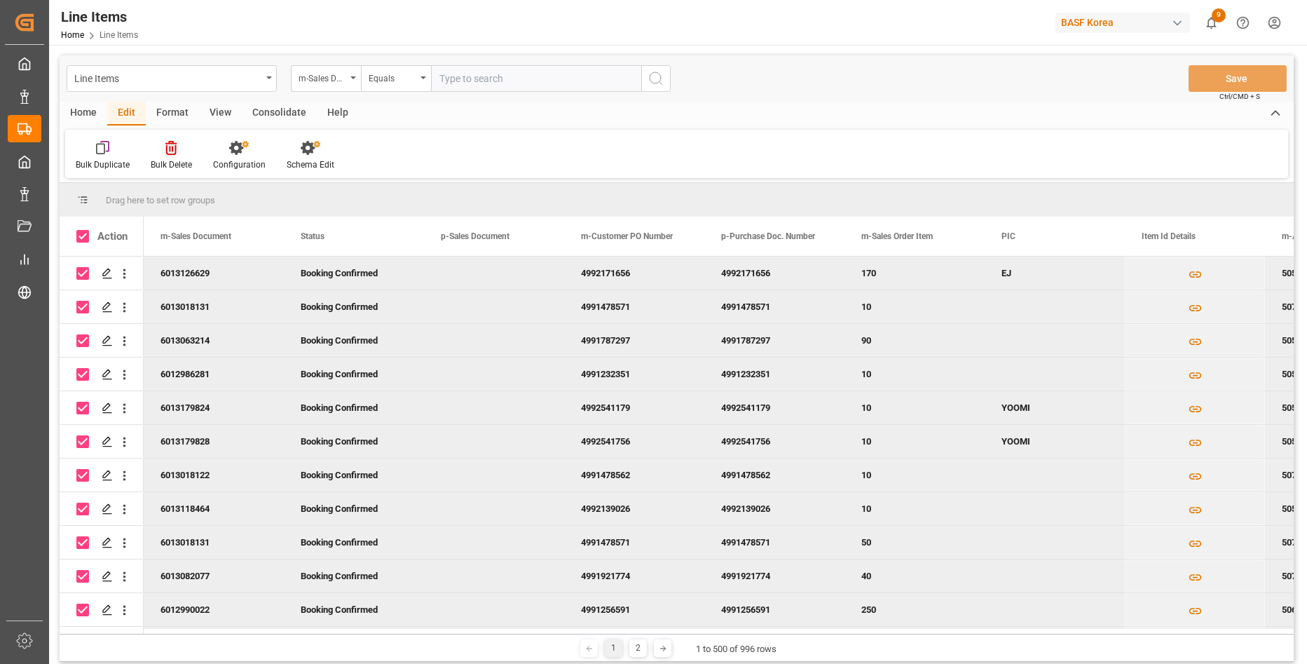
checkbox input "true"
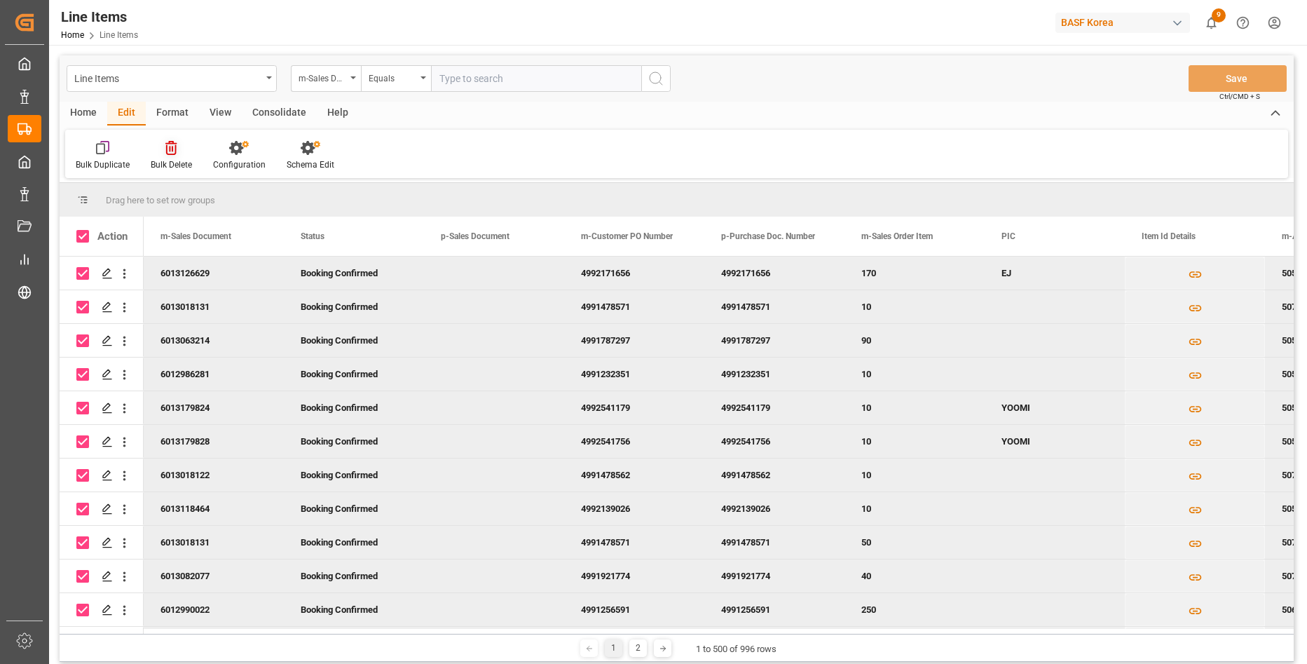
checkbox input "true"
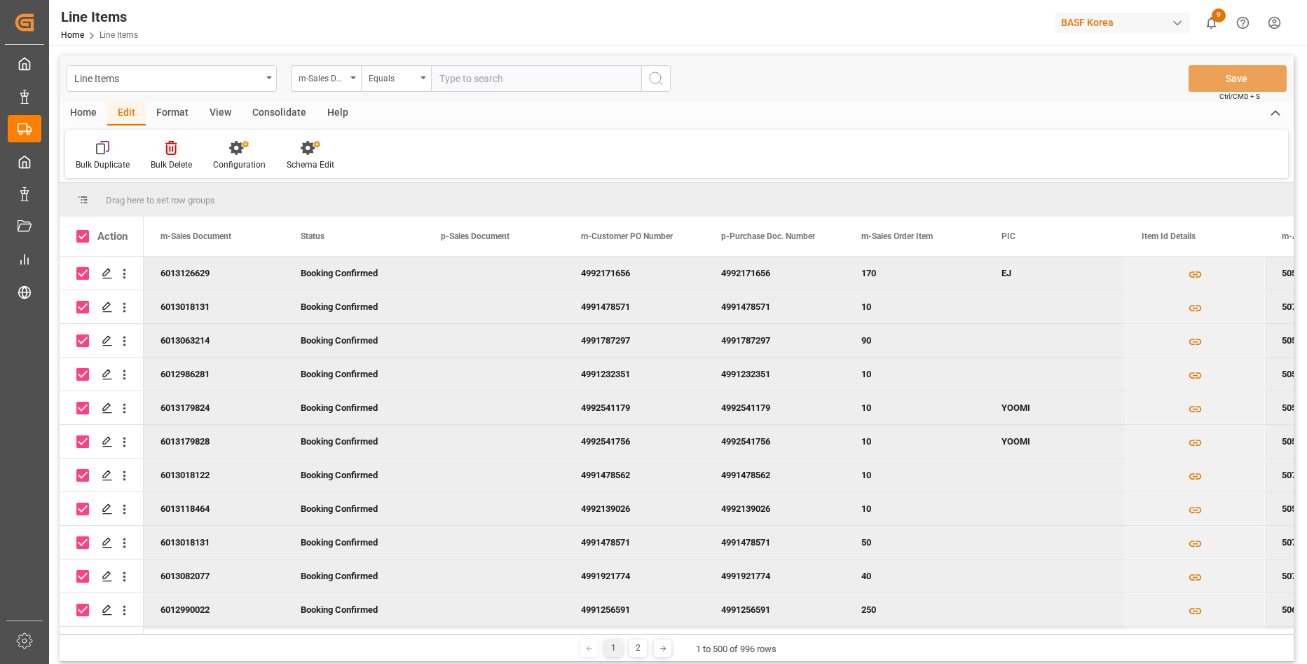
checkbox input "true"
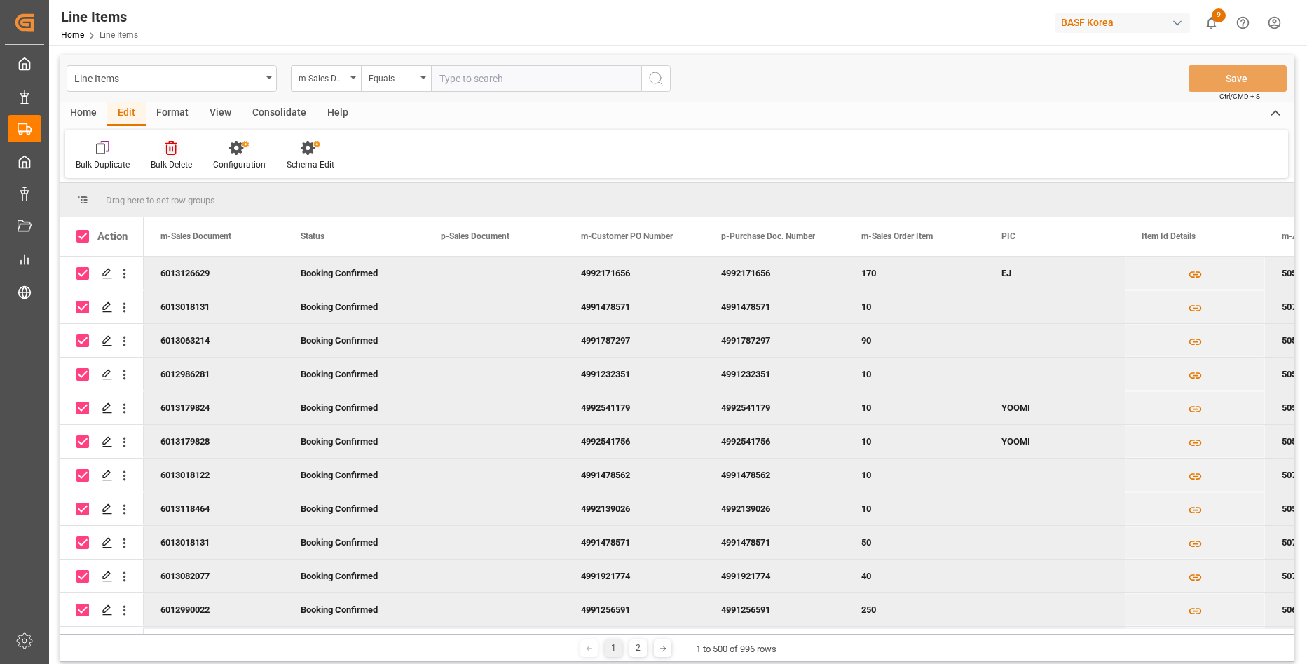
checkbox input "true"
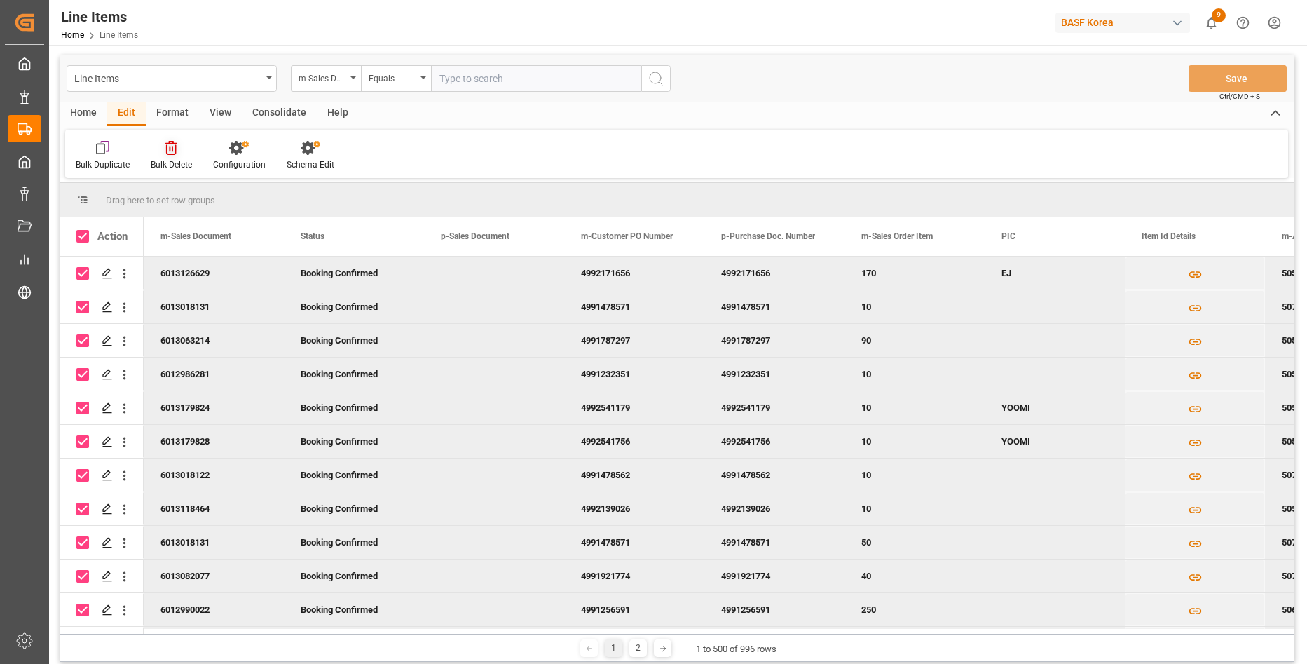
checkbox input "true"
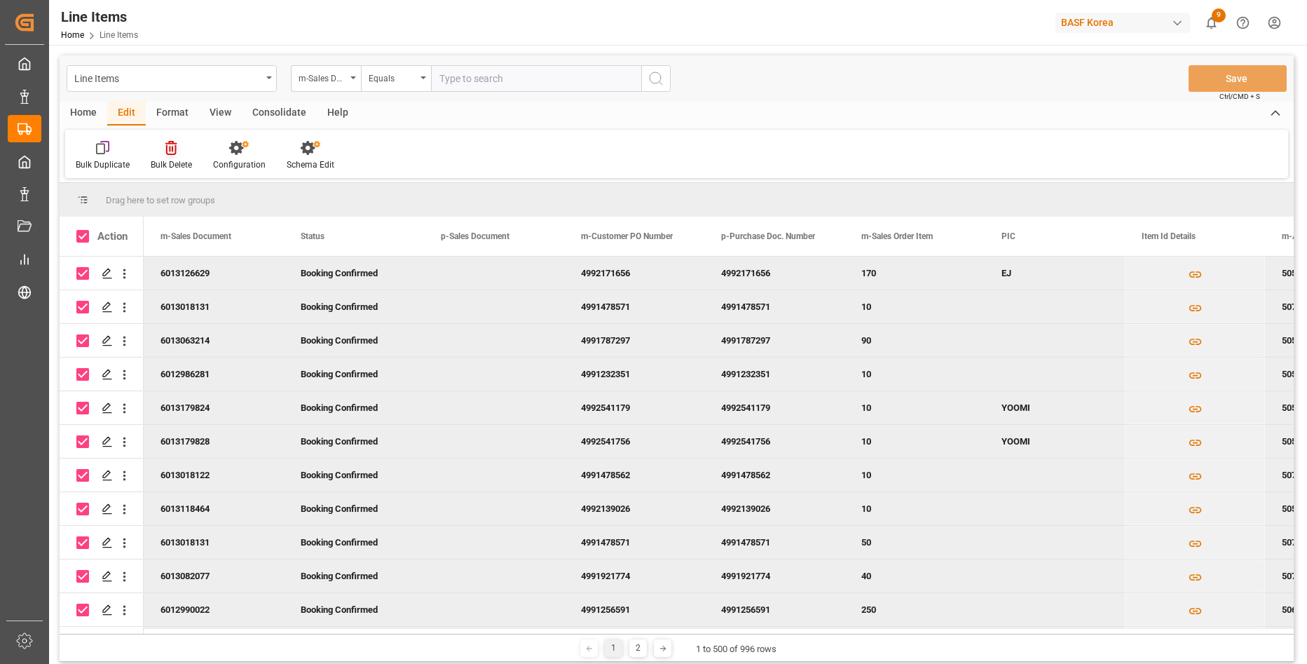
checkbox input "true"
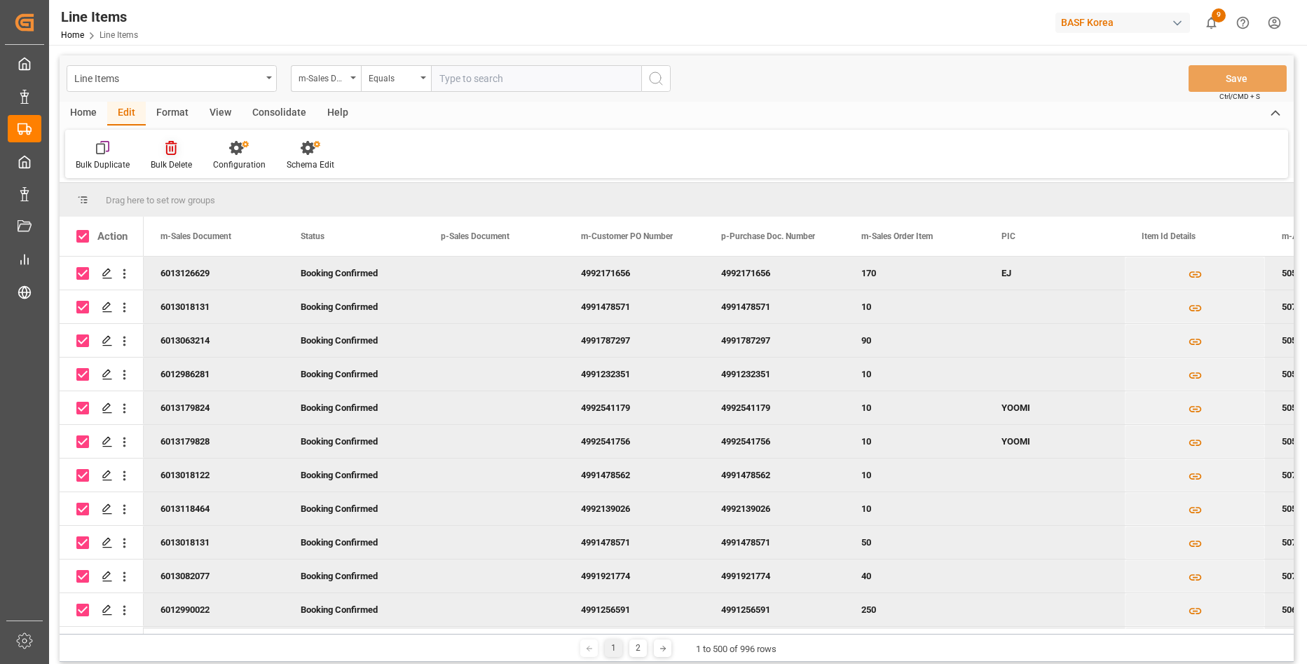
checkbox input "true"
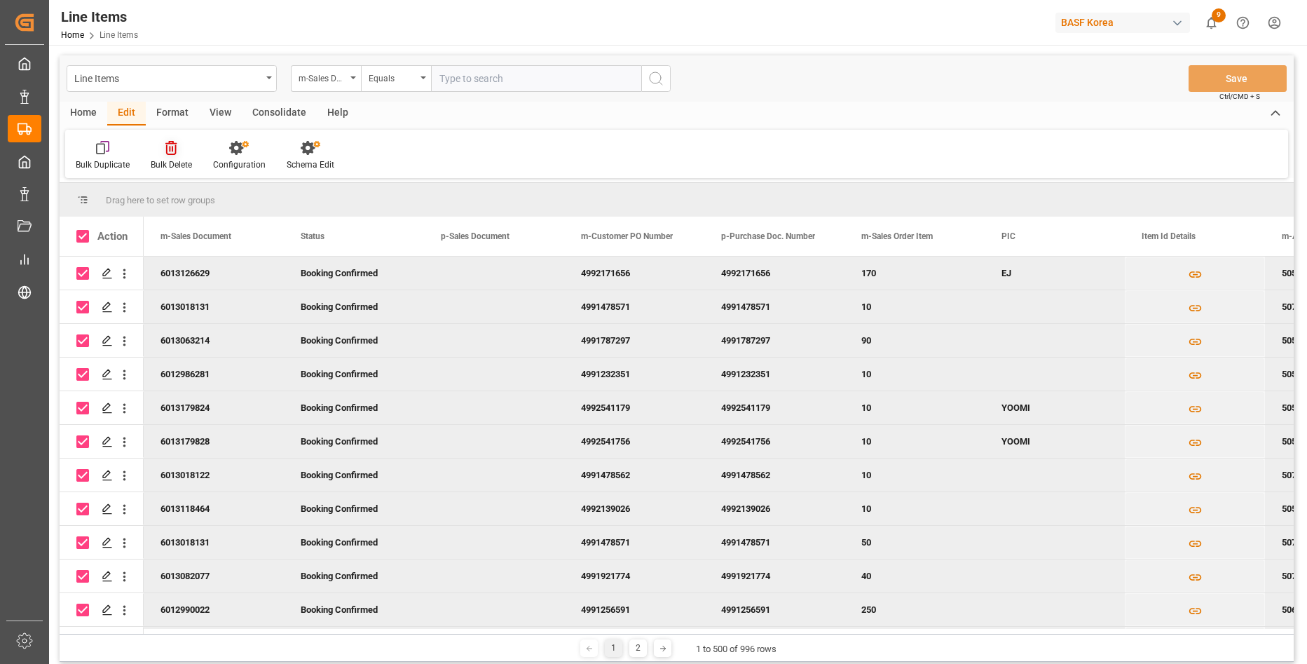
checkbox input "true"
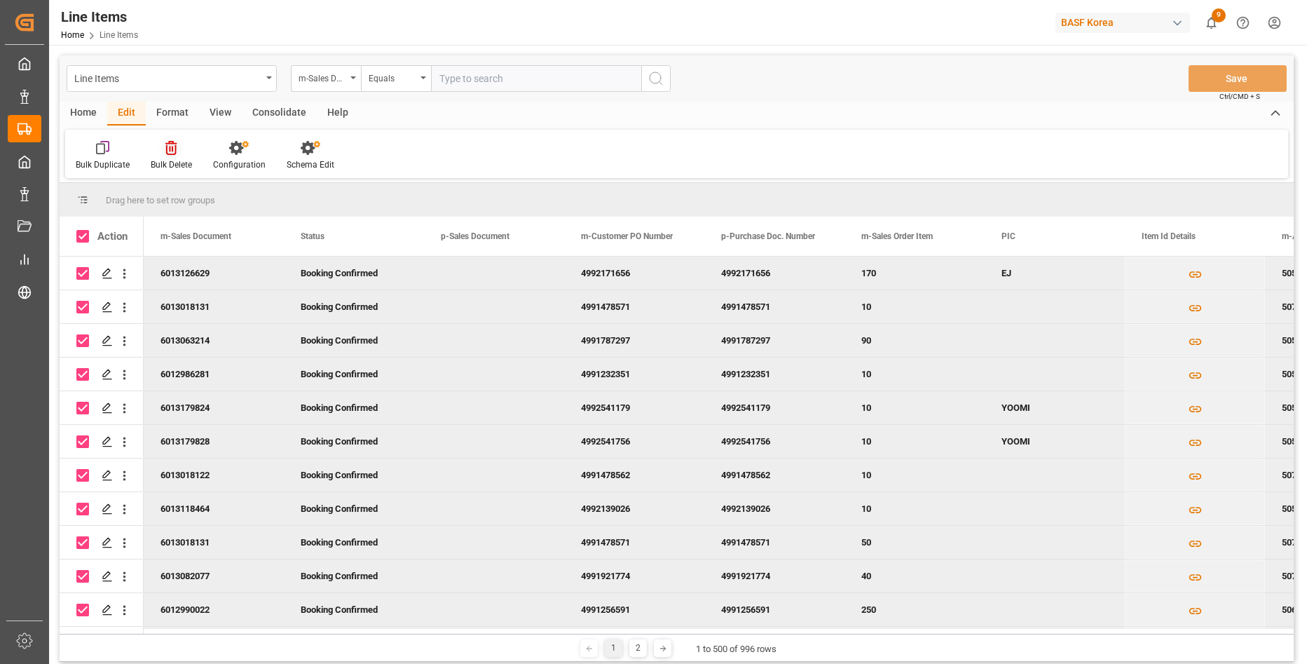
checkbox input "true"
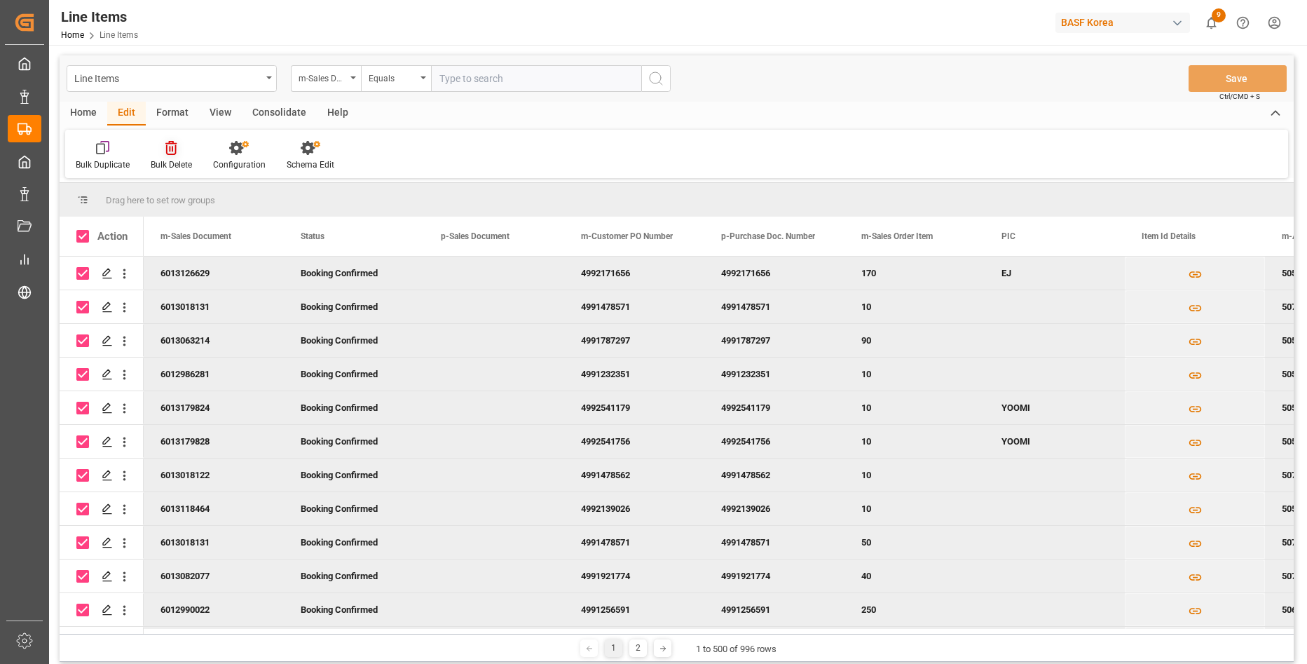
checkbox input "true"
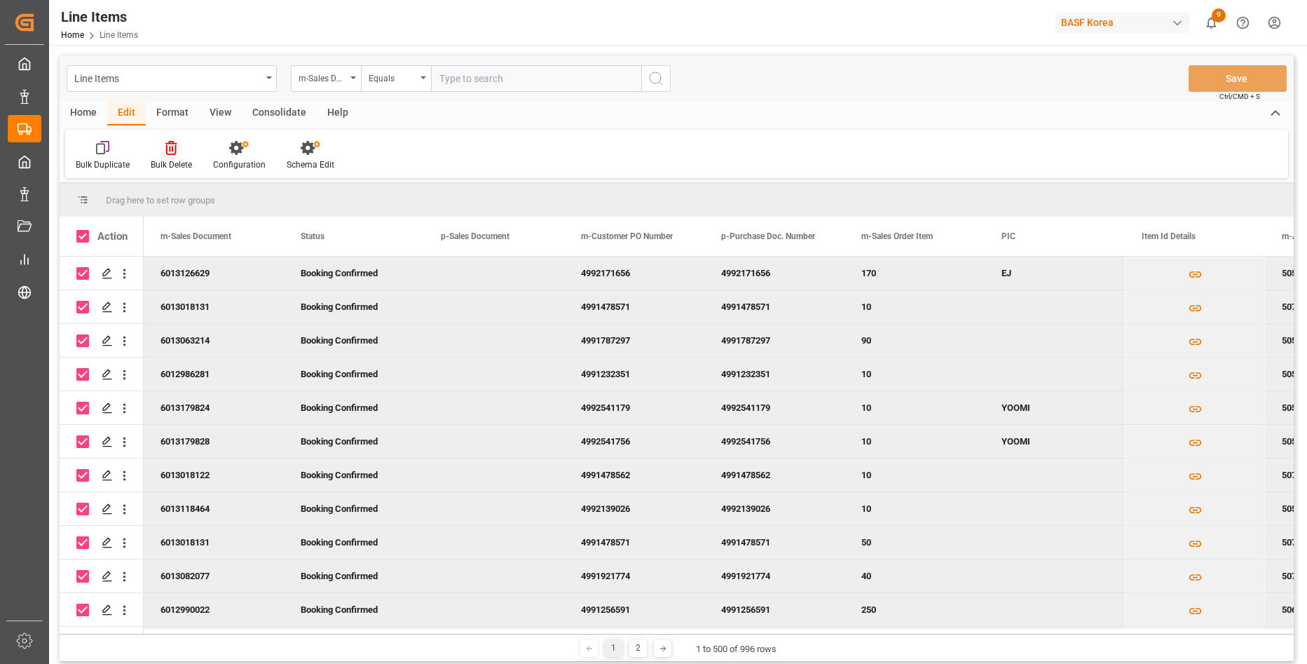
checkbox input "true"
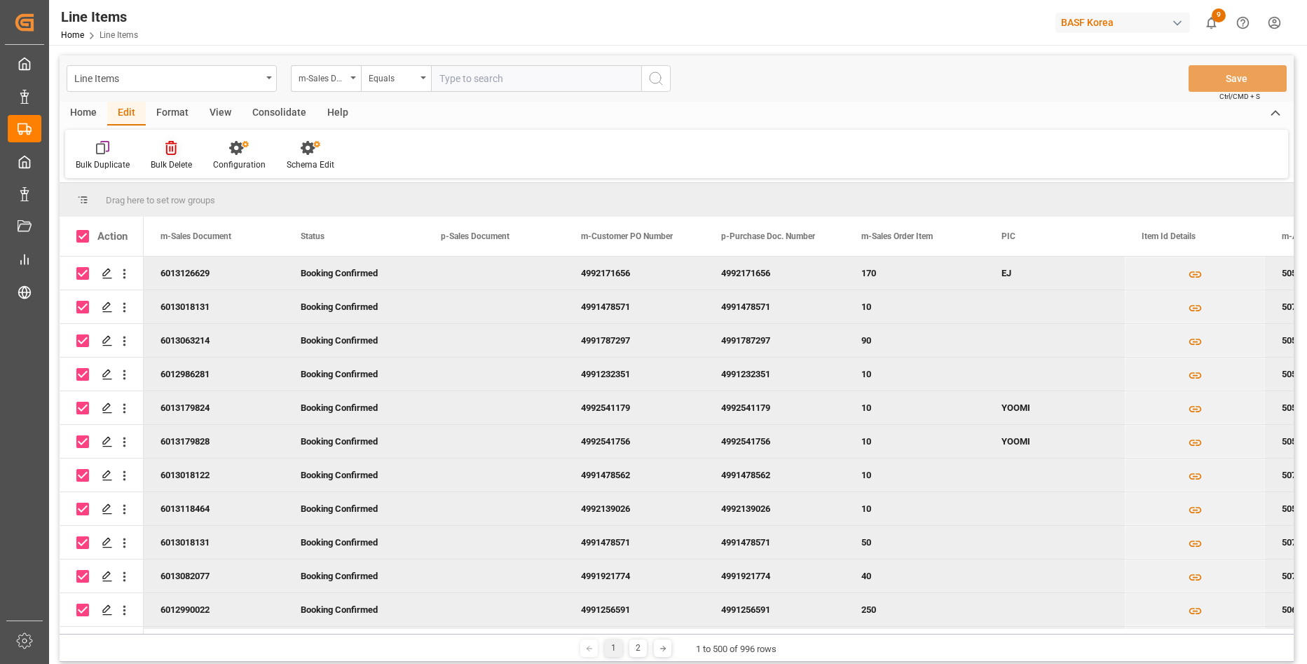
checkbox input "true"
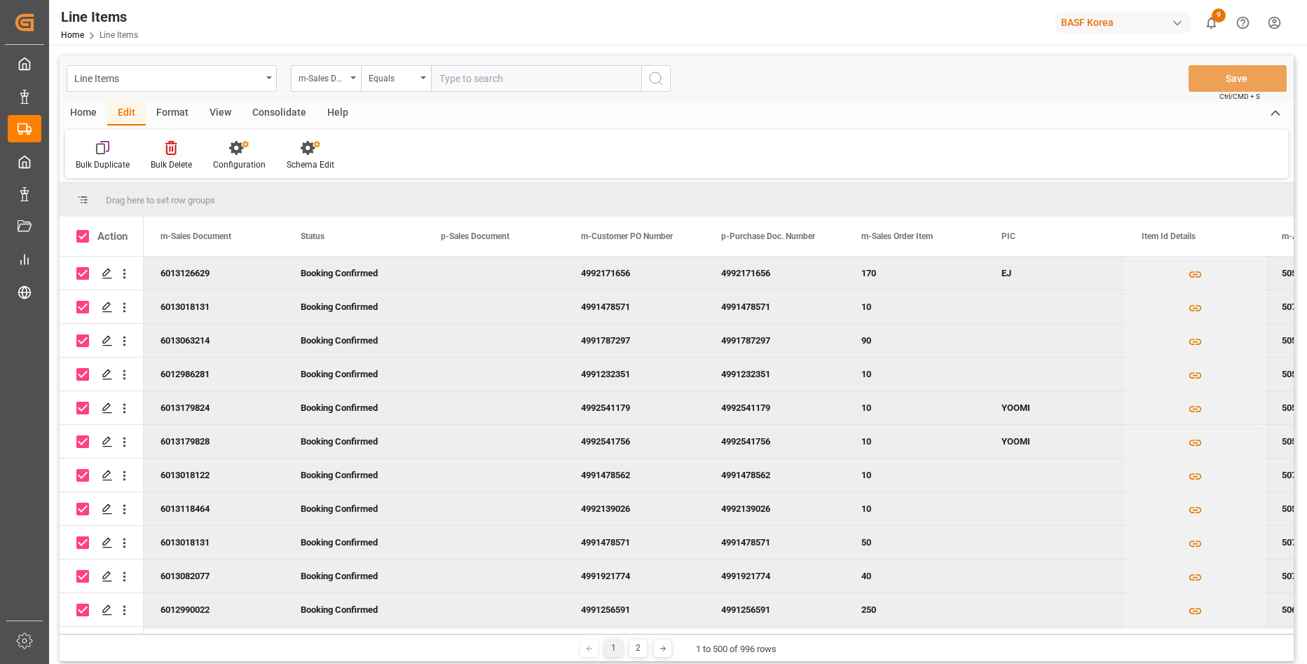
checkbox input "true"
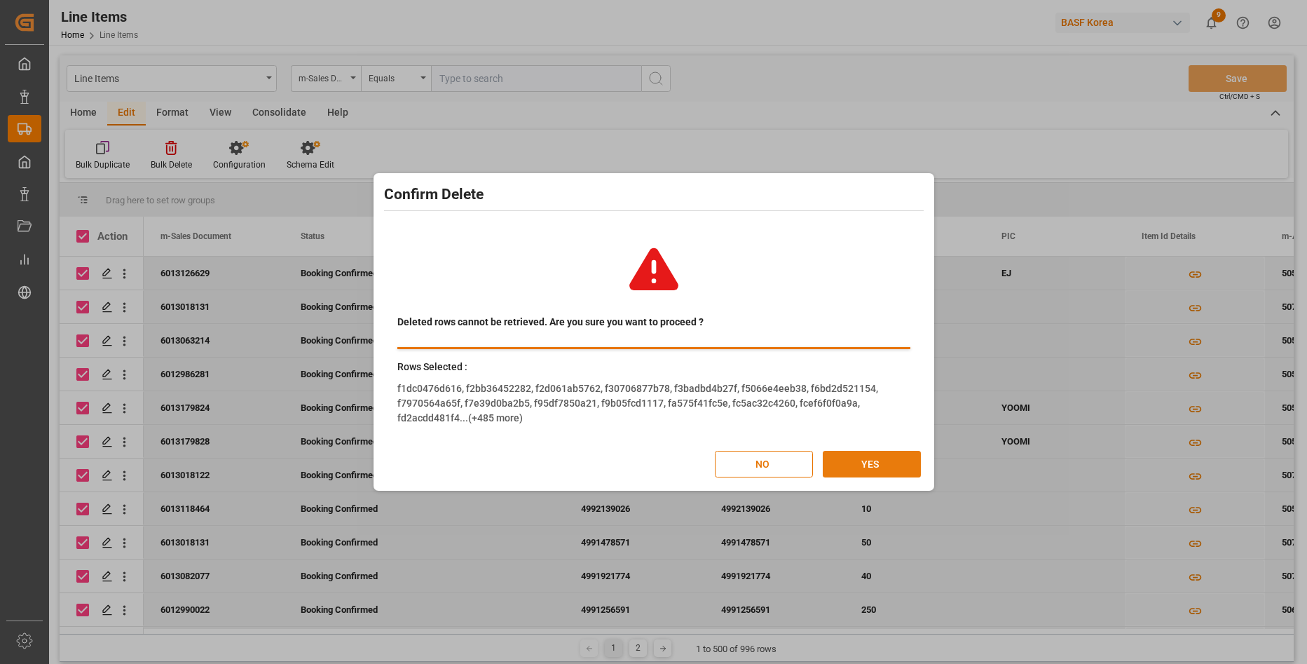
click at [873, 458] on button "YES" at bounding box center [872, 464] width 98 height 27
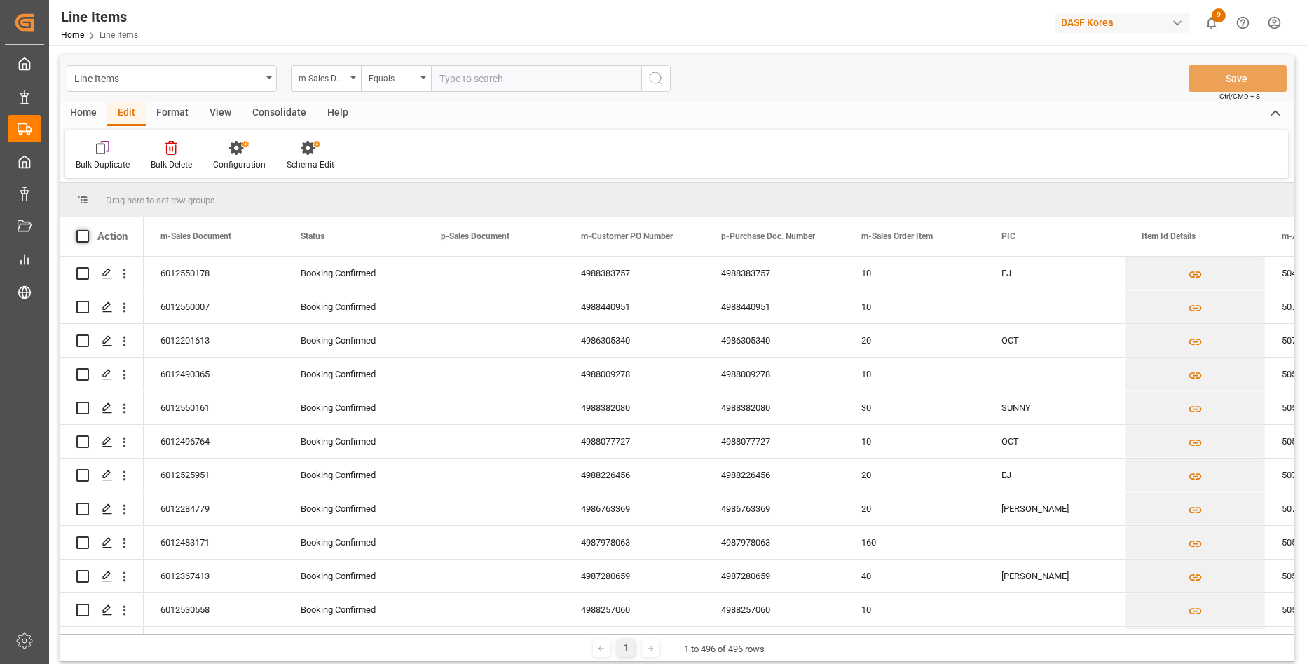
click at [86, 234] on span at bounding box center [82, 236] width 13 height 13
click at [87, 230] on input "checkbox" at bounding box center [87, 230] width 0 height 0
click at [171, 150] on icon at bounding box center [170, 148] width 11 height 14
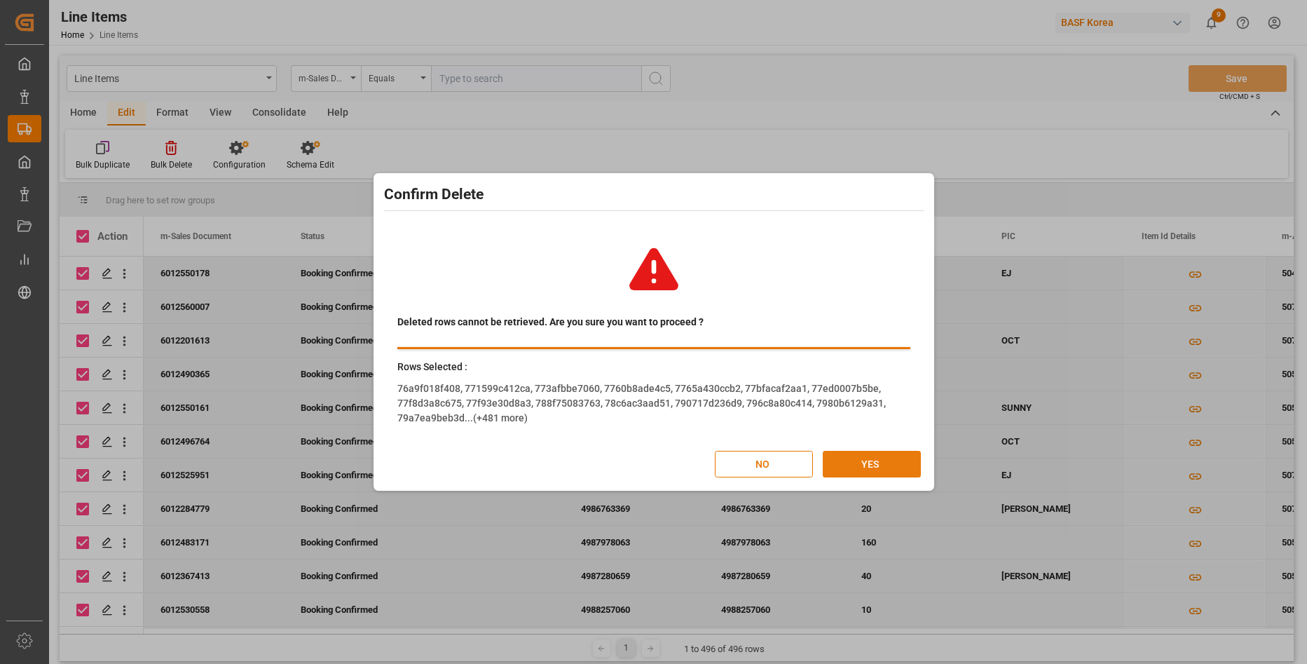
click at [876, 461] on button "YES" at bounding box center [872, 464] width 98 height 27
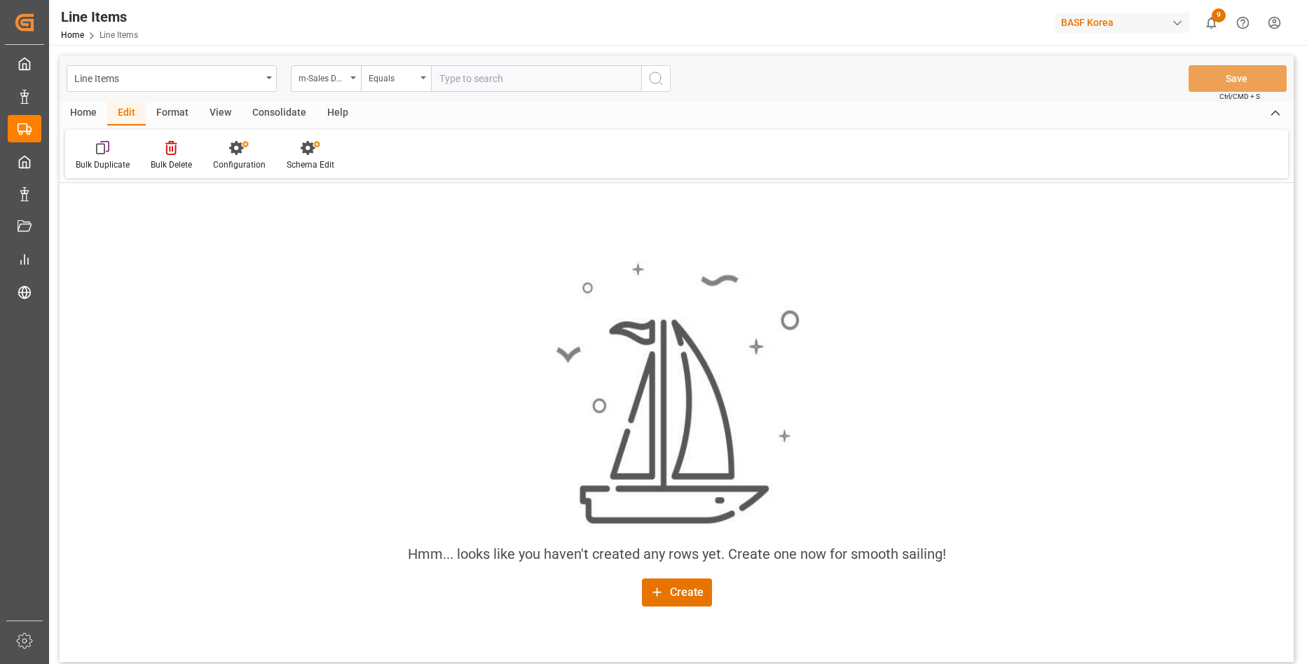
click at [1213, 21] on icon "show 9 new notifications" at bounding box center [1211, 22] width 15 height 15
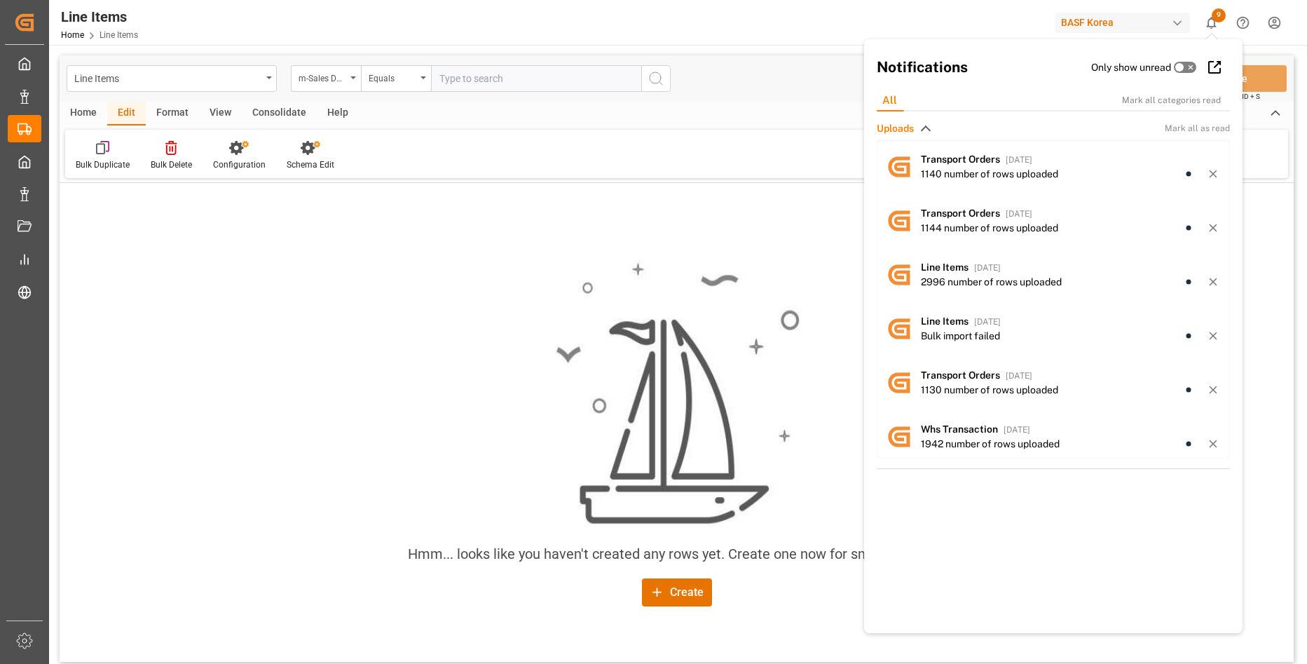
click at [1213, 21] on icon "show 9 new notifications" at bounding box center [1211, 22] width 15 height 15
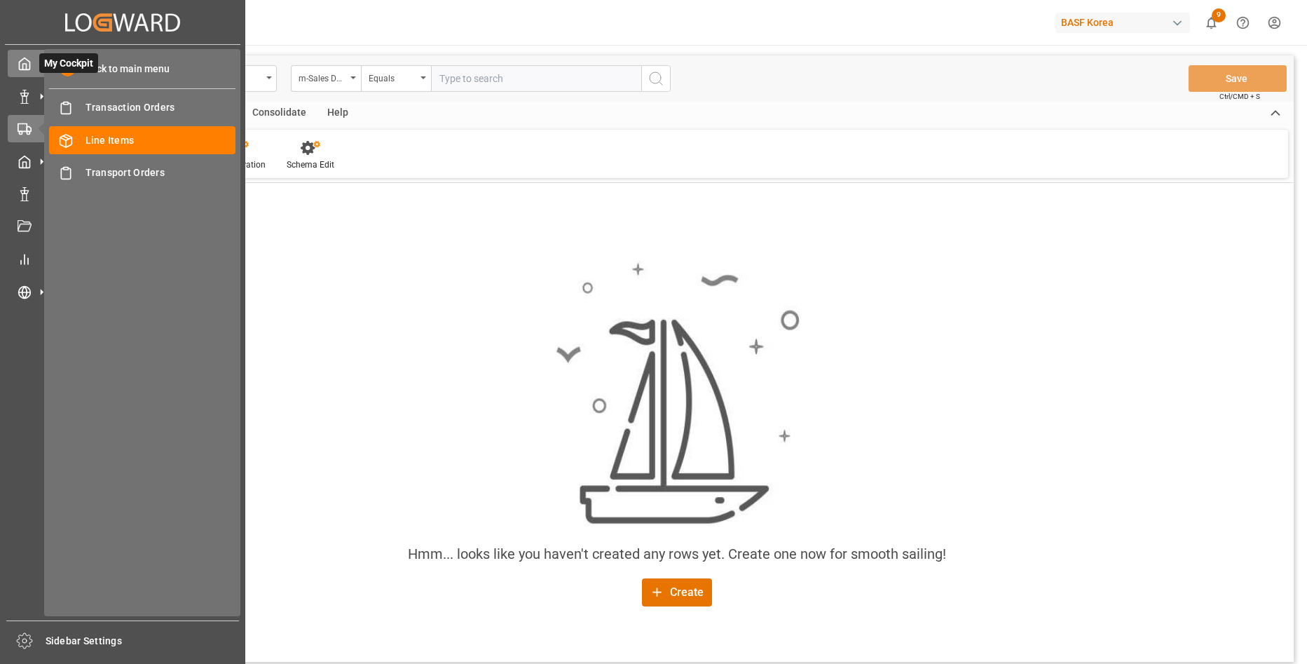
click at [39, 65] on span "My Cockpit" at bounding box center [68, 63] width 59 height 20
